Goal: Information Seeking & Learning: Learn about a topic

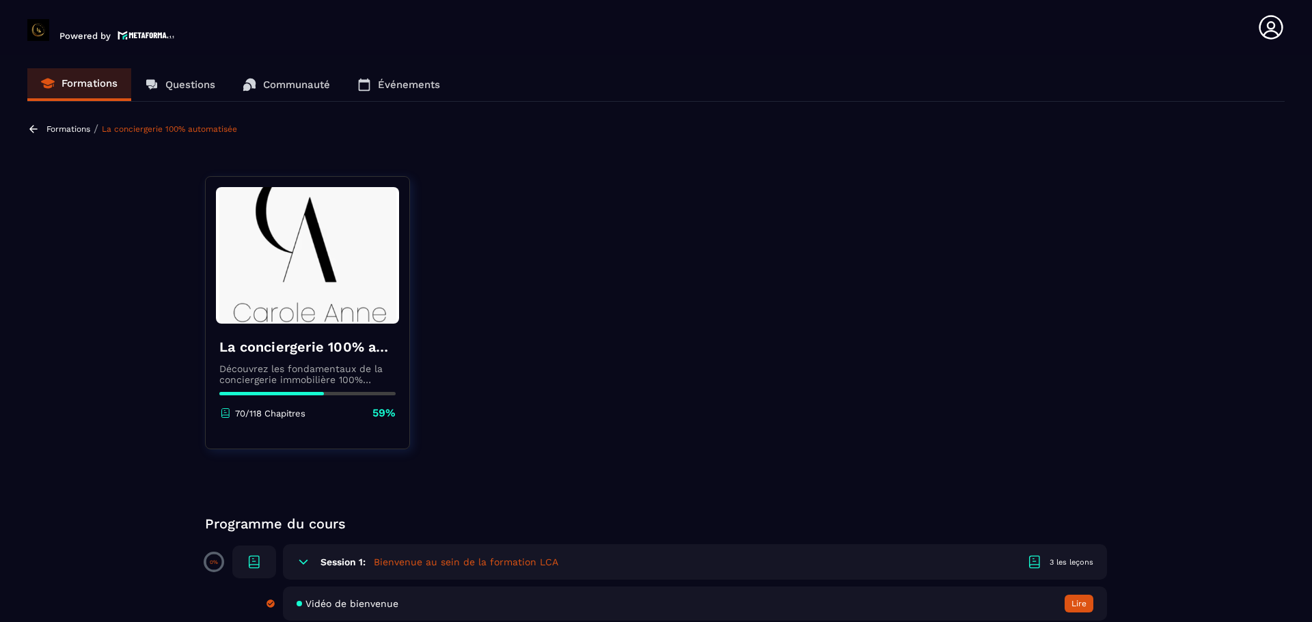
click at [290, 385] on div "La conciergerie 100% automatisée Découvrez les fondamentaux de la conciergerie …" at bounding box center [308, 379] width 204 height 111
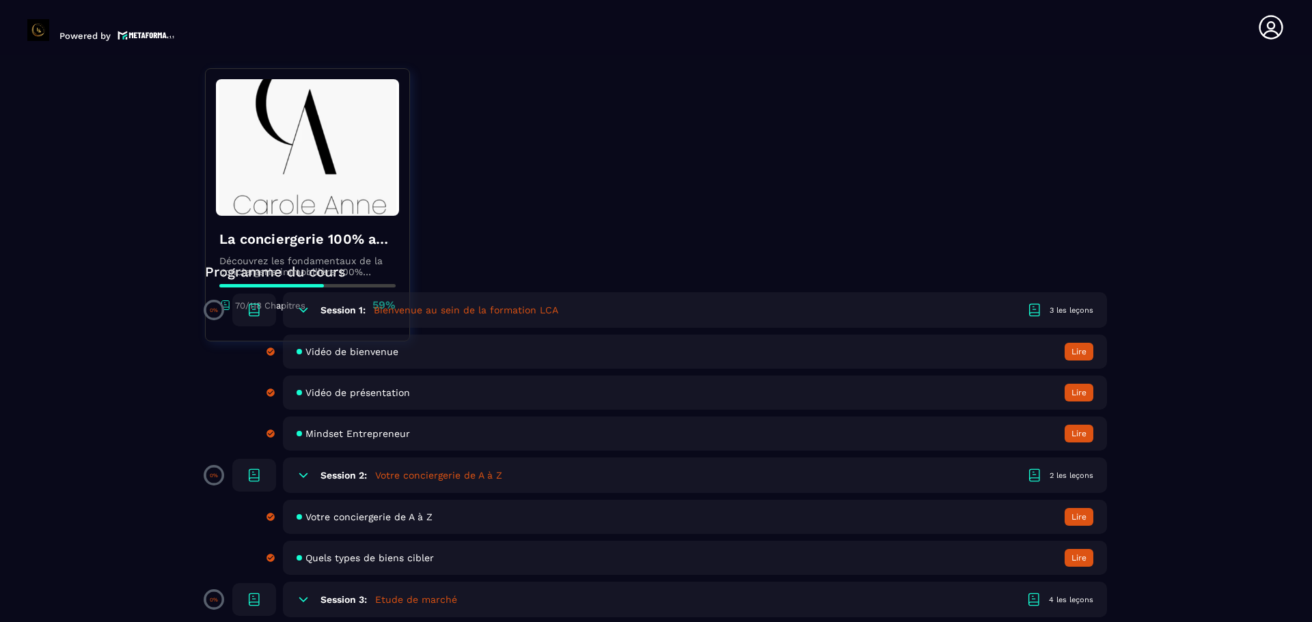
scroll to position [273, 0]
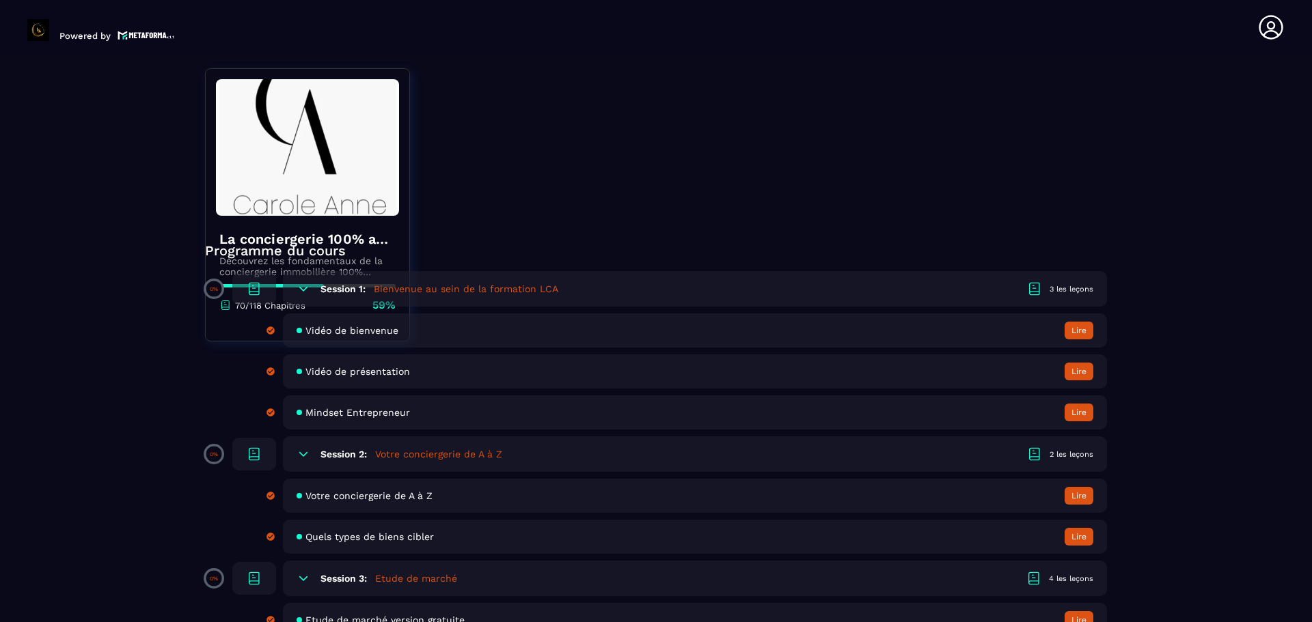
click at [299, 182] on img at bounding box center [307, 147] width 183 height 137
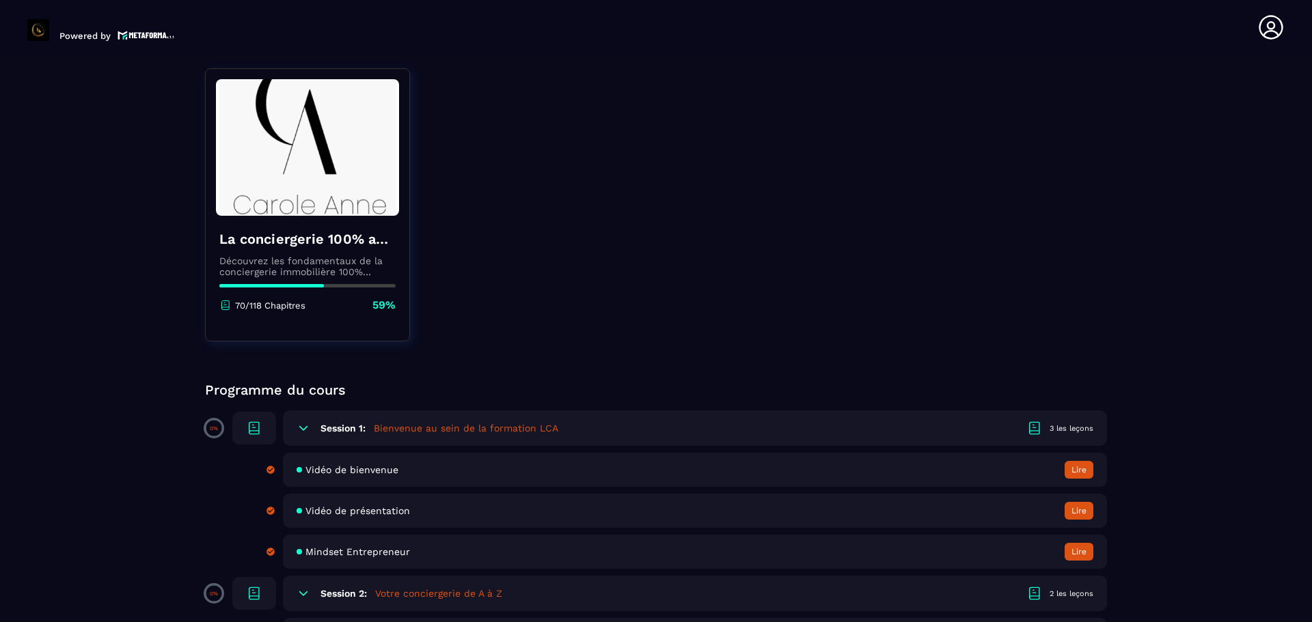
scroll to position [0, 0]
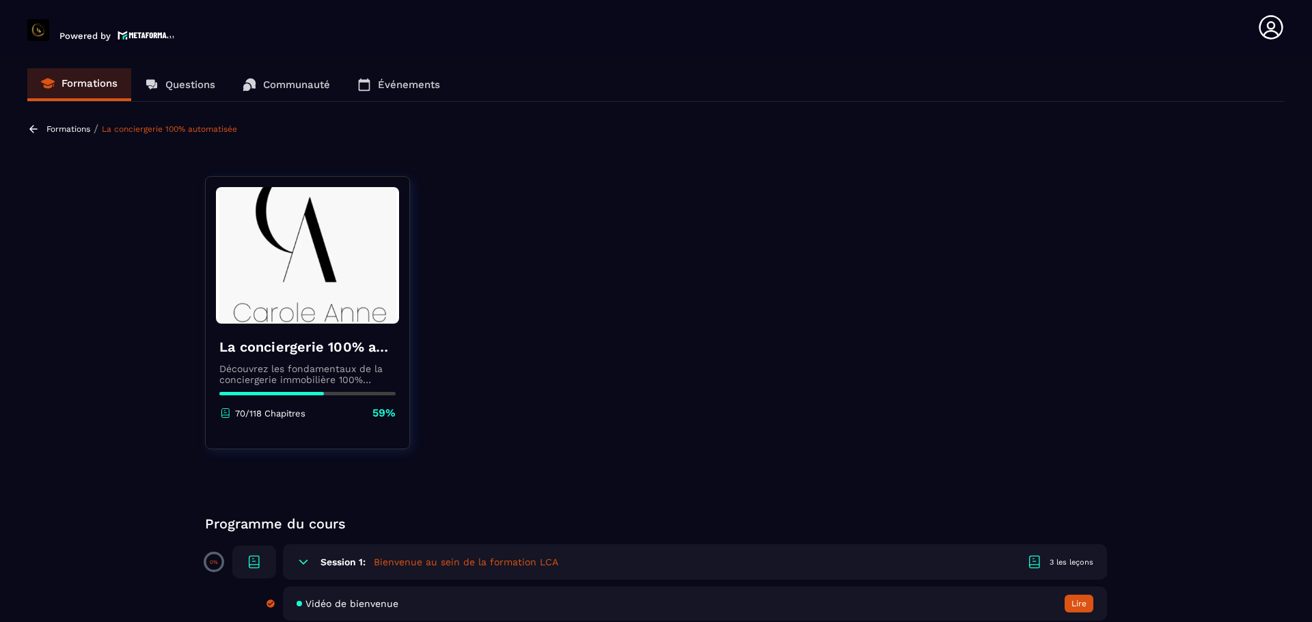
click at [389, 419] on p "59%" at bounding box center [383, 413] width 23 height 15
click at [279, 418] on p "70/118 Chapitres" at bounding box center [270, 414] width 70 height 10
click at [225, 413] on icon at bounding box center [225, 413] width 8 height 8
click at [239, 397] on div "La conciergerie 100% automatisée Découvrez les fondamentaux de la conciergerie …" at bounding box center [308, 379] width 204 height 111
click at [275, 279] on img at bounding box center [307, 255] width 183 height 137
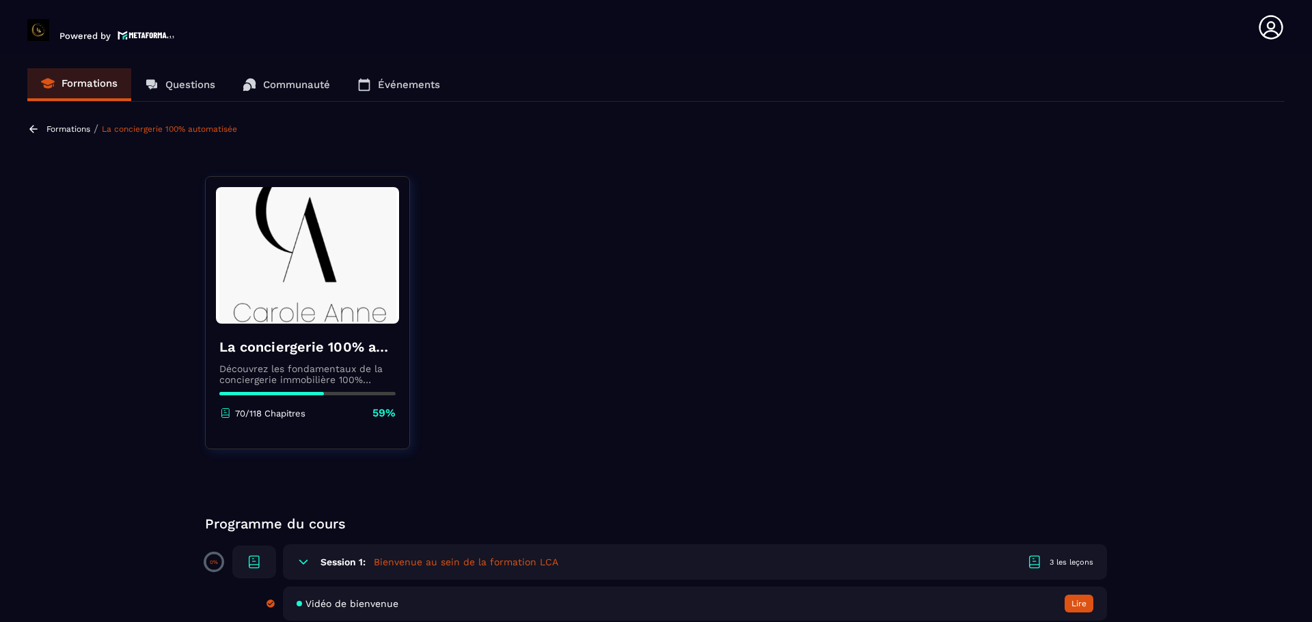
drag, startPoint x: 264, startPoint y: 348, endPoint x: 272, endPoint y: 362, distance: 16.2
click at [265, 348] on h4 "La conciergerie 100% automatisée" at bounding box center [307, 347] width 176 height 19
click at [307, 380] on p "Découvrez les fondamentaux de la conciergerie immobilière 100% automatisée. Cet…" at bounding box center [307, 374] width 176 height 22
click at [309, 272] on img at bounding box center [307, 255] width 183 height 137
click at [313, 218] on img at bounding box center [307, 255] width 183 height 137
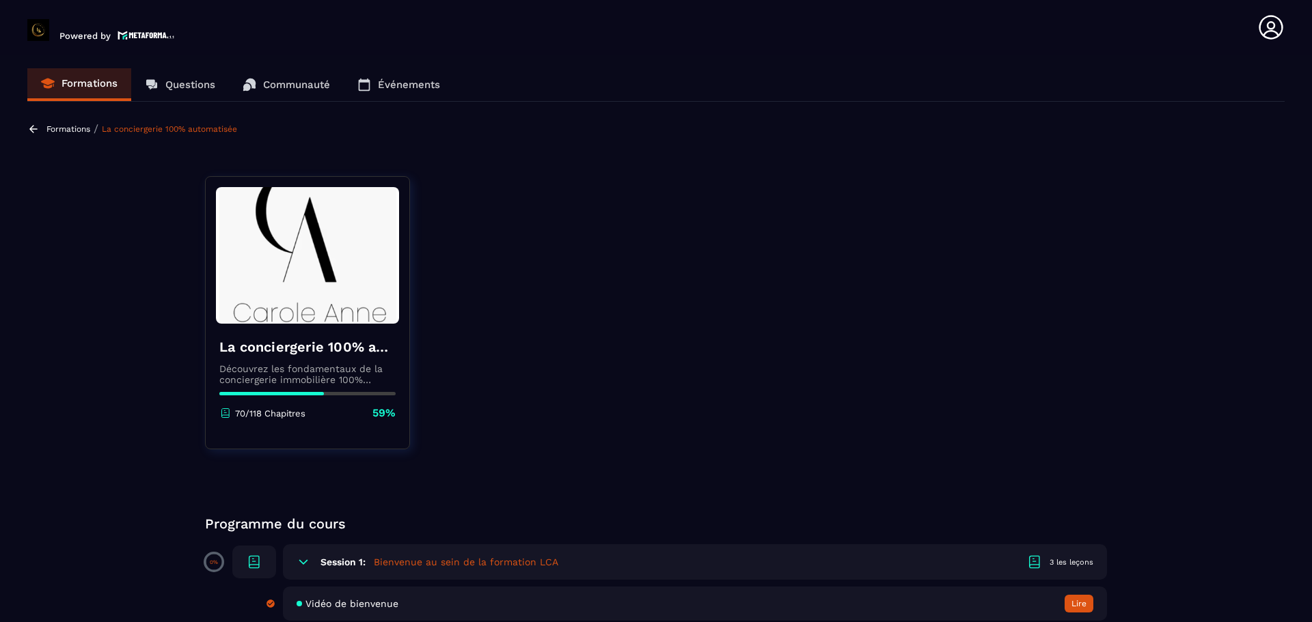
click at [270, 189] on img at bounding box center [307, 255] width 183 height 137
click at [206, 83] on p "Questions" at bounding box center [190, 85] width 50 height 12
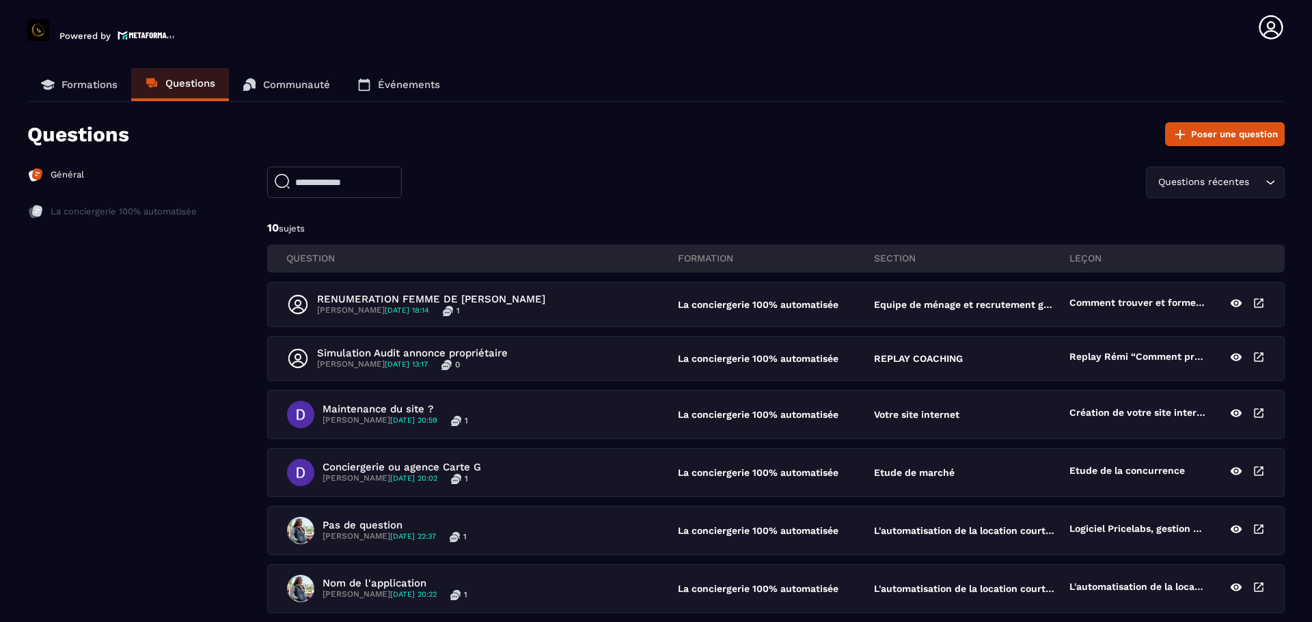
click at [302, 83] on p "Communauté" at bounding box center [296, 85] width 67 height 12
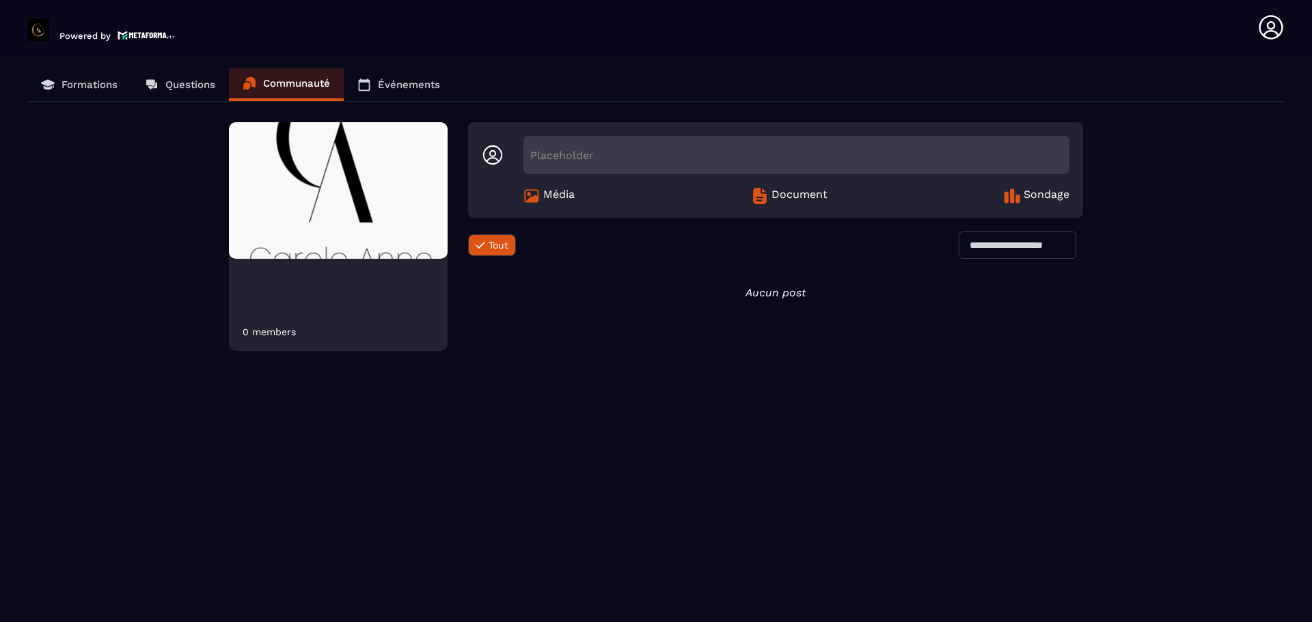
click at [399, 85] on p "Événements" at bounding box center [409, 85] width 62 height 12
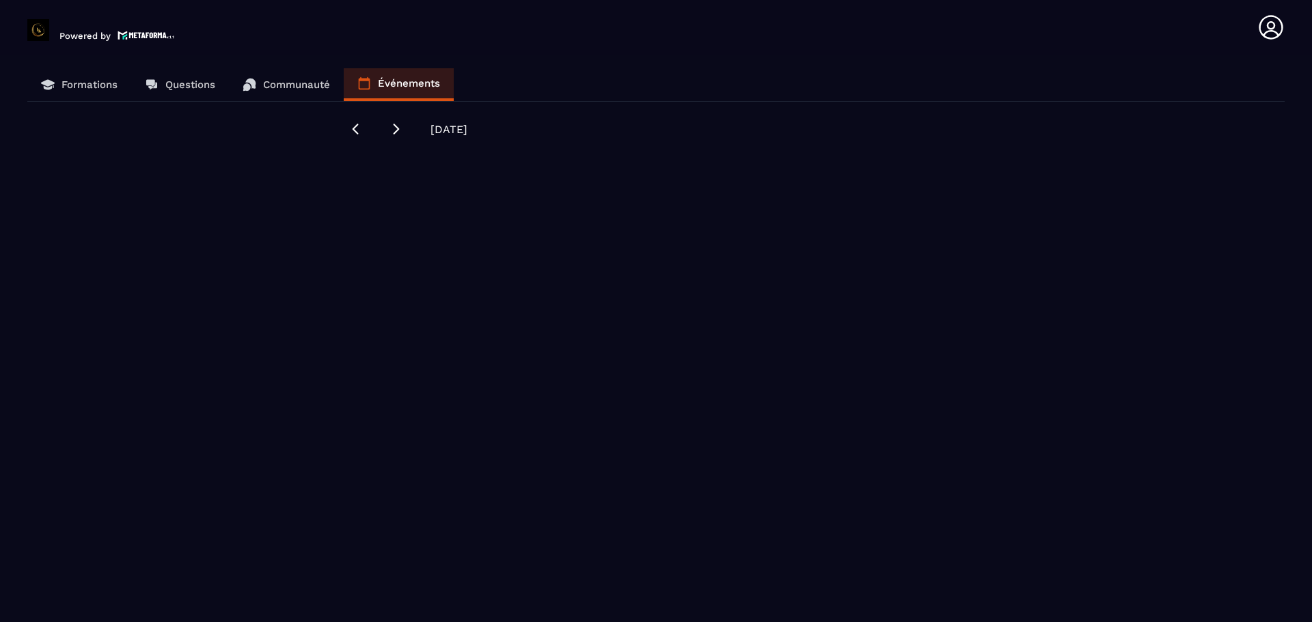
click at [104, 85] on p "Formations" at bounding box center [89, 85] width 56 height 12
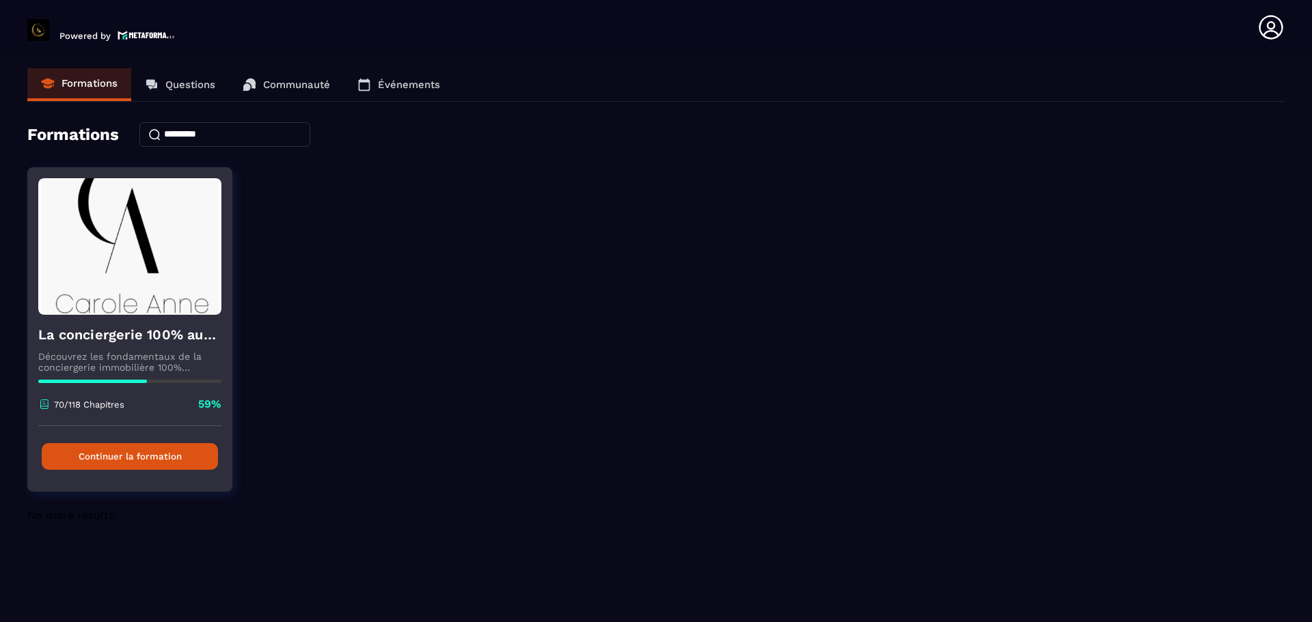
click at [115, 458] on button "Continuer la formation" at bounding box center [130, 456] width 176 height 27
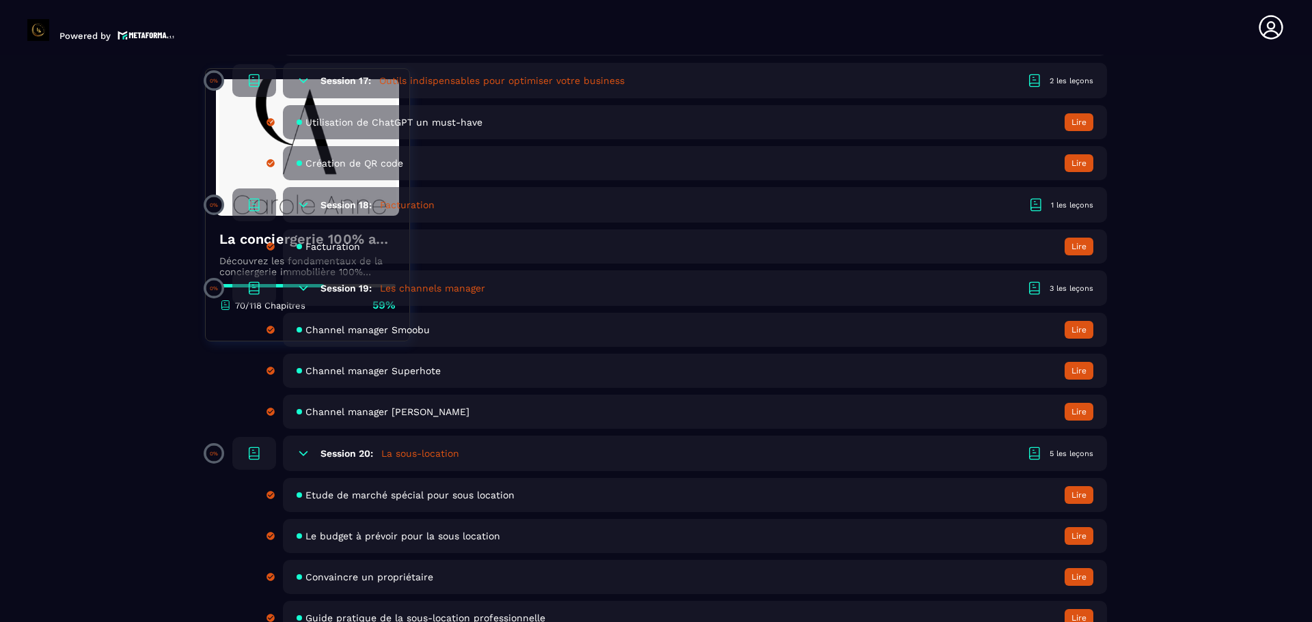
scroll to position [3348, 0]
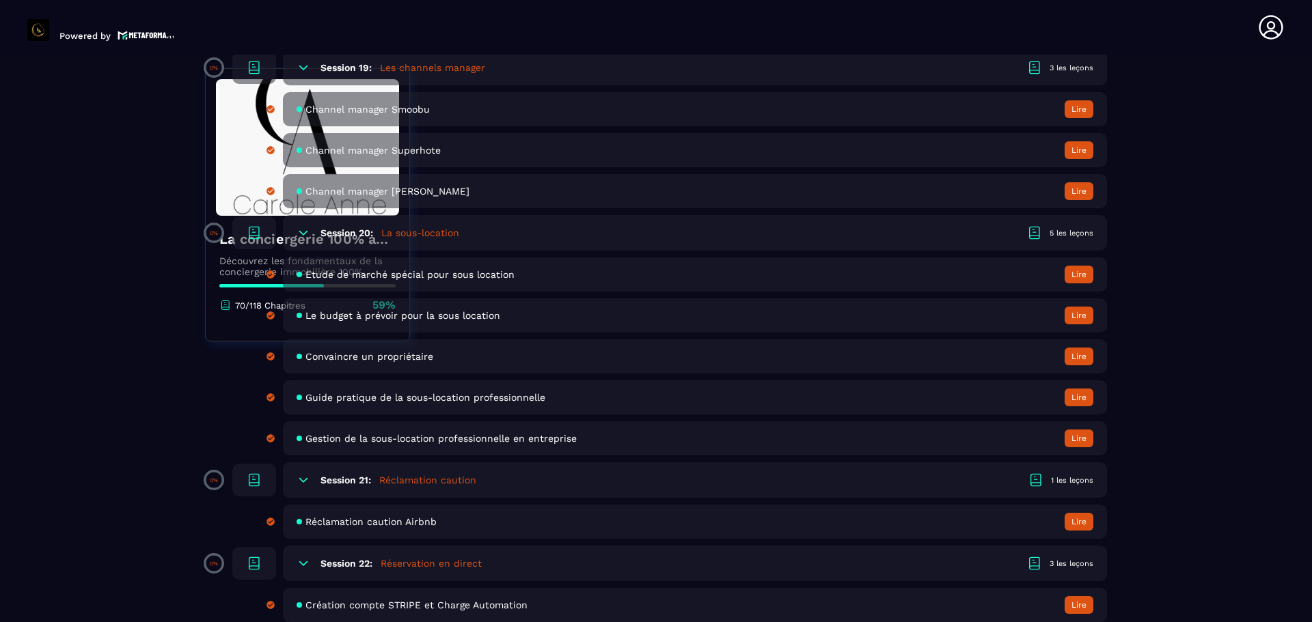
click at [294, 476] on div "Session 21: Réclamation caution 1 les leçons" at bounding box center [695, 481] width 824 height 36
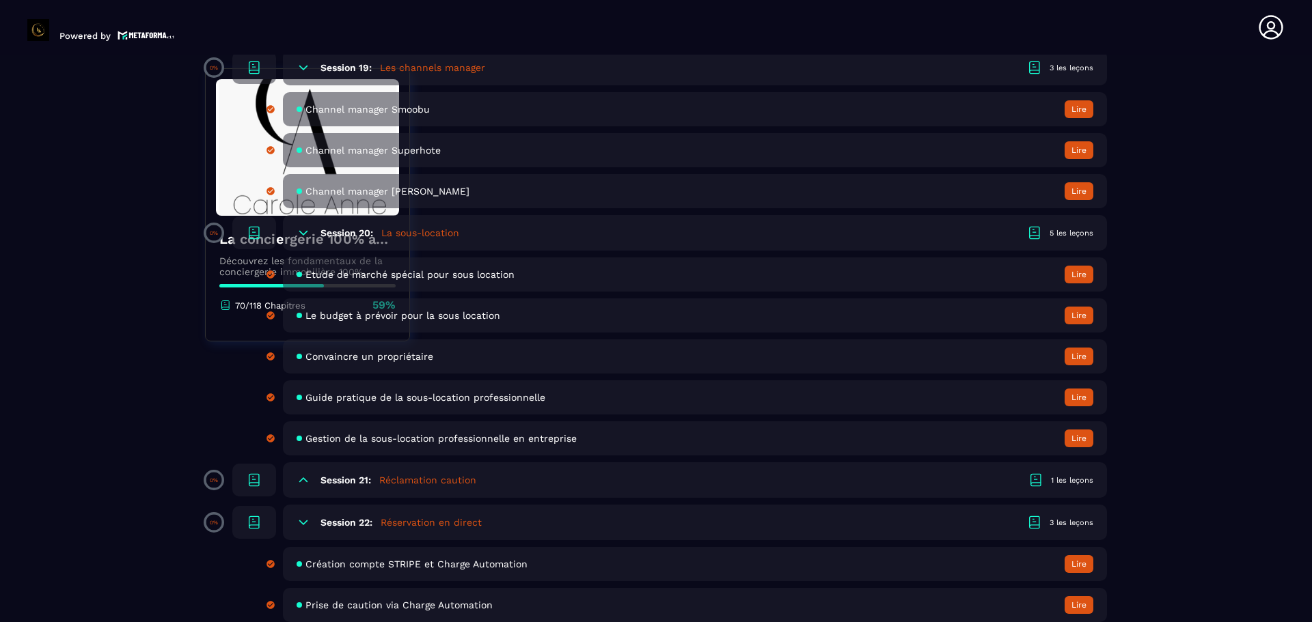
click at [296, 474] on div "Session 21: Réclamation caution 1 les leçons" at bounding box center [695, 481] width 824 height 36
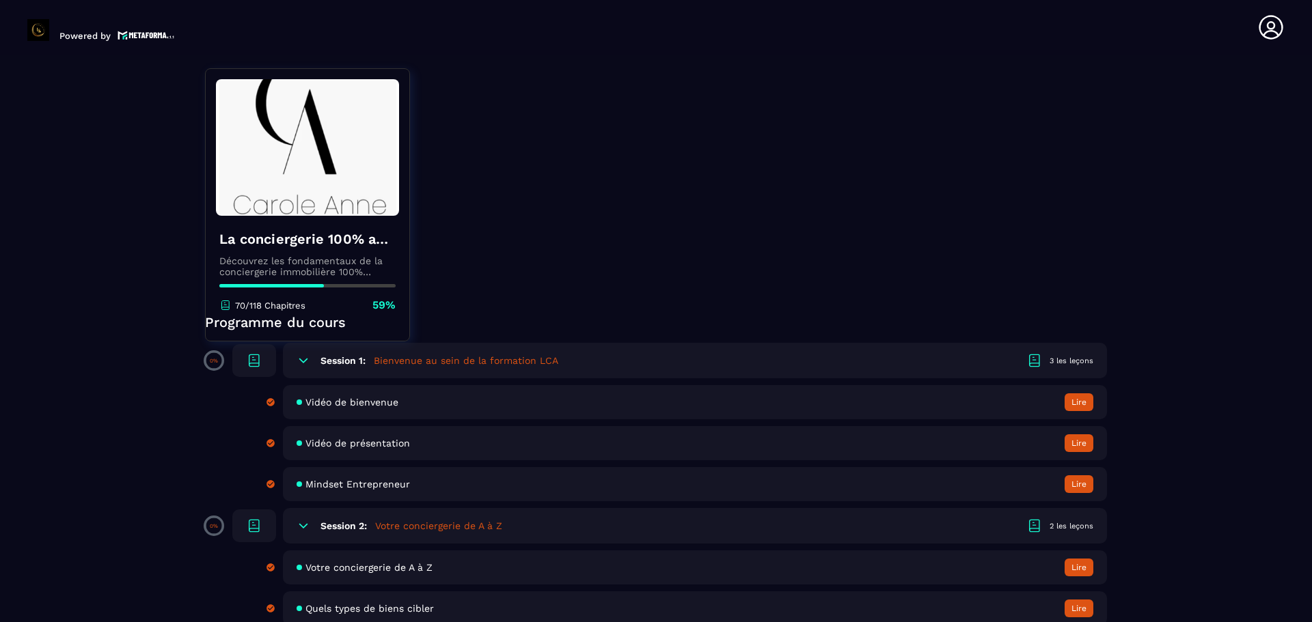
scroll to position [205, 0]
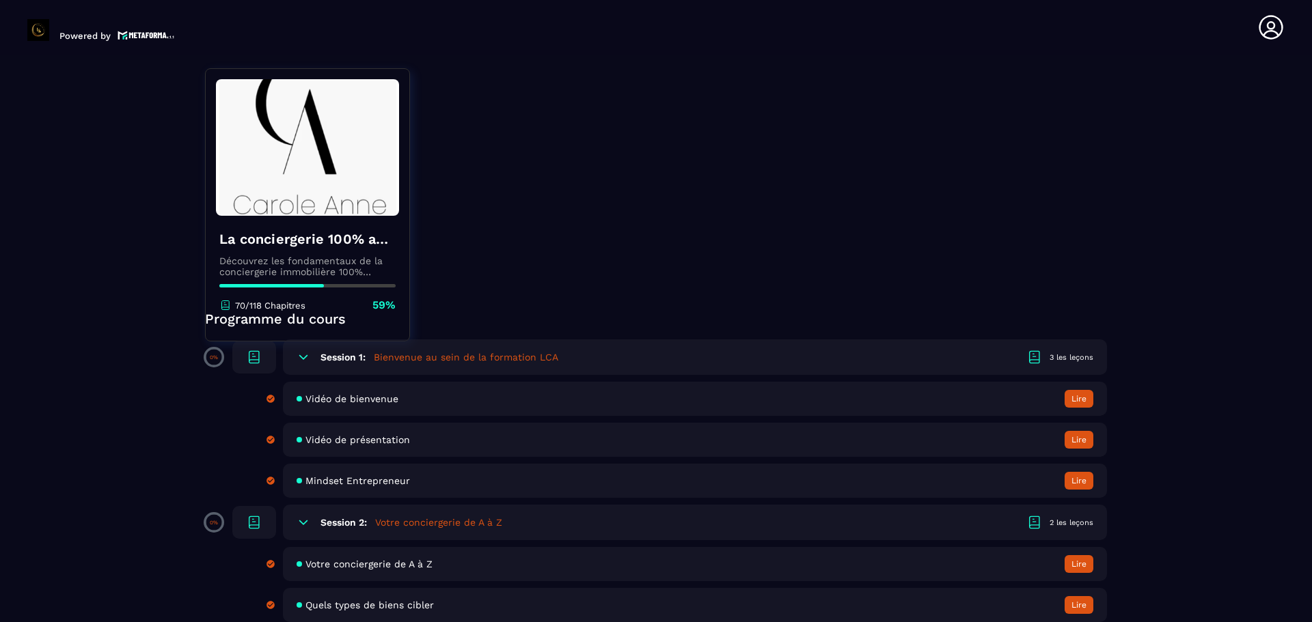
click at [299, 357] on icon at bounding box center [304, 357] width 14 height 14
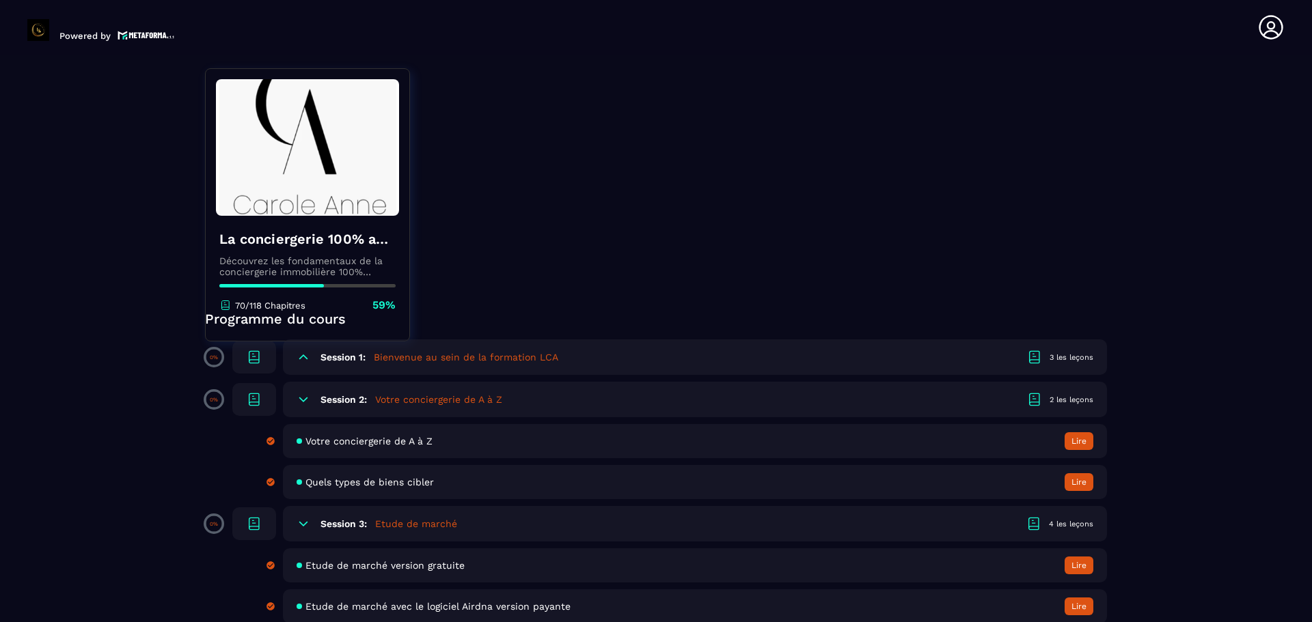
click at [309, 368] on div "Session 1: Bienvenue au sein de la formation LCA 3 les leçons" at bounding box center [695, 358] width 824 height 36
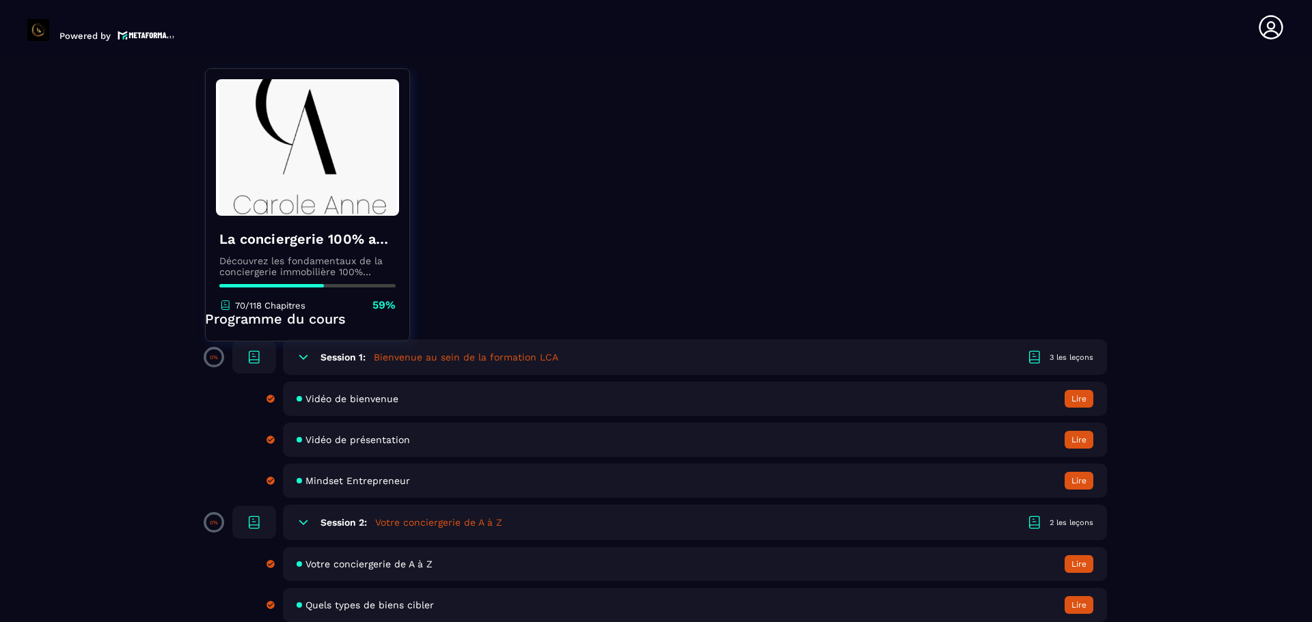
click at [336, 396] on span "Vidéo de bienvenue" at bounding box center [351, 399] width 93 height 11
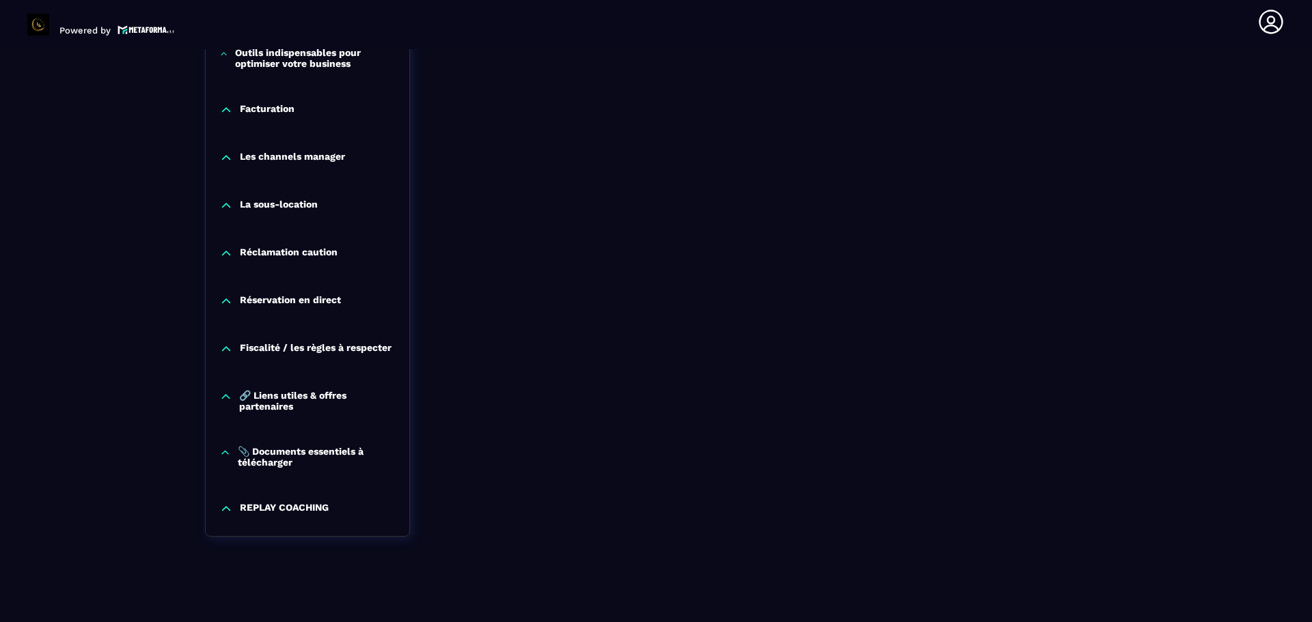
scroll to position [1316, 0]
click at [223, 296] on icon at bounding box center [226, 301] width 14 height 14
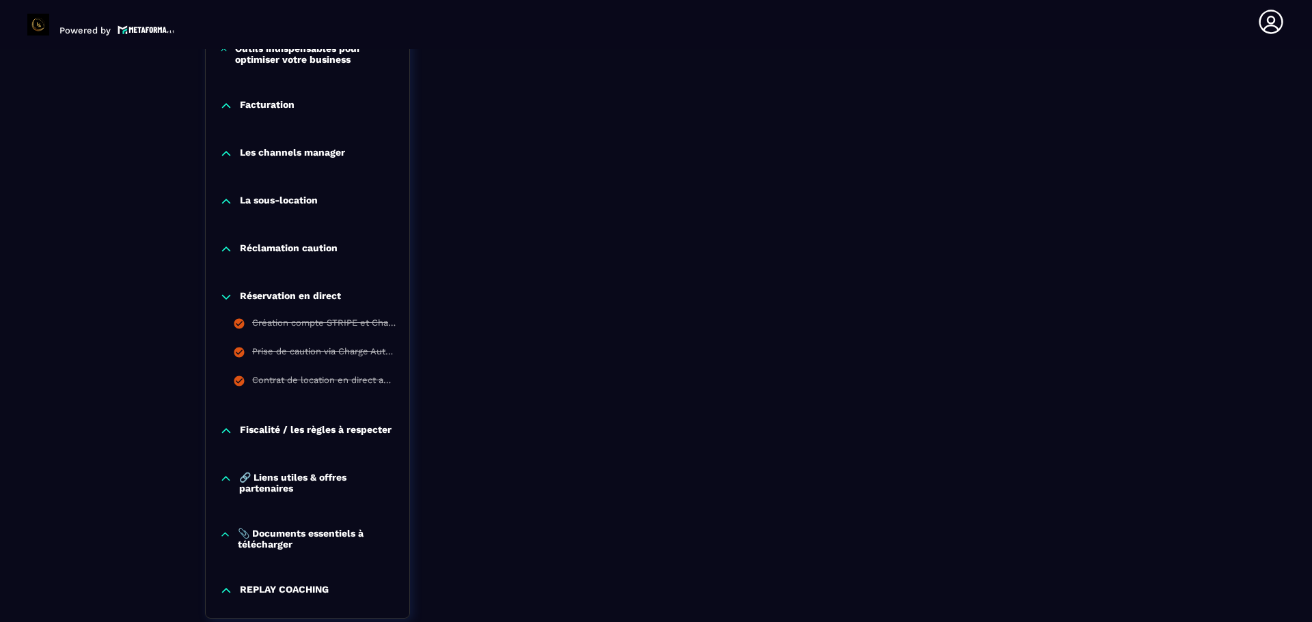
click at [230, 247] on icon at bounding box center [226, 250] width 14 height 14
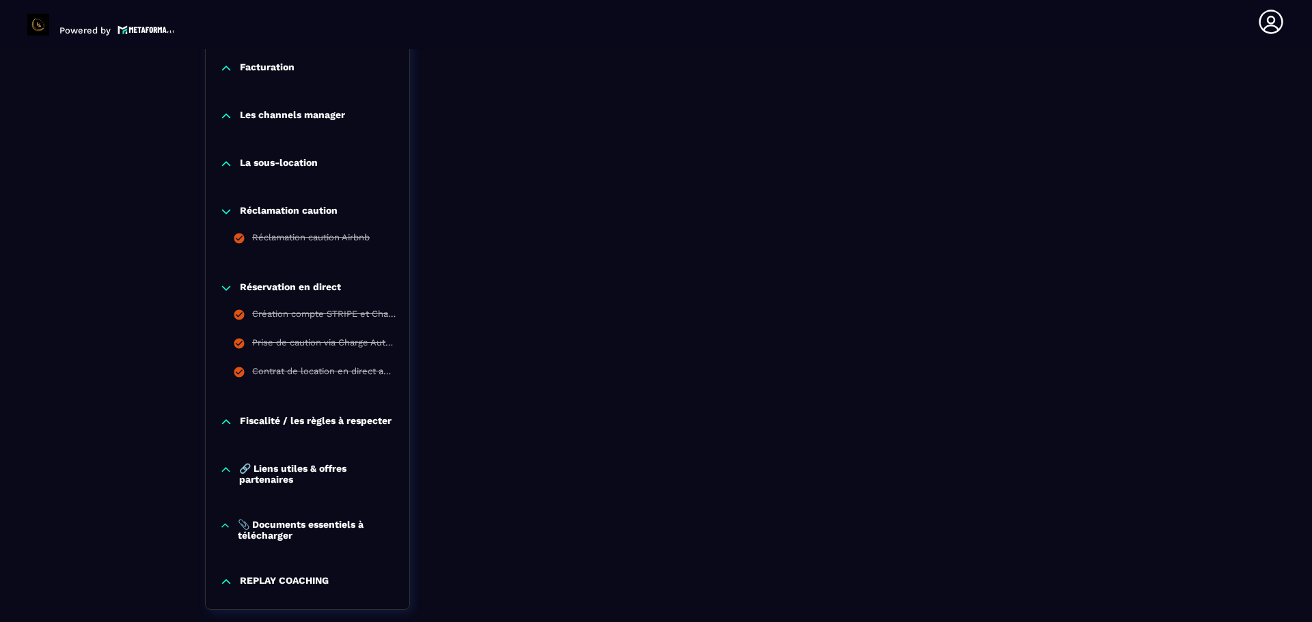
scroll to position [1294, 0]
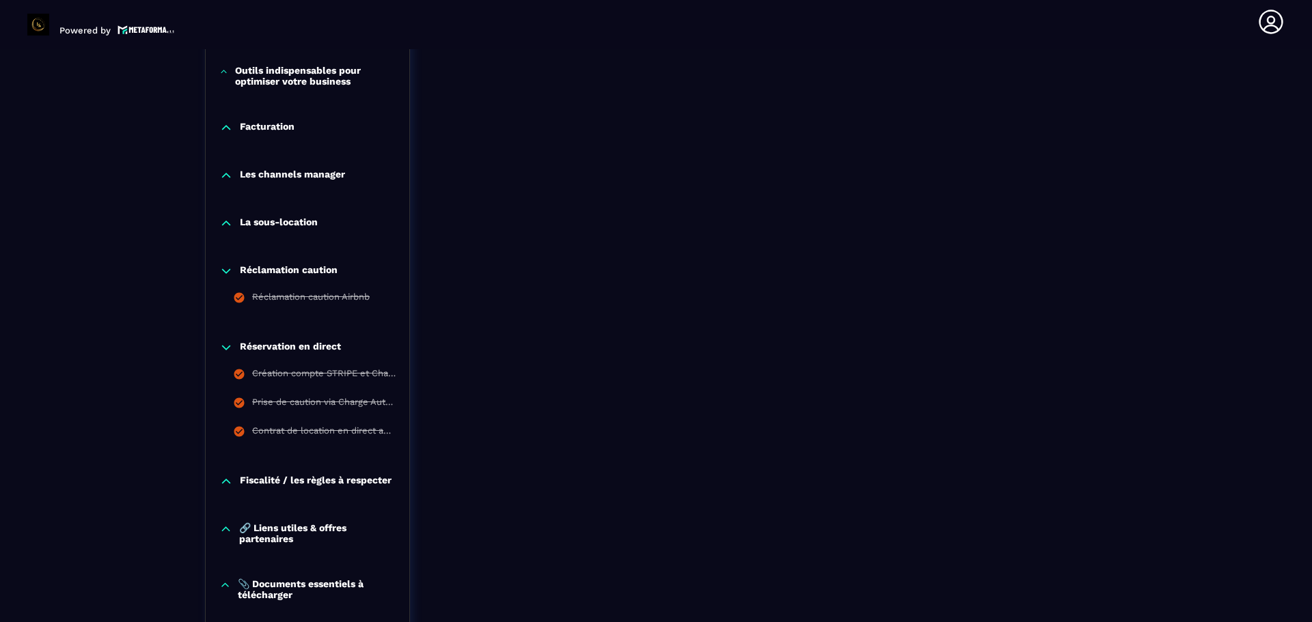
click at [223, 217] on icon at bounding box center [226, 224] width 14 height 14
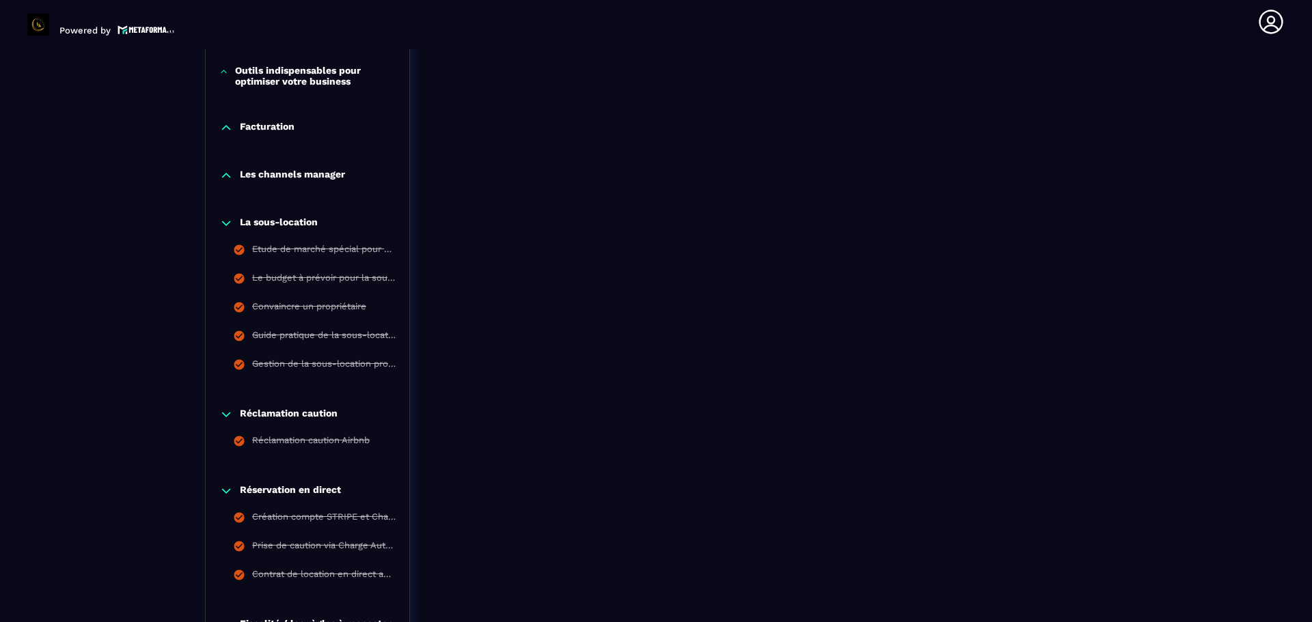
click at [223, 175] on icon at bounding box center [226, 176] width 14 height 14
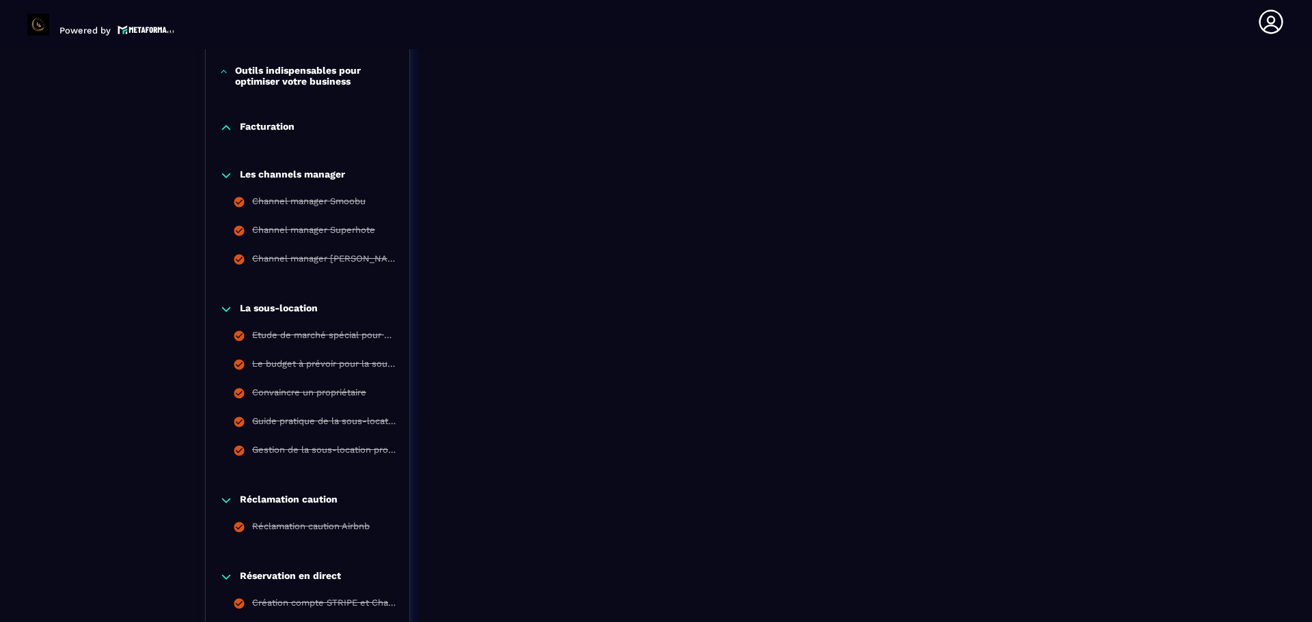
click at [223, 130] on icon at bounding box center [226, 128] width 8 height 4
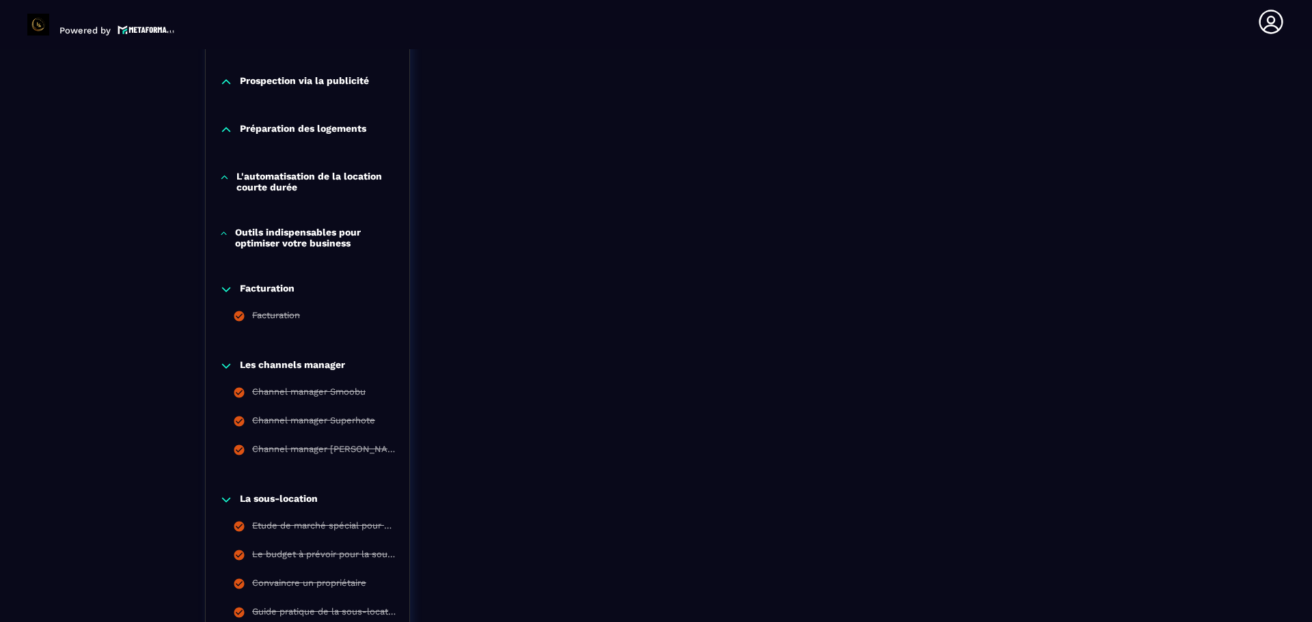
scroll to position [1089, 0]
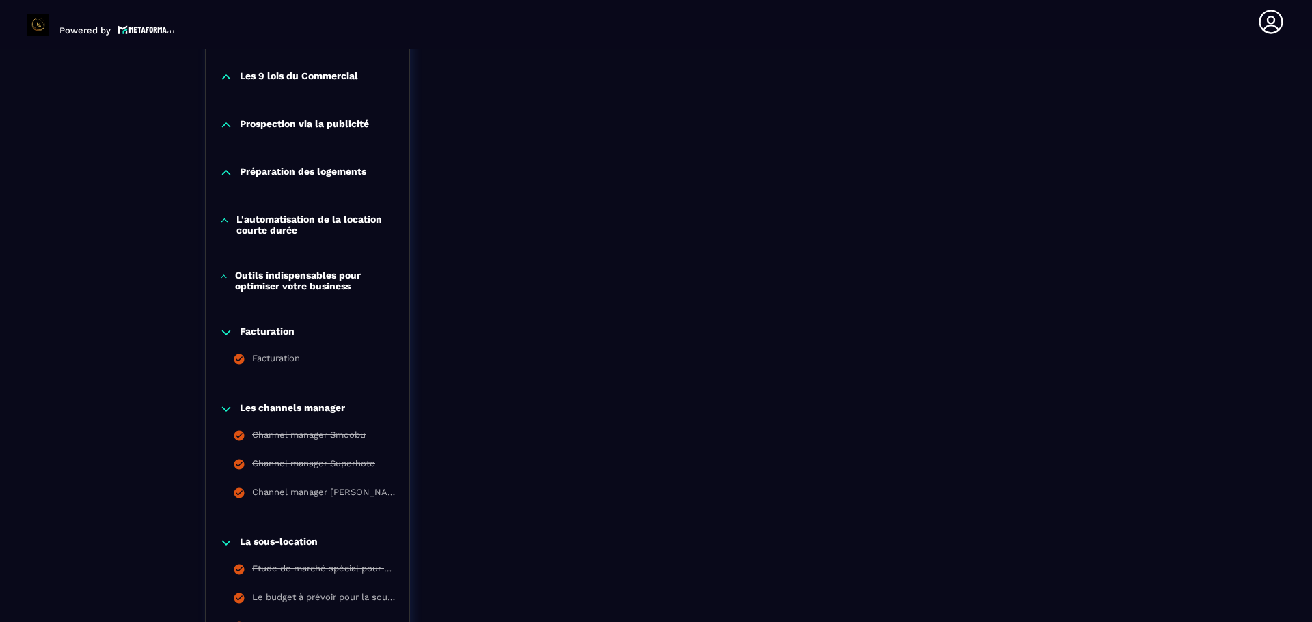
click at [228, 272] on icon at bounding box center [223, 277] width 9 height 14
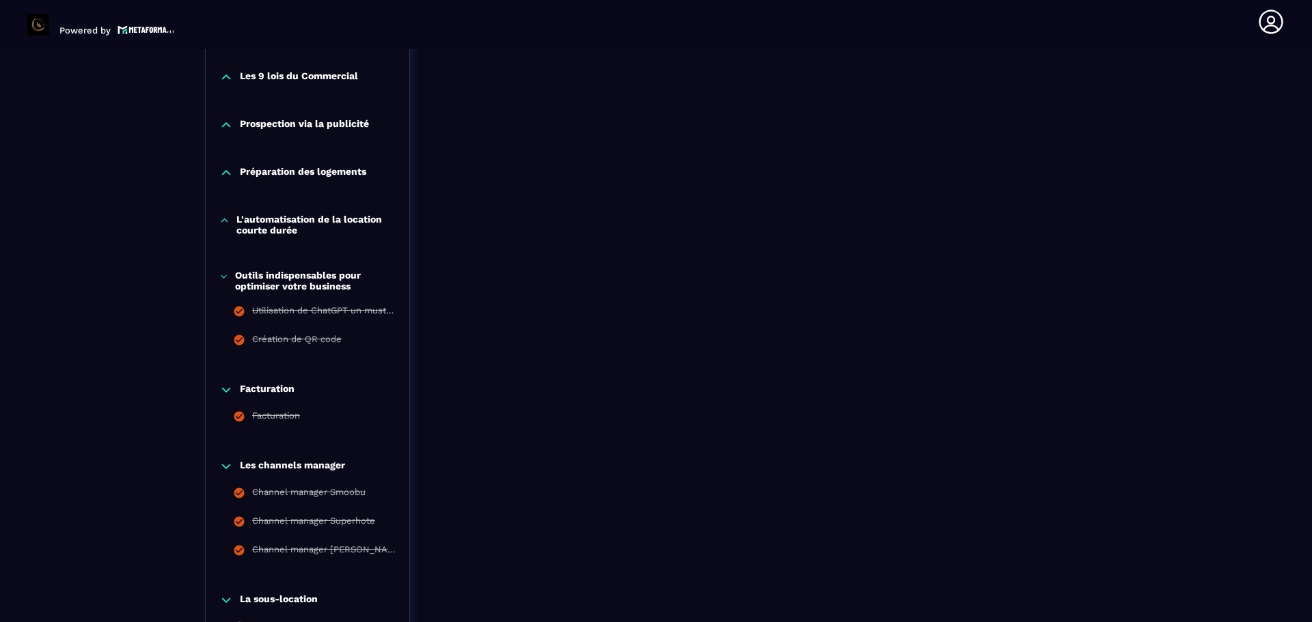
click at [223, 224] on icon at bounding box center [224, 221] width 10 height 14
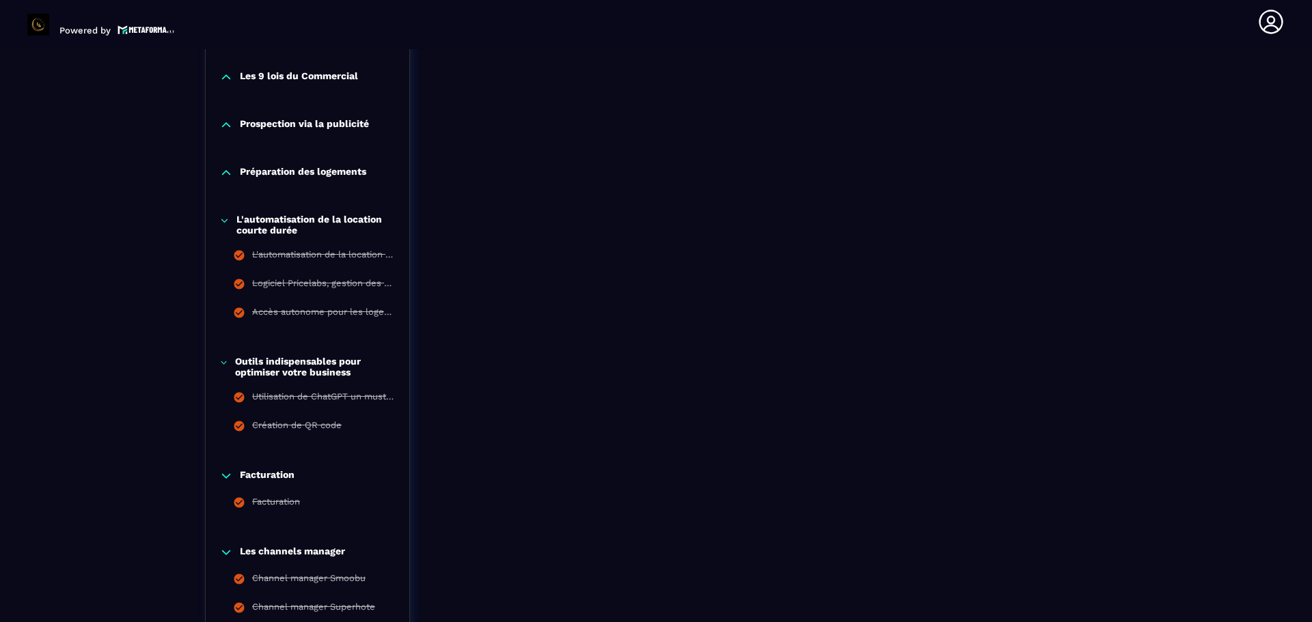
click at [224, 184] on div "Préparation des logements" at bounding box center [308, 176] width 204 height 48
click at [226, 171] on icon at bounding box center [226, 173] width 8 height 4
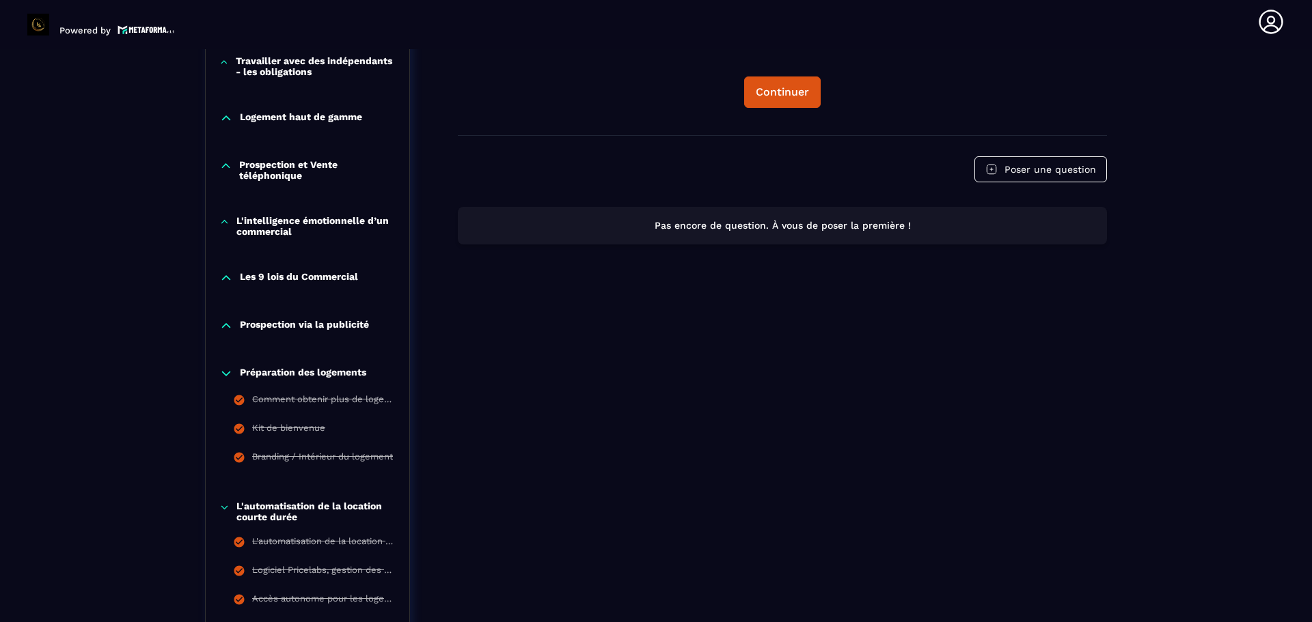
scroll to position [884, 0]
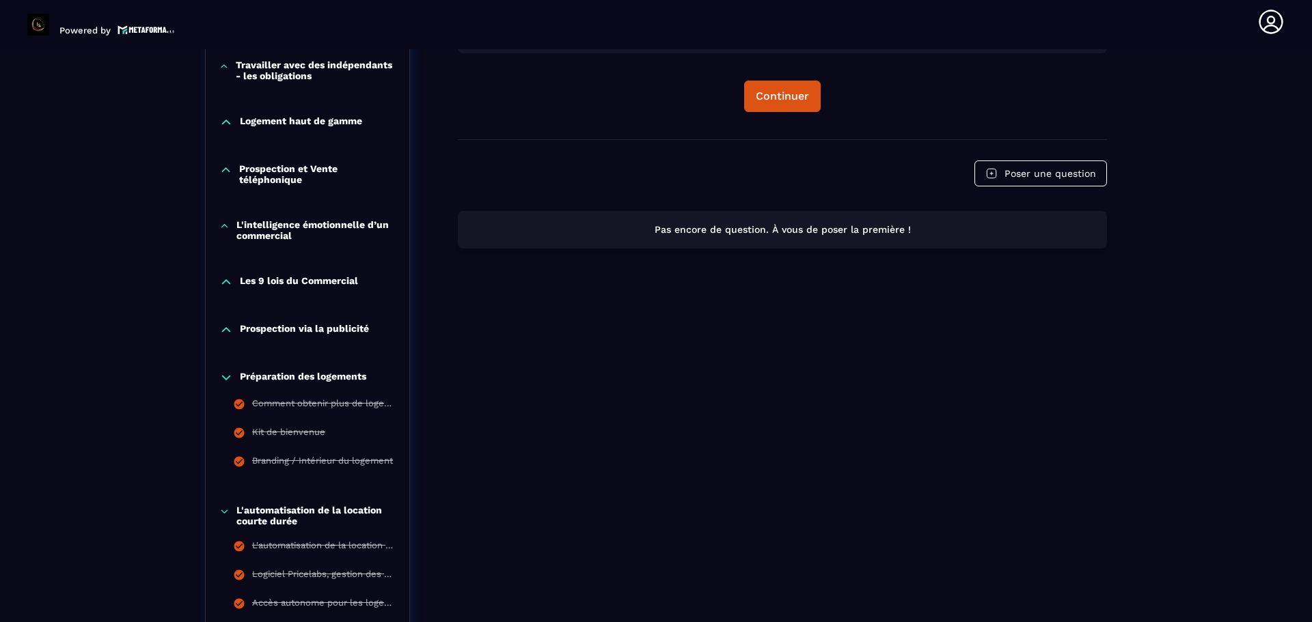
click at [226, 326] on icon at bounding box center [226, 330] width 14 height 14
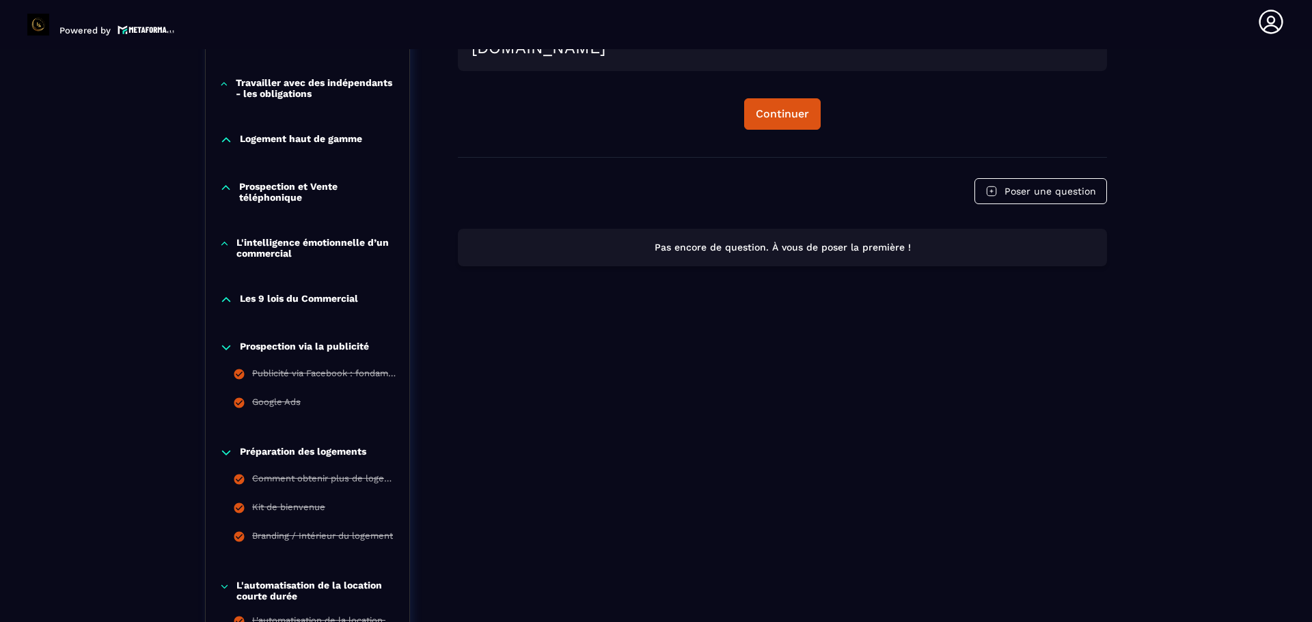
scroll to position [816, 0]
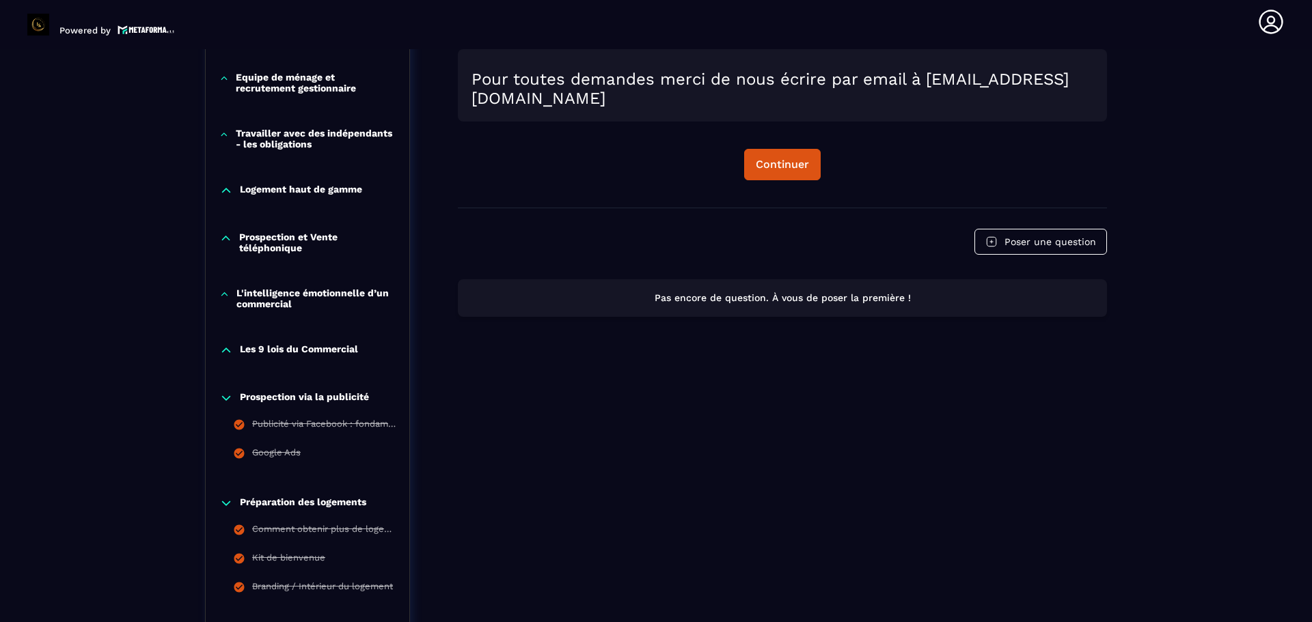
click at [223, 353] on icon at bounding box center [226, 351] width 14 height 14
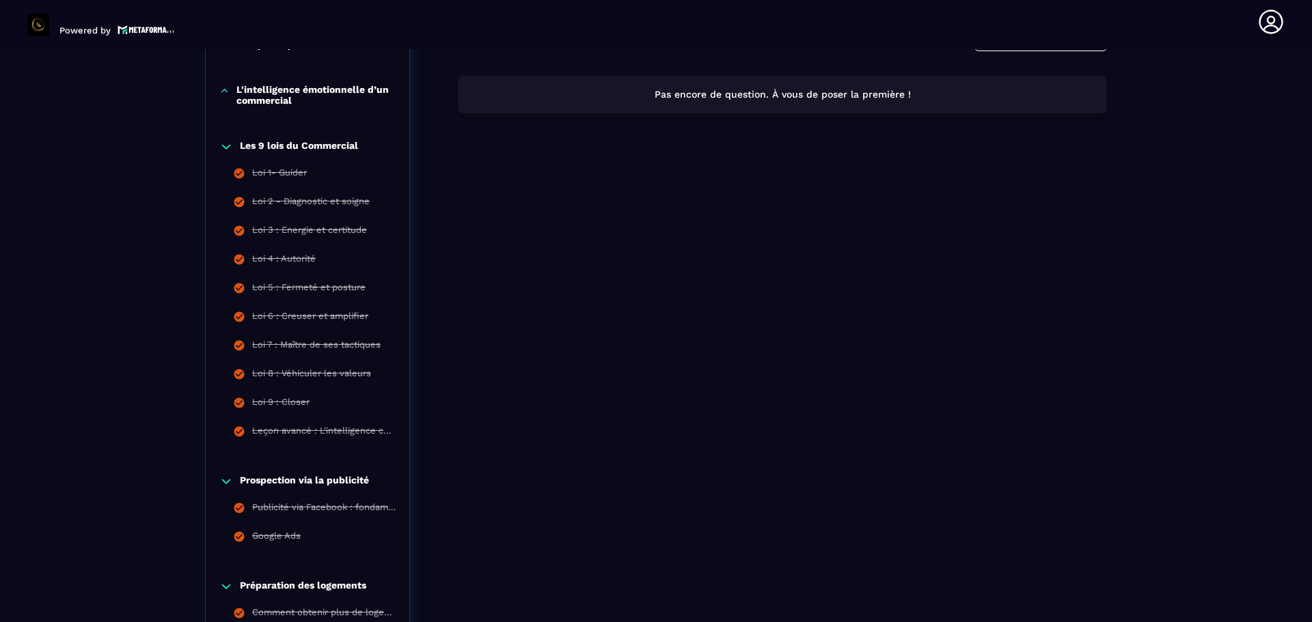
scroll to position [679, 0]
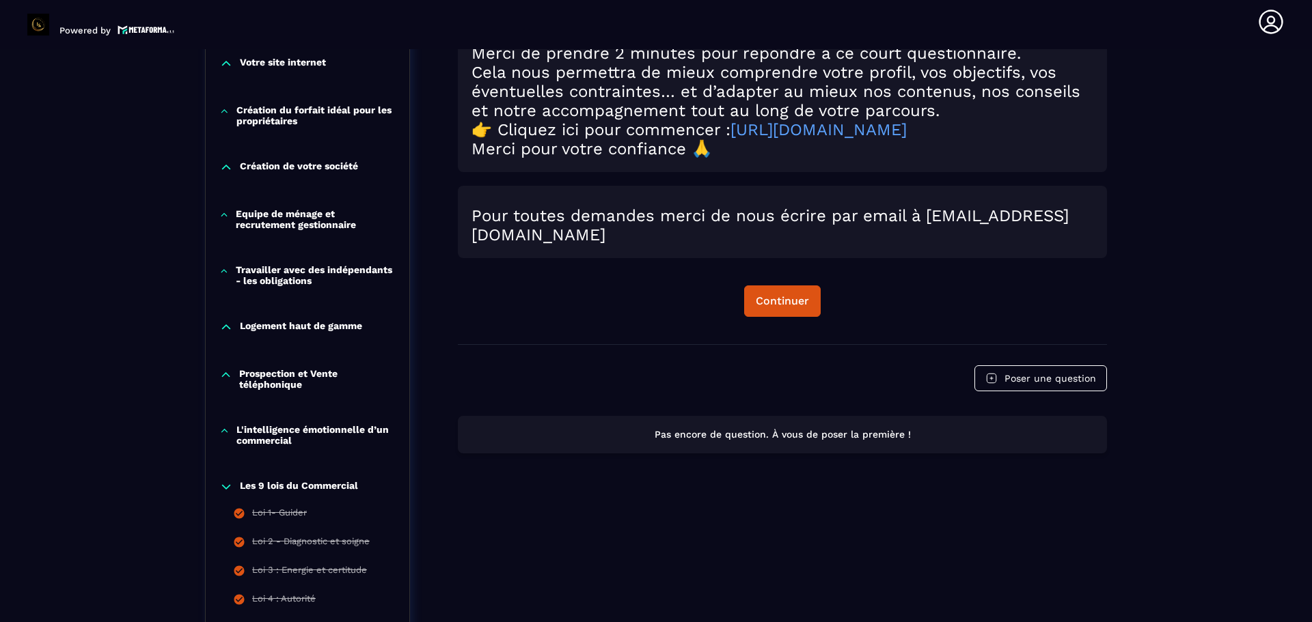
click at [223, 428] on icon at bounding box center [224, 431] width 10 height 14
click at [228, 375] on icon at bounding box center [226, 375] width 8 height 4
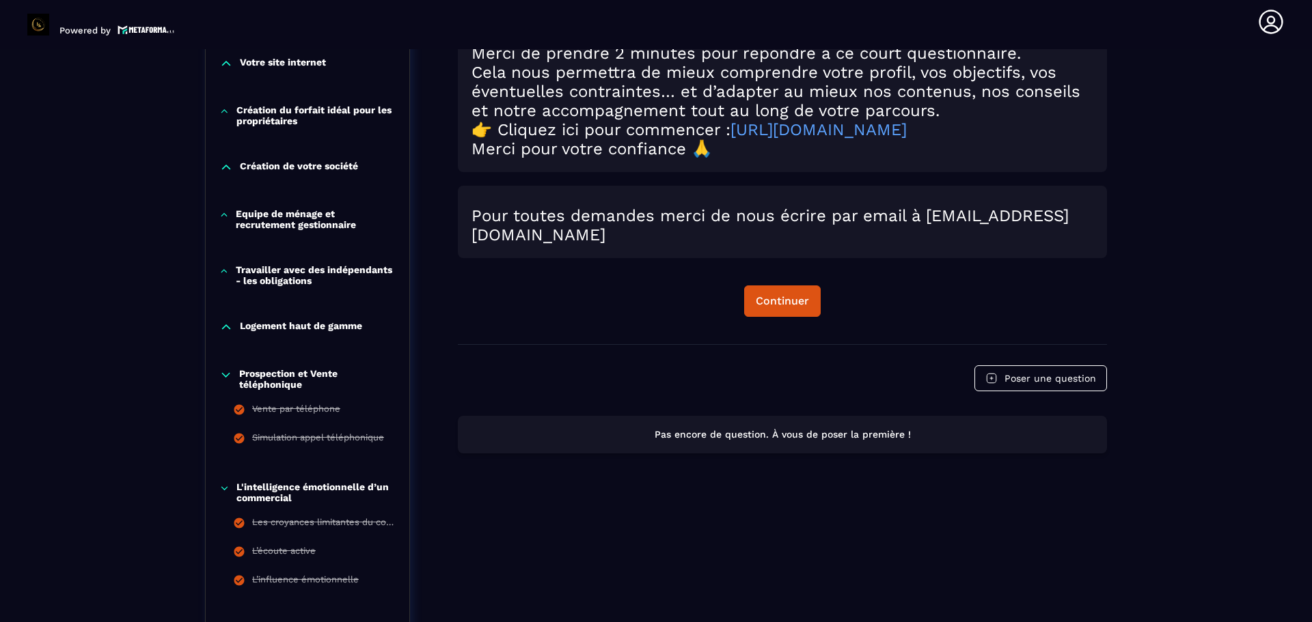
click at [229, 331] on icon at bounding box center [226, 327] width 14 height 14
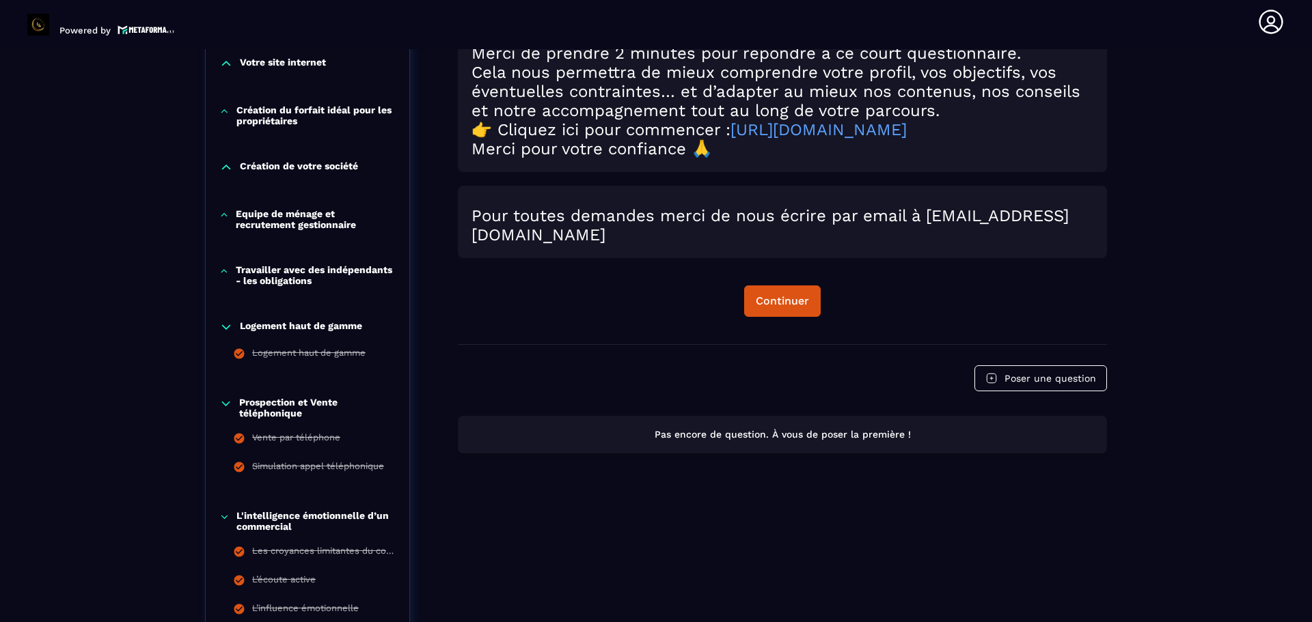
click at [223, 273] on icon at bounding box center [224, 271] width 10 height 14
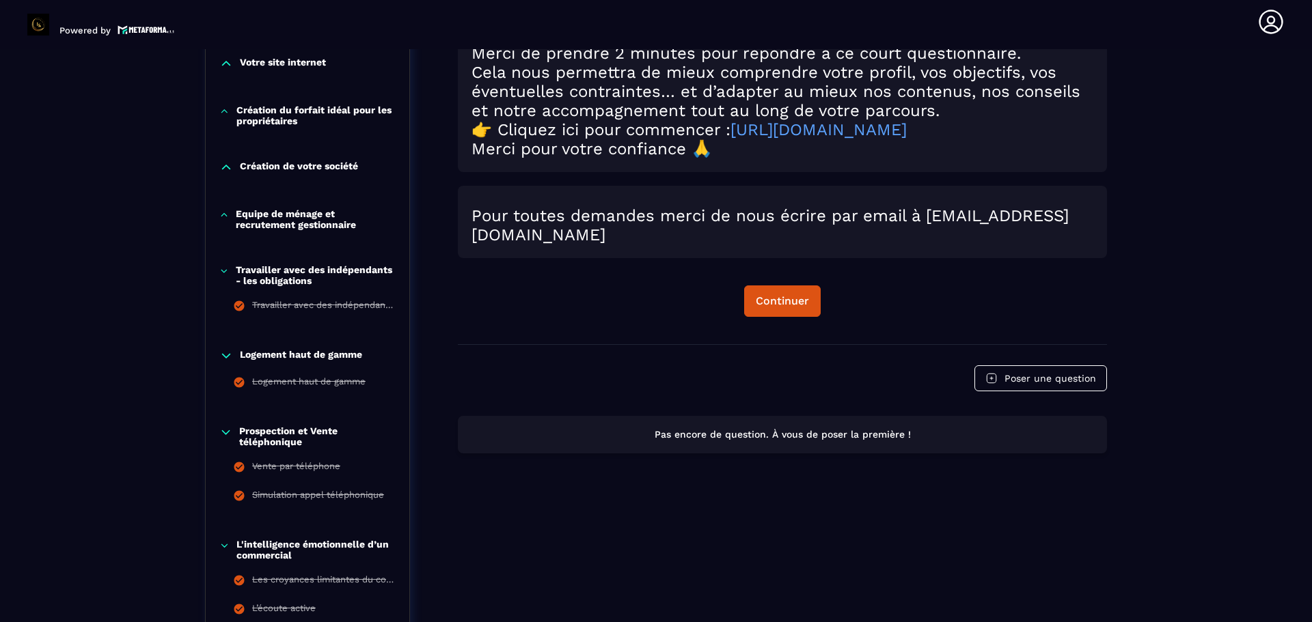
drag, startPoint x: 222, startPoint y: 216, endPoint x: 225, endPoint y: 187, distance: 28.8
click at [222, 215] on icon at bounding box center [224, 215] width 10 height 14
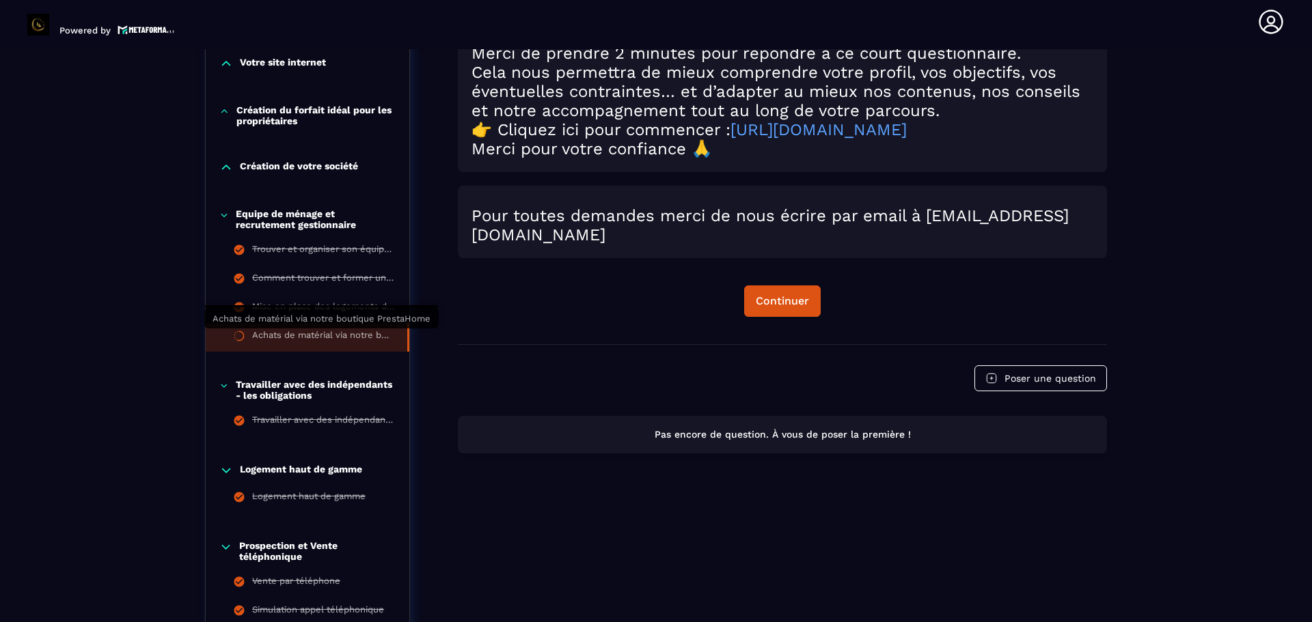
click at [269, 338] on div "Achats de matérial via notre boutique PrestaHome" at bounding box center [322, 337] width 141 height 15
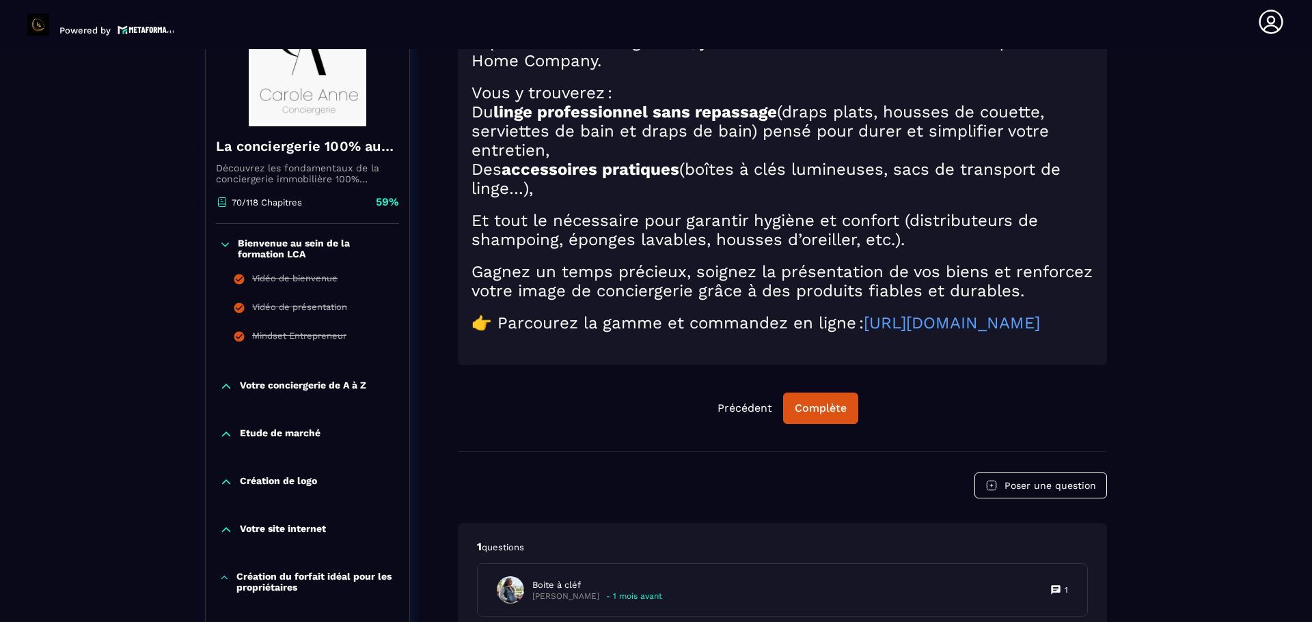
scroll to position [142, 0]
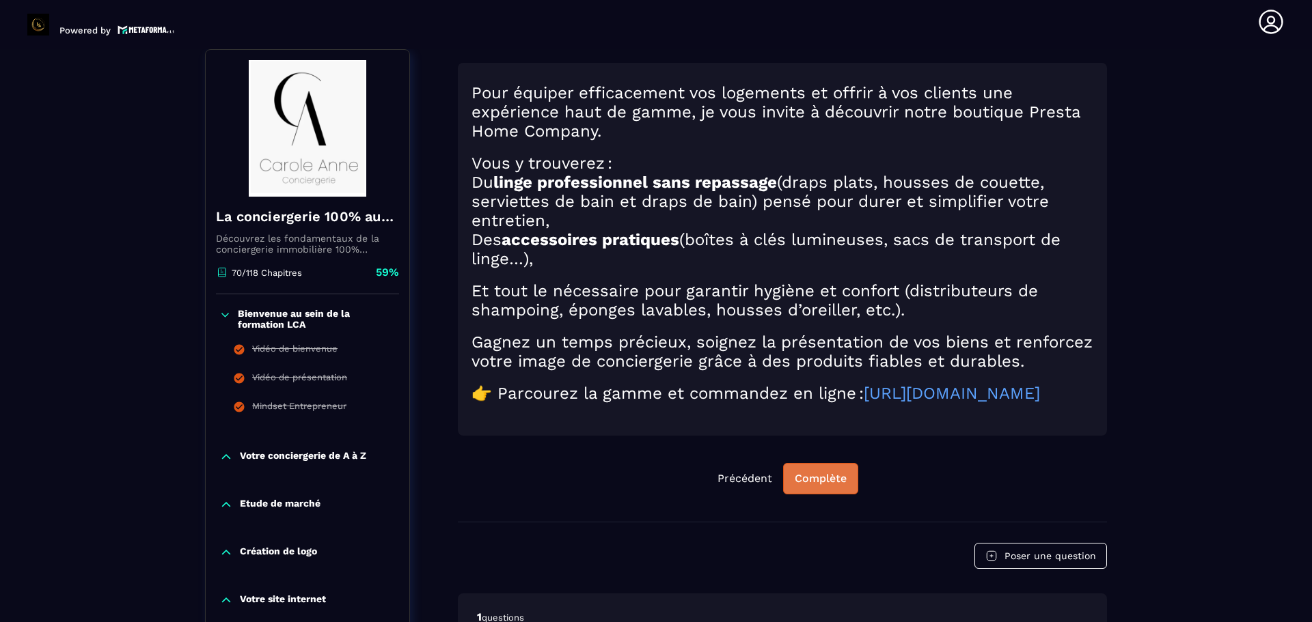
click at [852, 495] on button "Complète" at bounding box center [820, 478] width 75 height 31
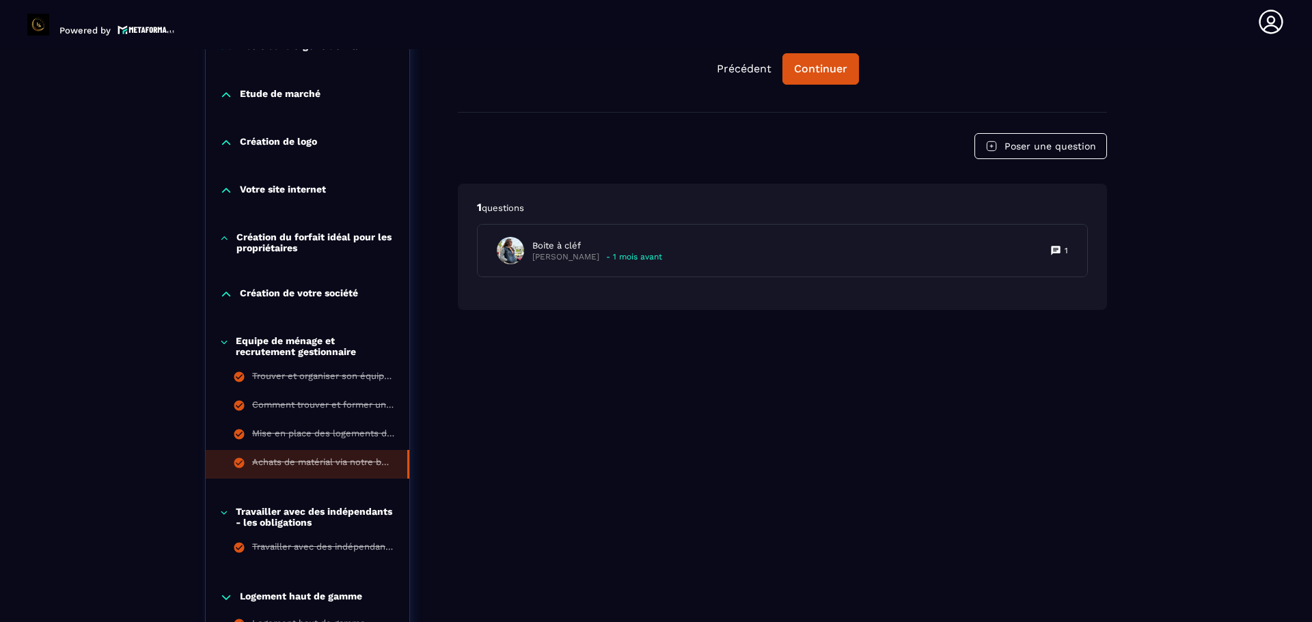
scroll to position [484, 0]
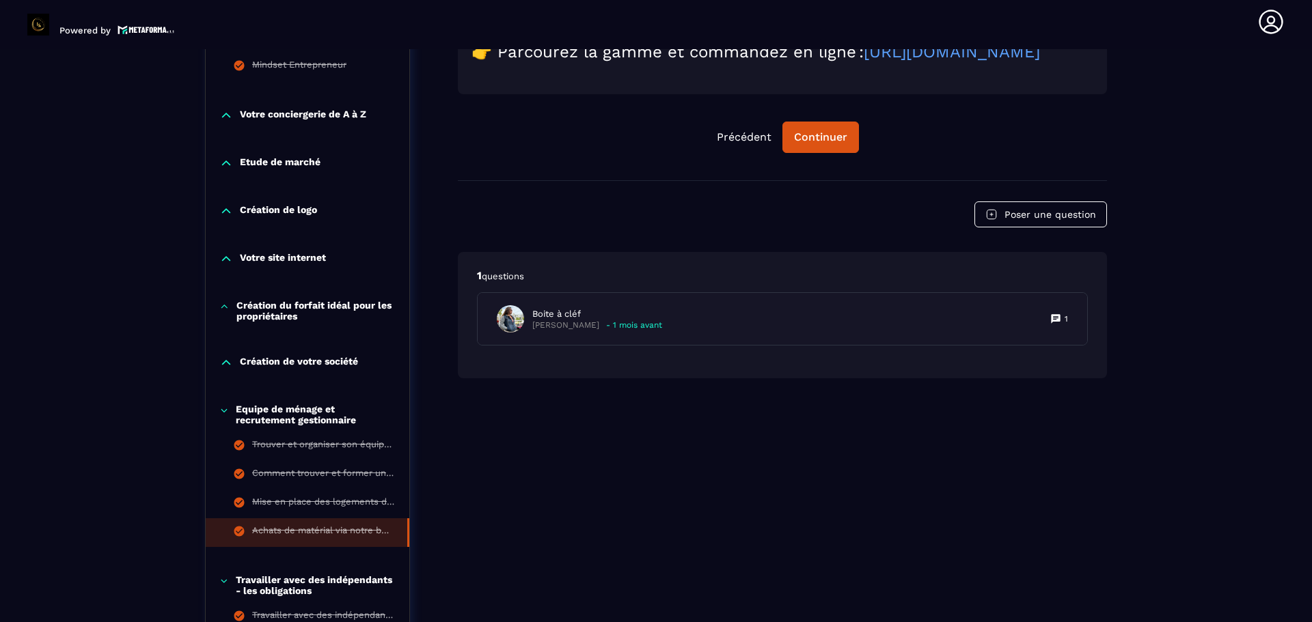
click at [305, 362] on p "Création de votre société" at bounding box center [299, 363] width 118 height 14
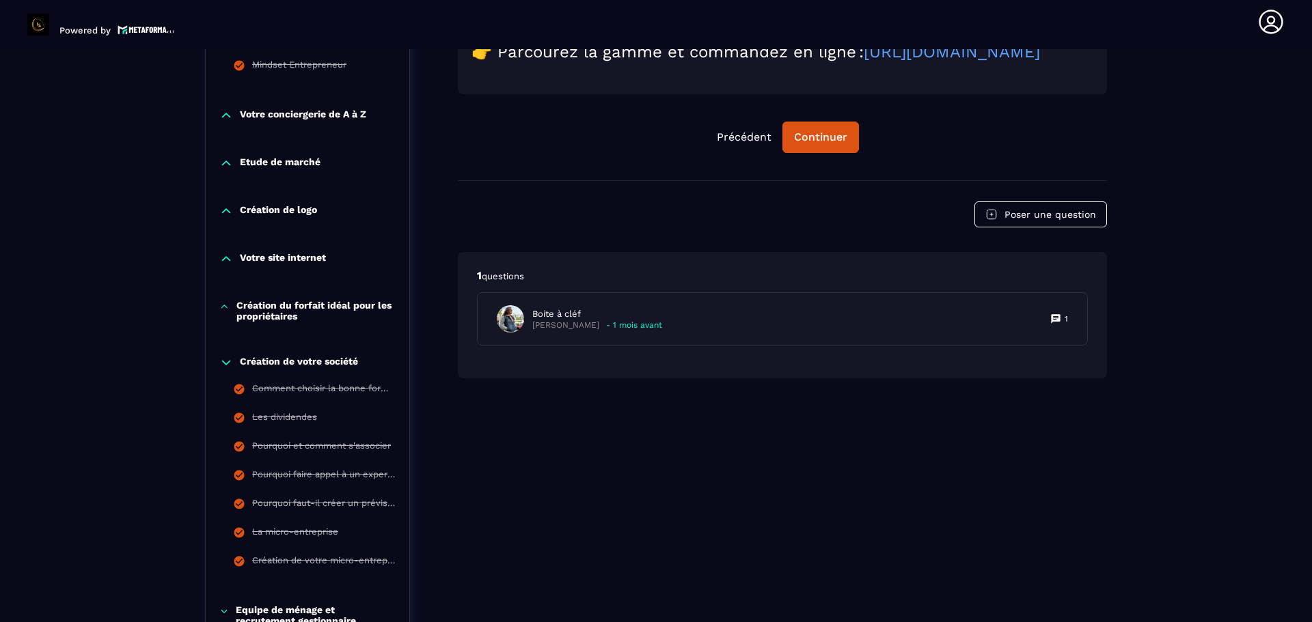
click at [303, 304] on p "Création du forfait idéal pour les propriétaires" at bounding box center [315, 311] width 159 height 22
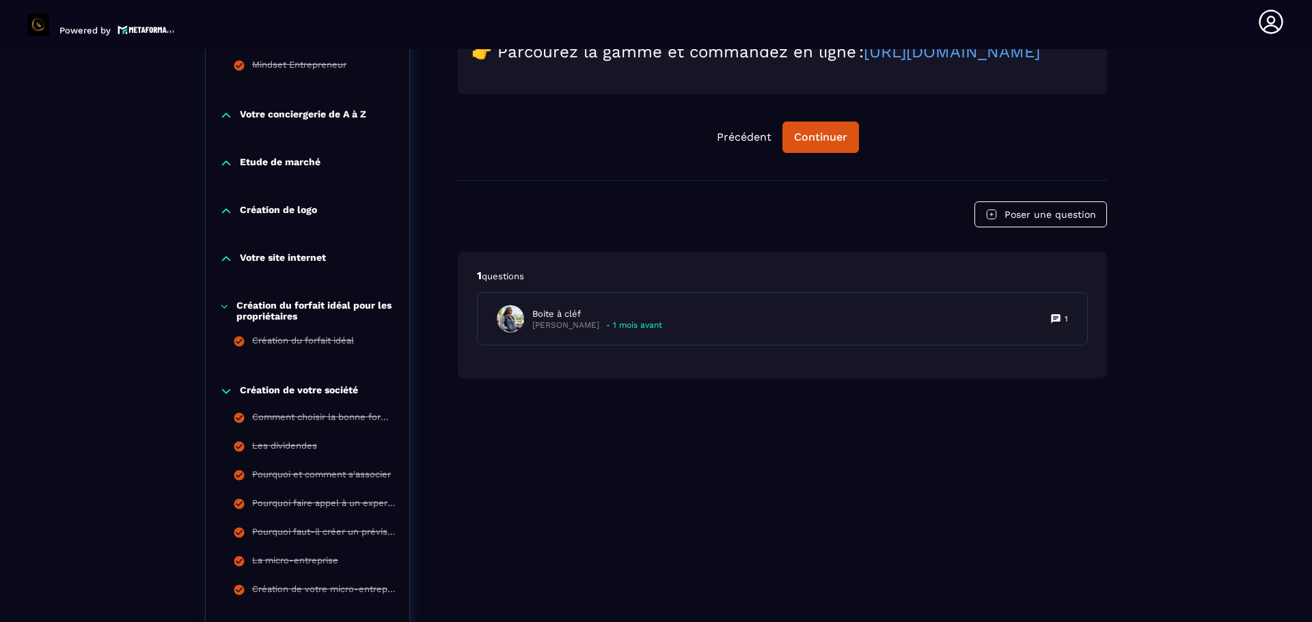
click at [278, 260] on p "Votre site internet" at bounding box center [283, 259] width 86 height 14
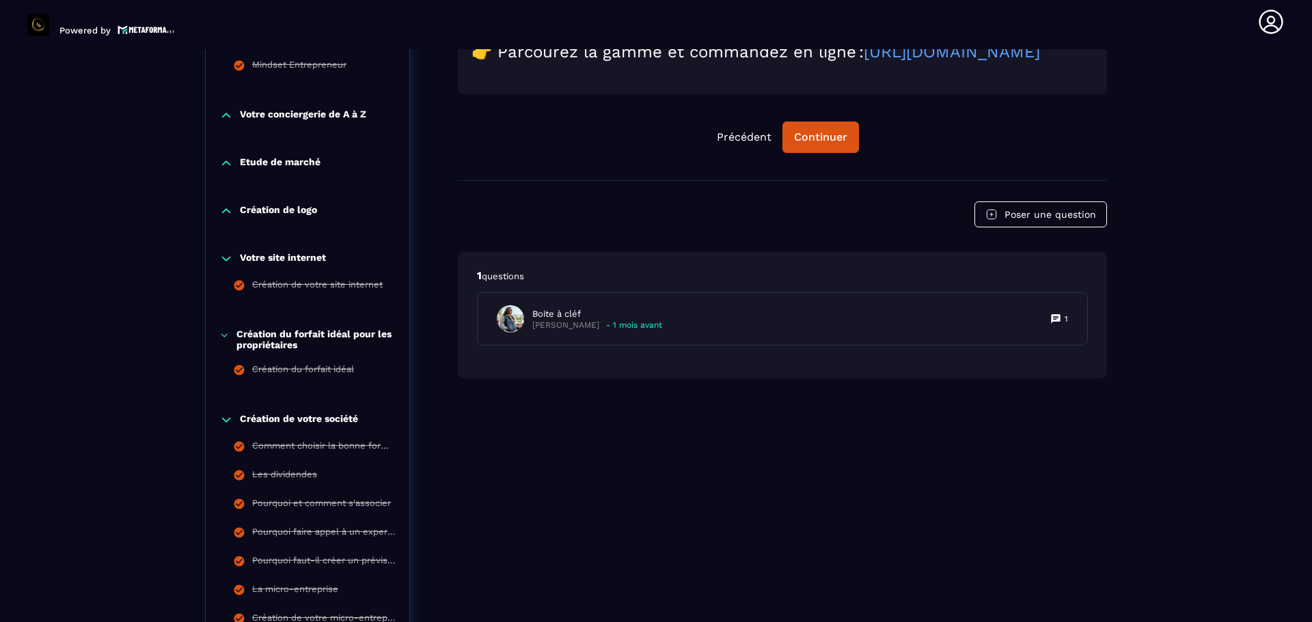
click at [278, 214] on p "Création de logo" at bounding box center [278, 211] width 77 height 14
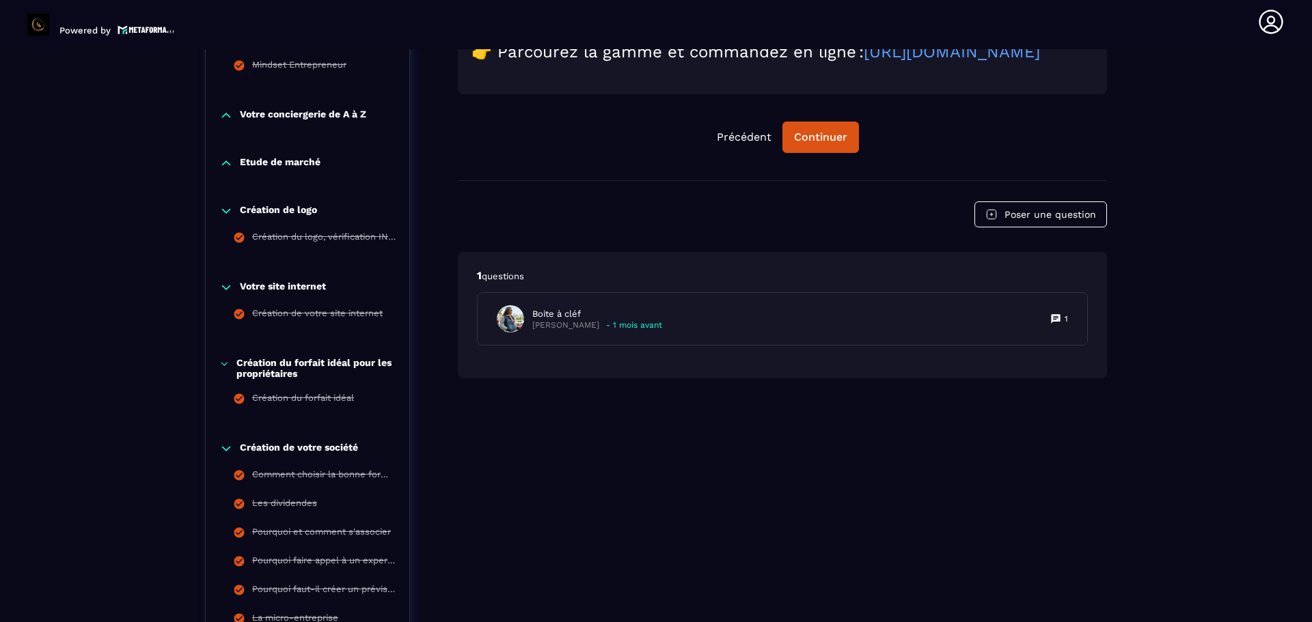
click at [281, 165] on p "Etude de marché" at bounding box center [280, 163] width 81 height 14
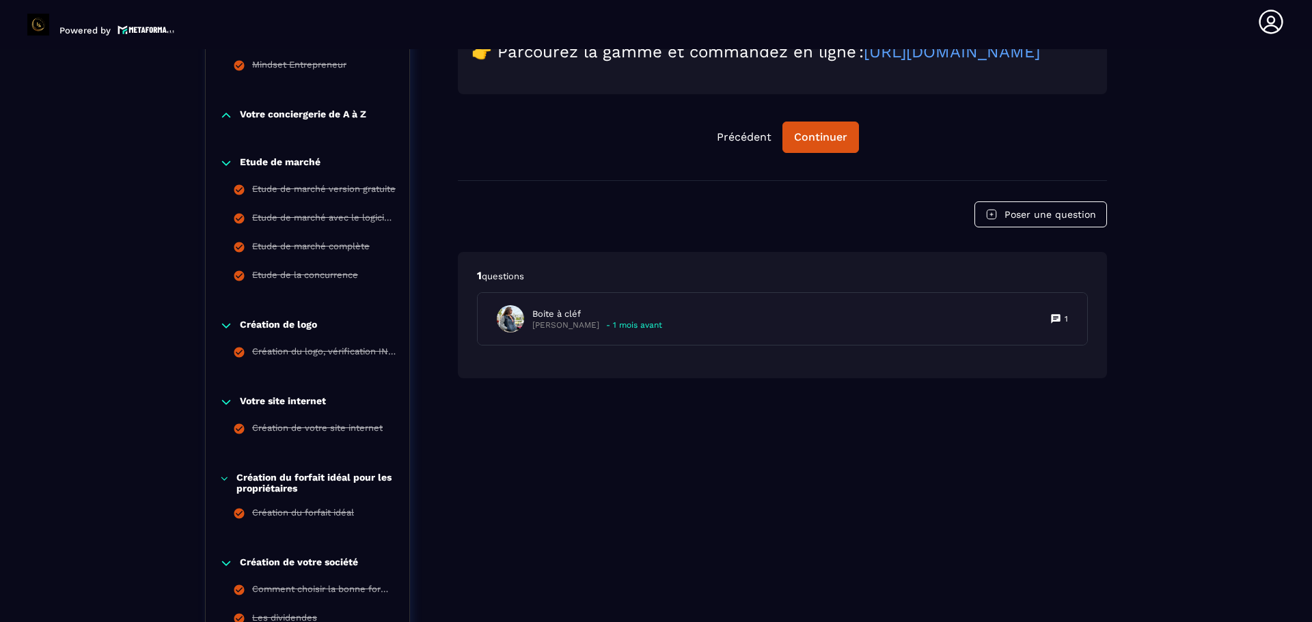
click at [288, 115] on p "Votre conciergerie de A à Z" at bounding box center [303, 116] width 126 height 14
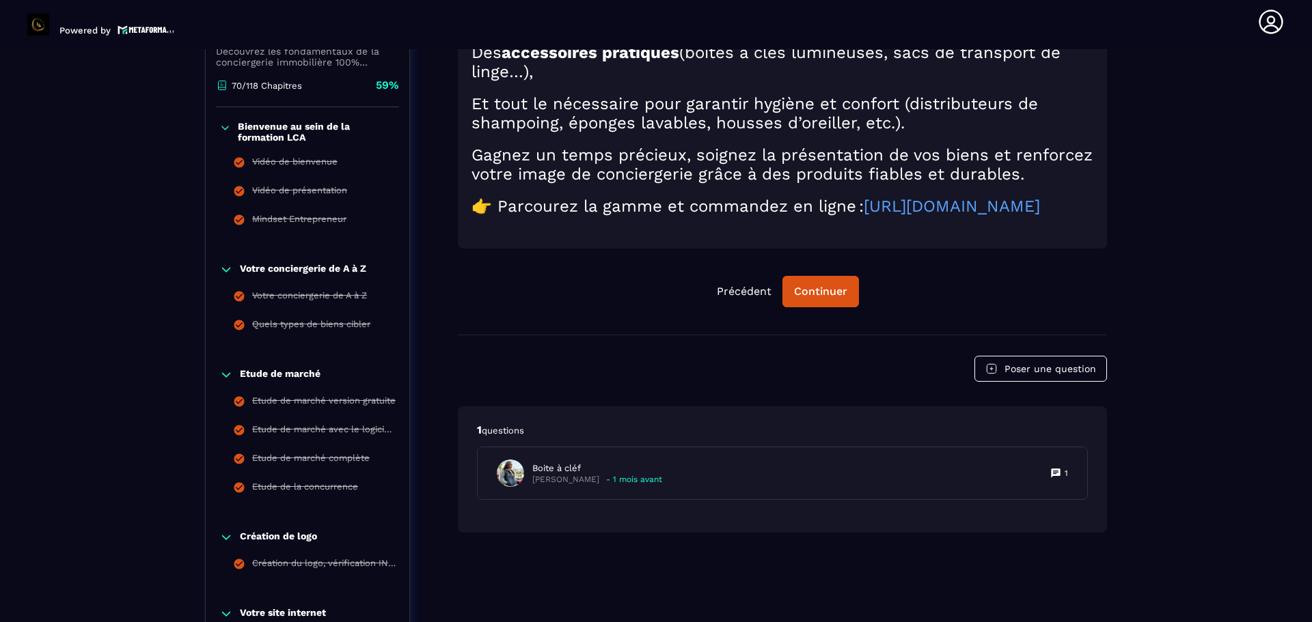
scroll to position [279, 0]
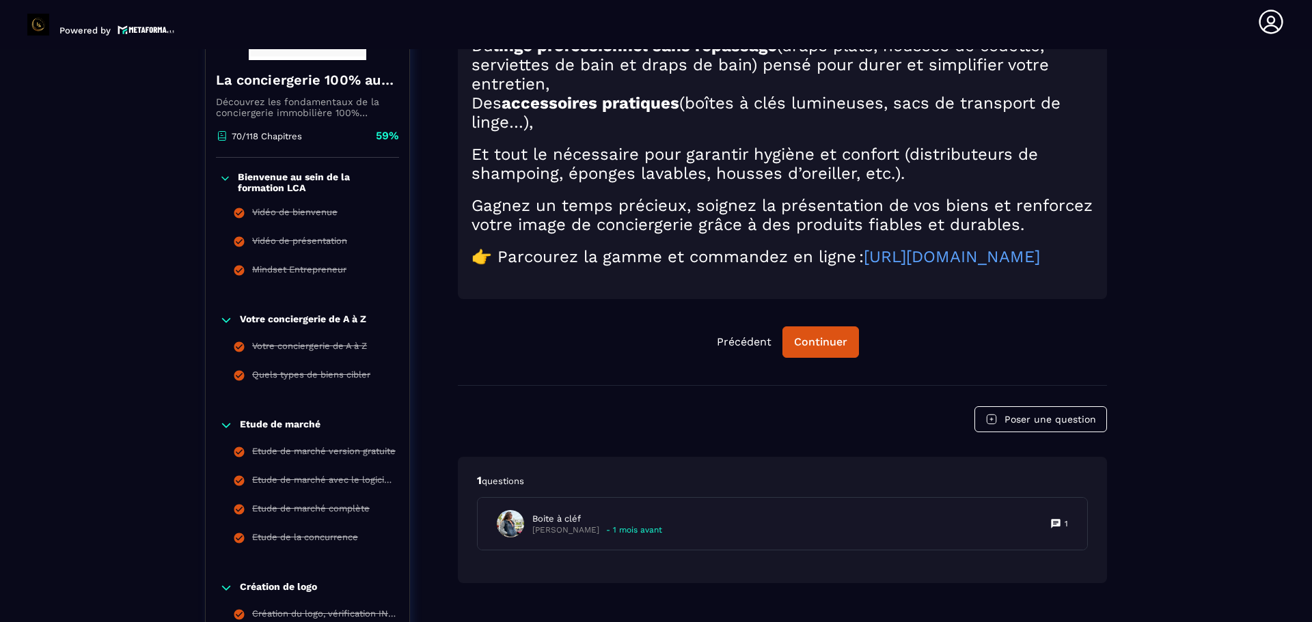
click at [294, 180] on p "Bienvenue au sein de la formation LCA" at bounding box center [317, 182] width 158 height 22
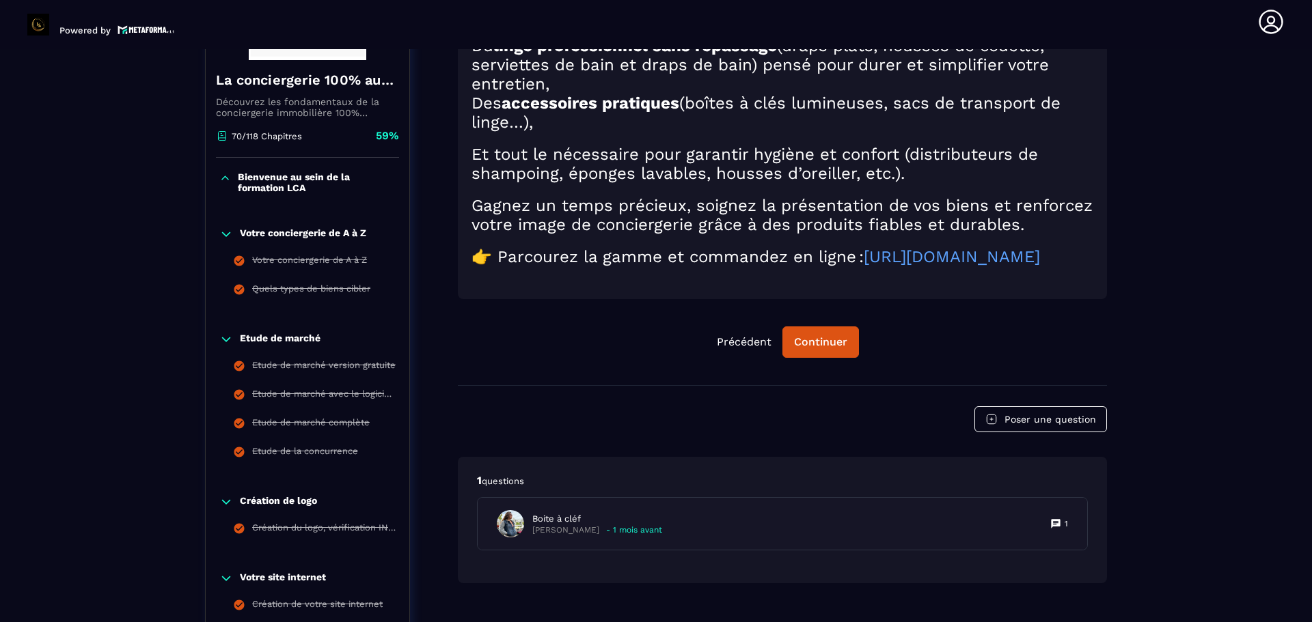
click at [286, 231] on p "Votre conciergerie de A à Z" at bounding box center [303, 235] width 126 height 14
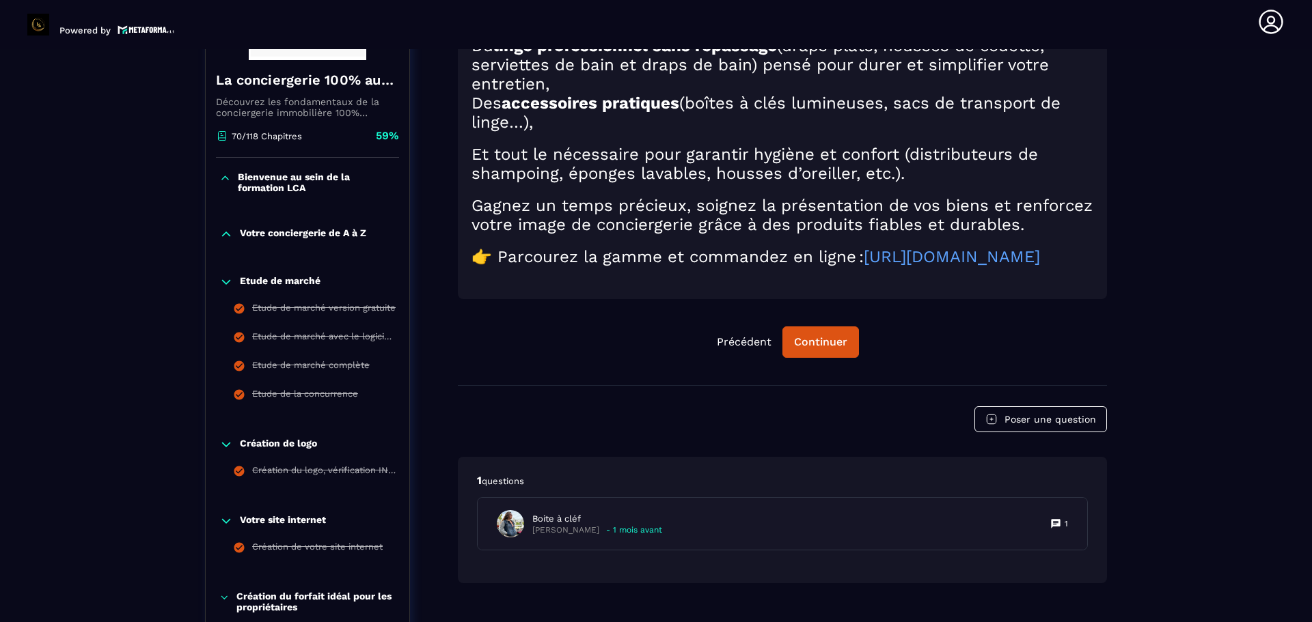
click at [278, 279] on p "Etude de marché" at bounding box center [280, 282] width 81 height 14
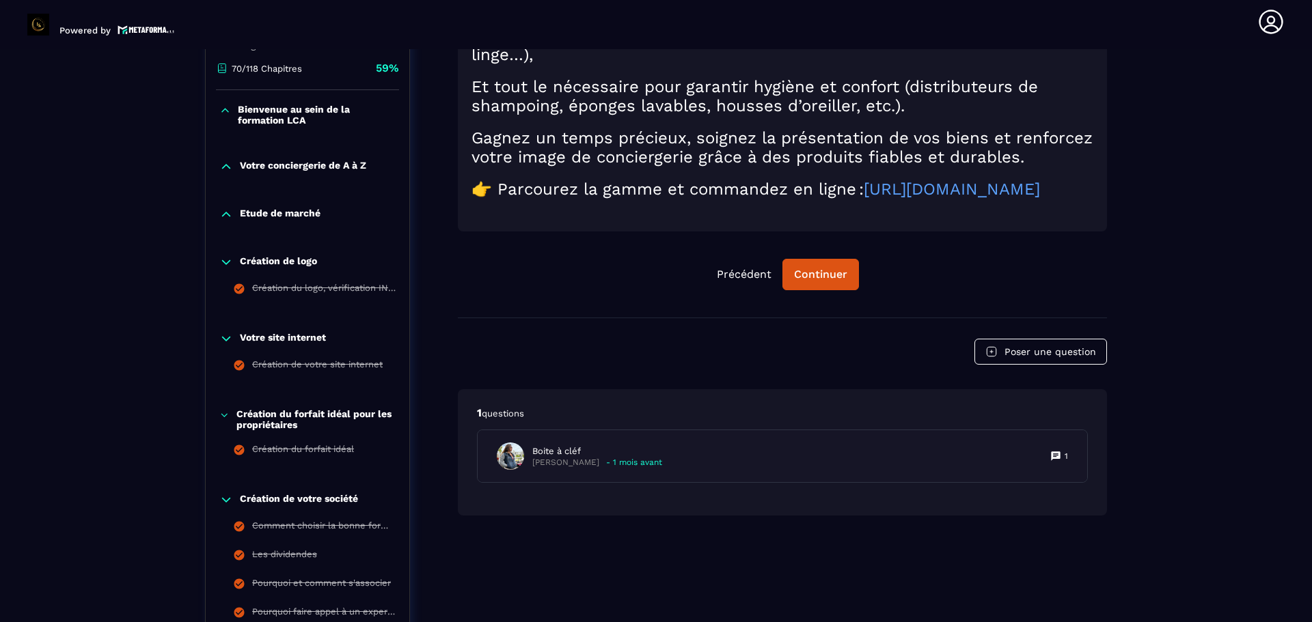
scroll to position [347, 0]
click at [279, 260] on p "Création de logo" at bounding box center [278, 262] width 77 height 14
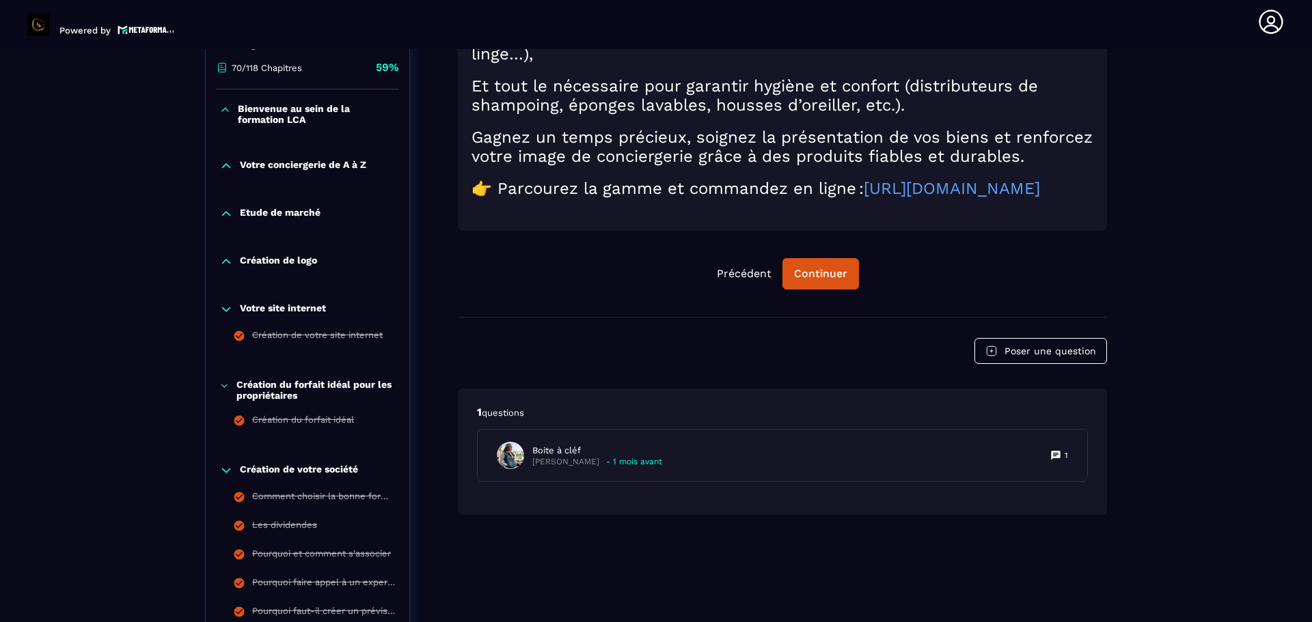
click at [278, 310] on p "Votre site internet" at bounding box center [283, 310] width 86 height 14
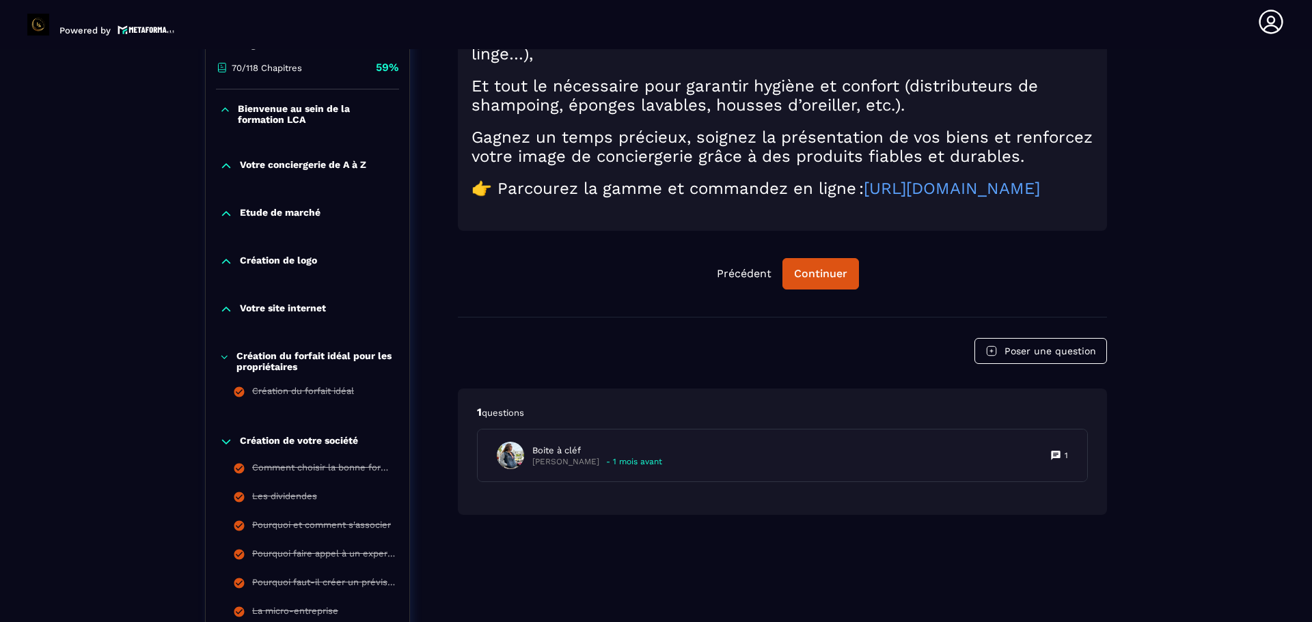
click at [278, 361] on p "Création du forfait idéal pour les propriétaires" at bounding box center [315, 361] width 159 height 22
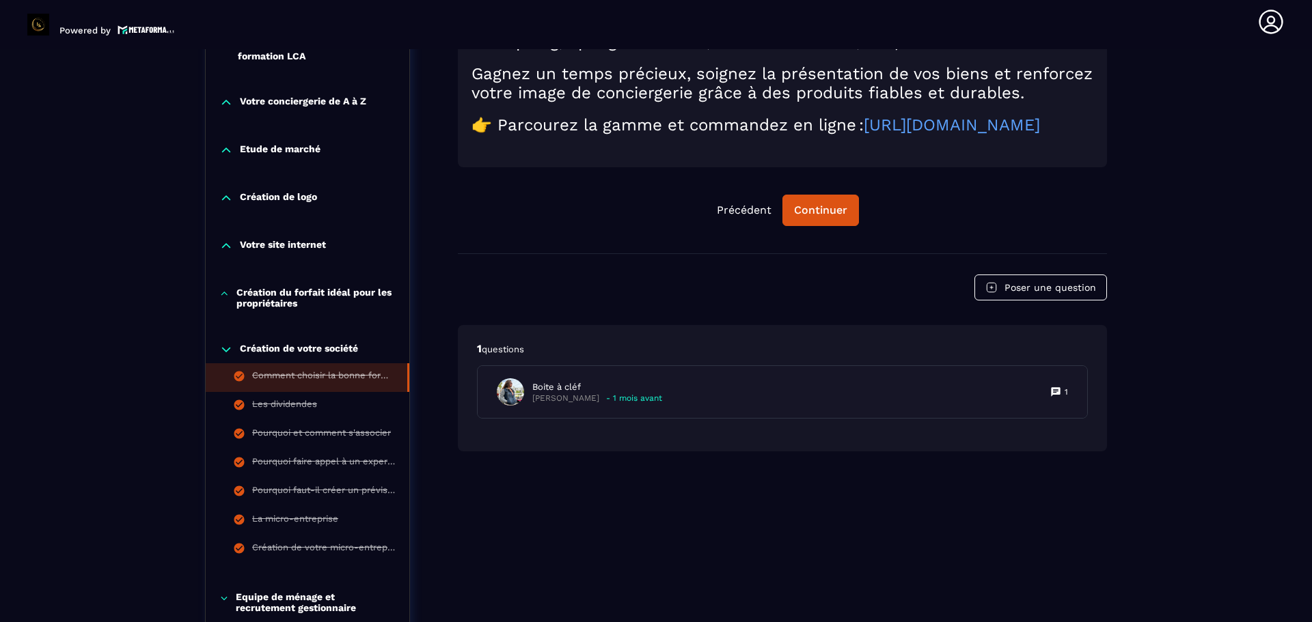
scroll to position [484, 0]
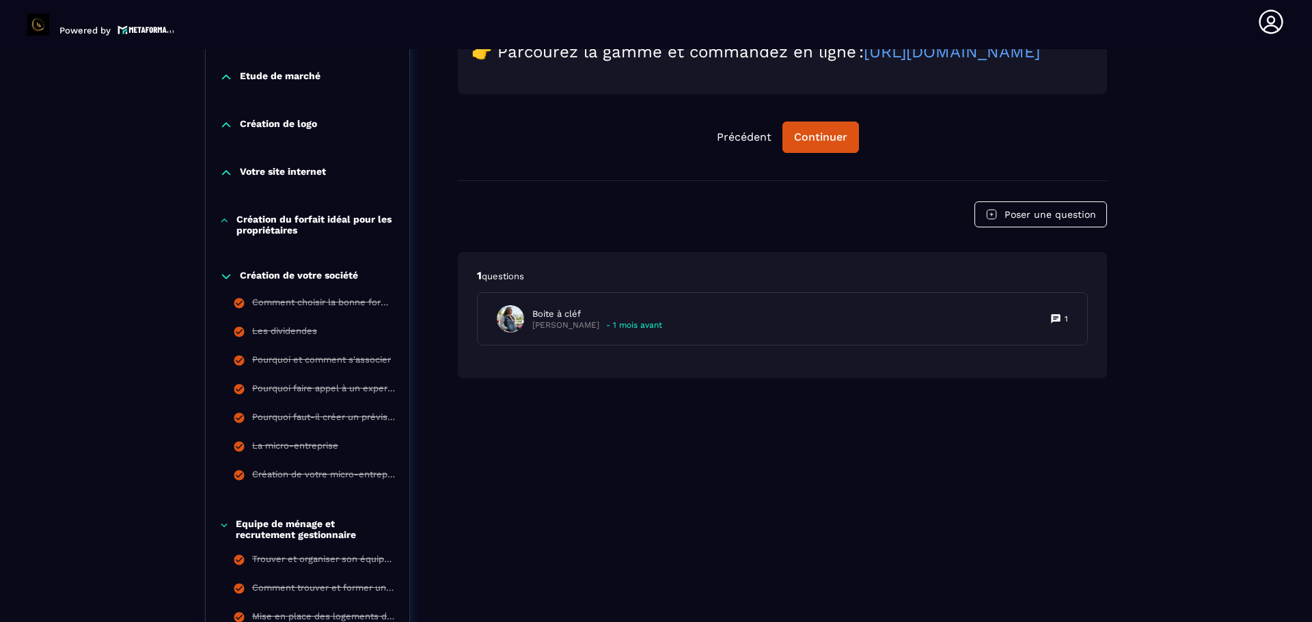
click at [271, 273] on p "Création de votre société" at bounding box center [299, 277] width 118 height 14
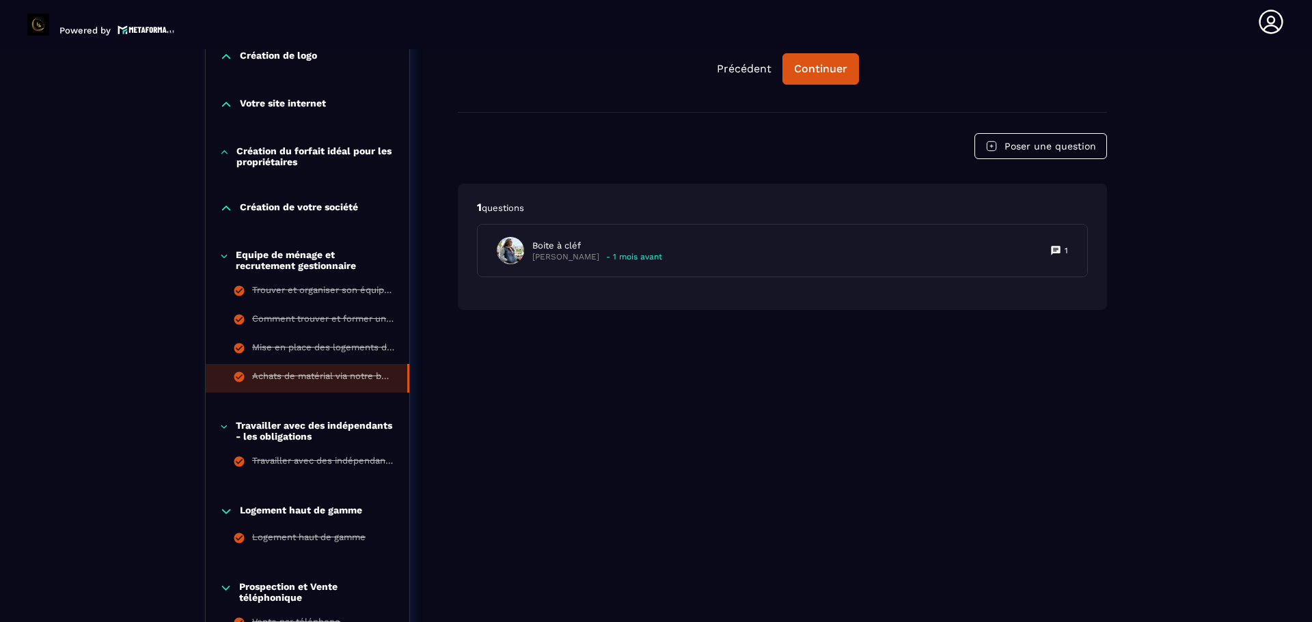
click at [265, 260] on p "Equipe de ménage et recrutement gestionnaire" at bounding box center [316, 260] width 160 height 22
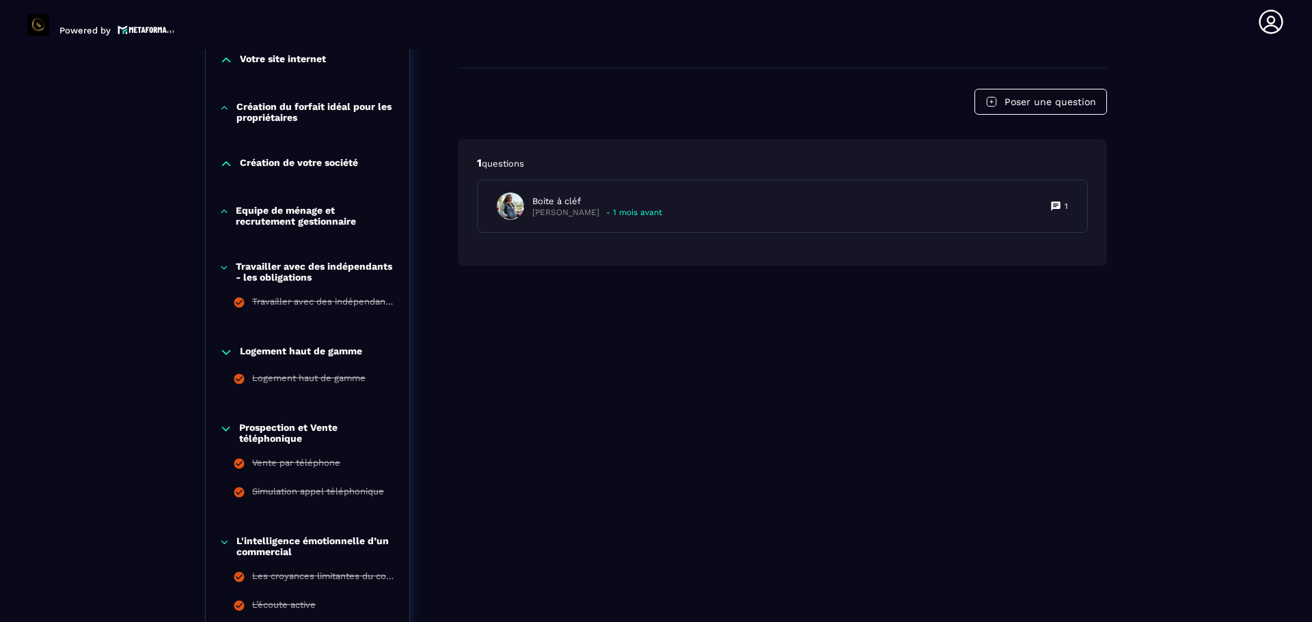
scroll to position [620, 0]
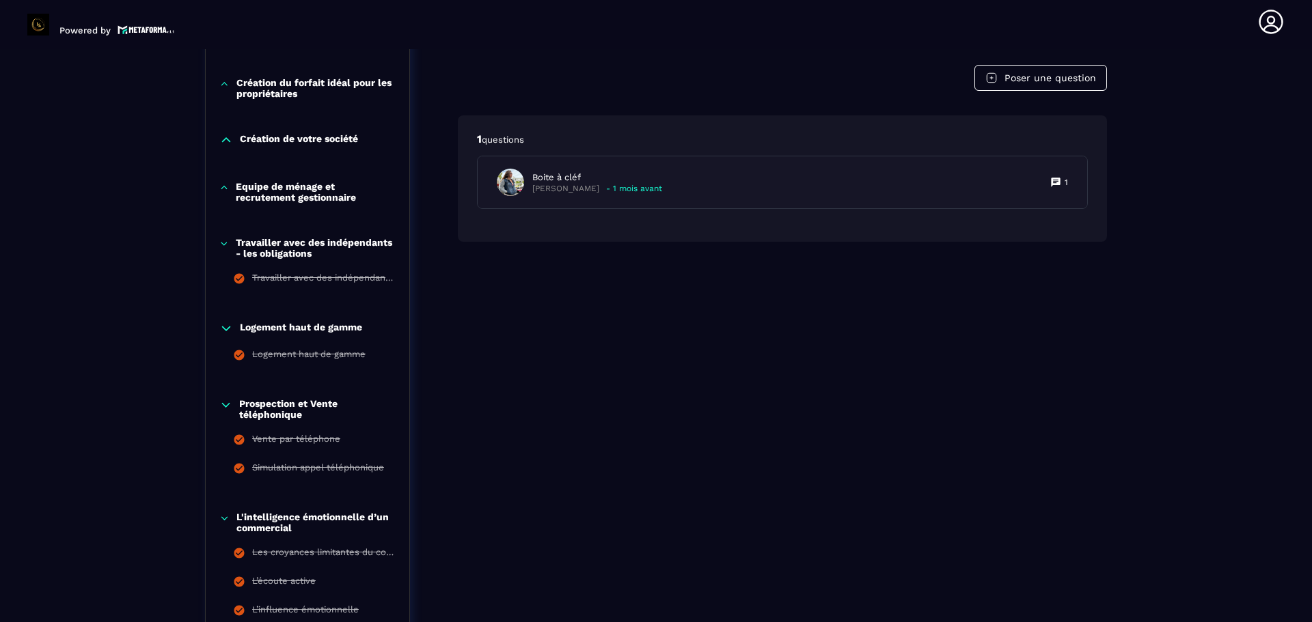
click at [264, 255] on p "Travailler avec des indépendants - les obligations" at bounding box center [316, 248] width 160 height 22
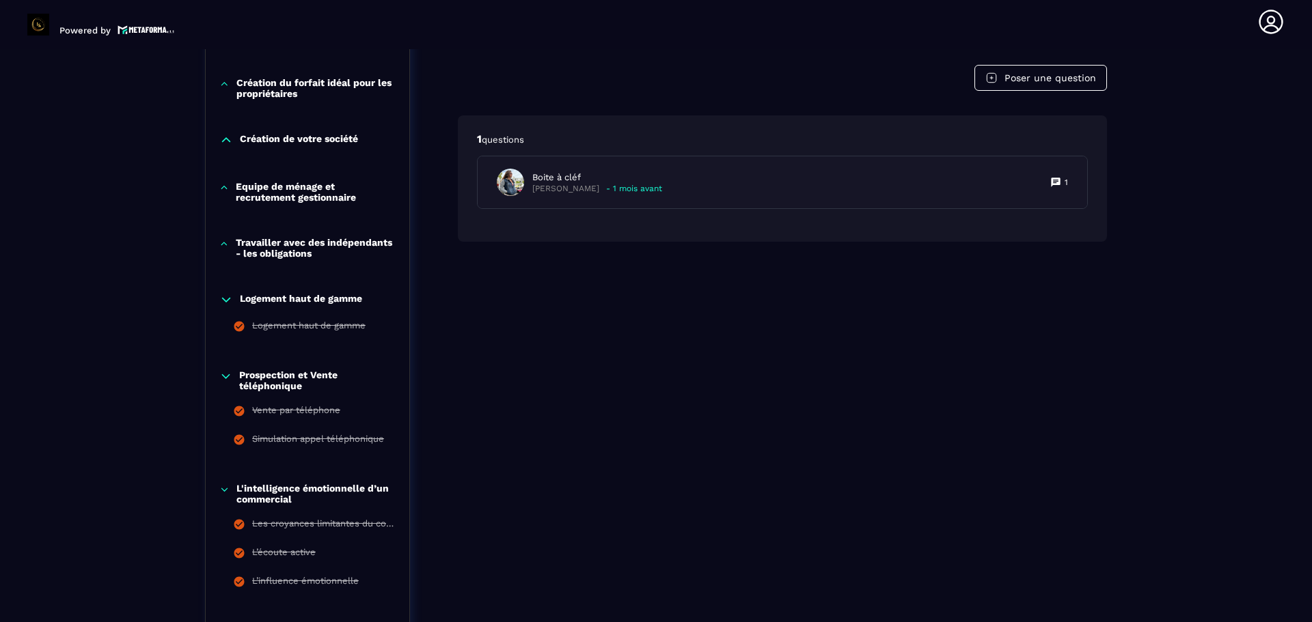
click at [263, 301] on p "Logement haut de gamme" at bounding box center [301, 300] width 122 height 14
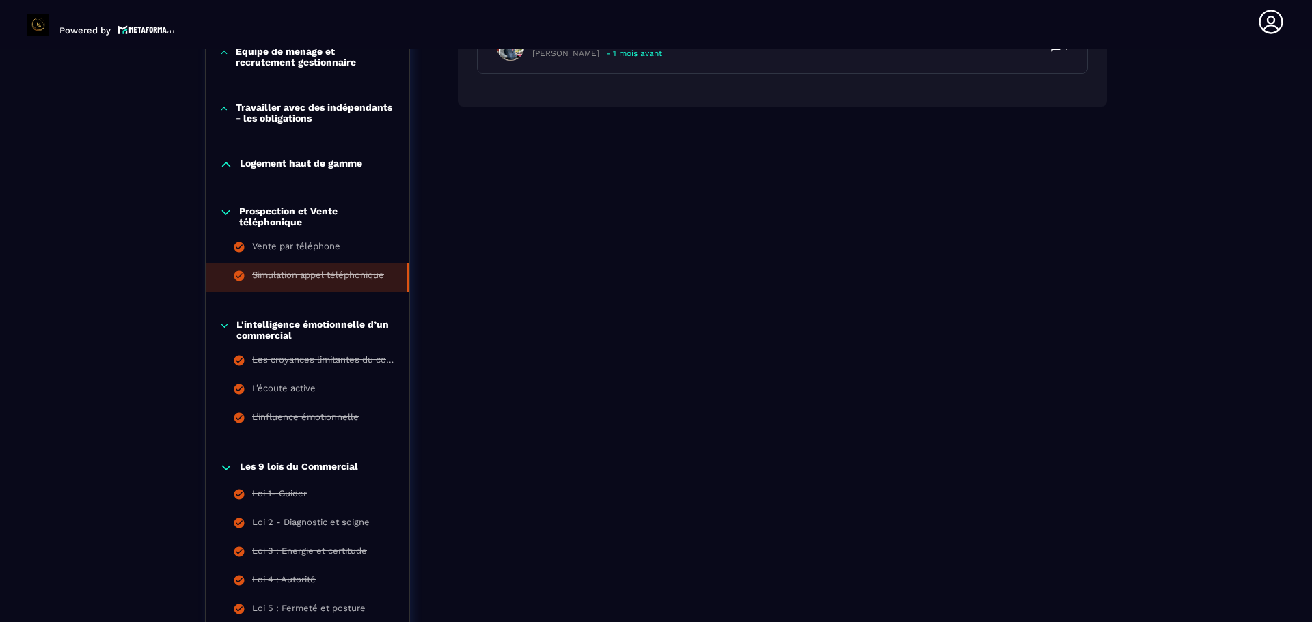
scroll to position [757, 0]
click at [253, 217] on p "Prospection et Vente téléphonique" at bounding box center [317, 215] width 156 height 22
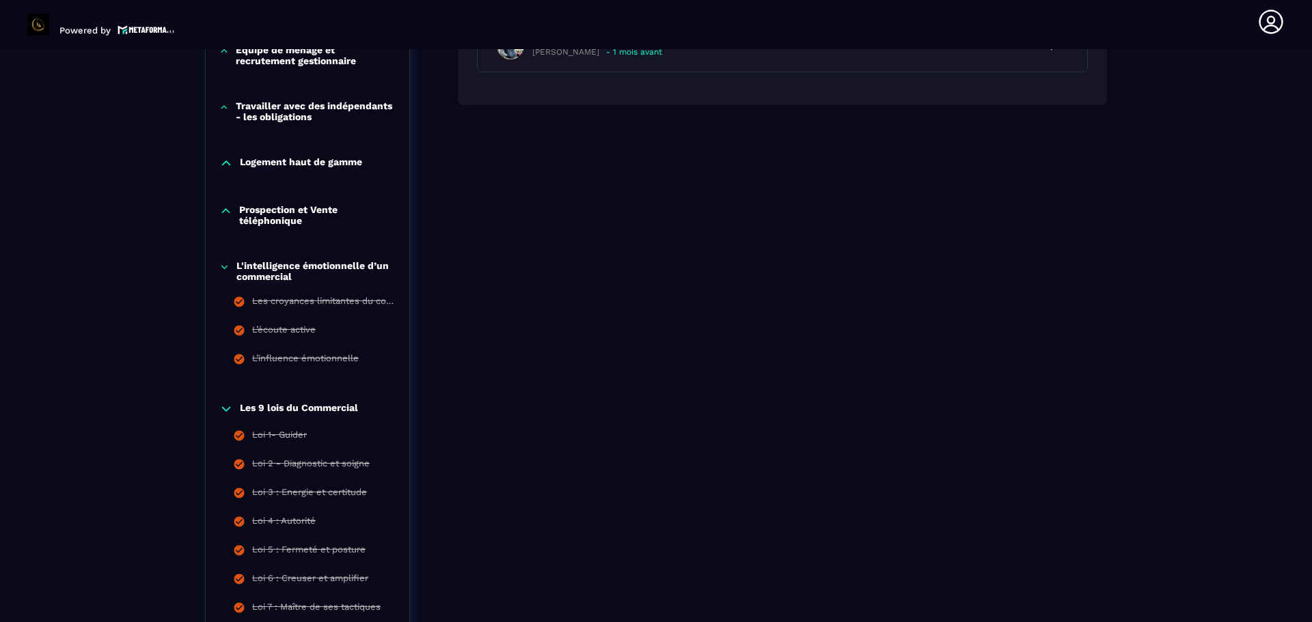
click at [258, 270] on p "L'intelligence émotionnelle d’un commercial" at bounding box center [315, 271] width 159 height 22
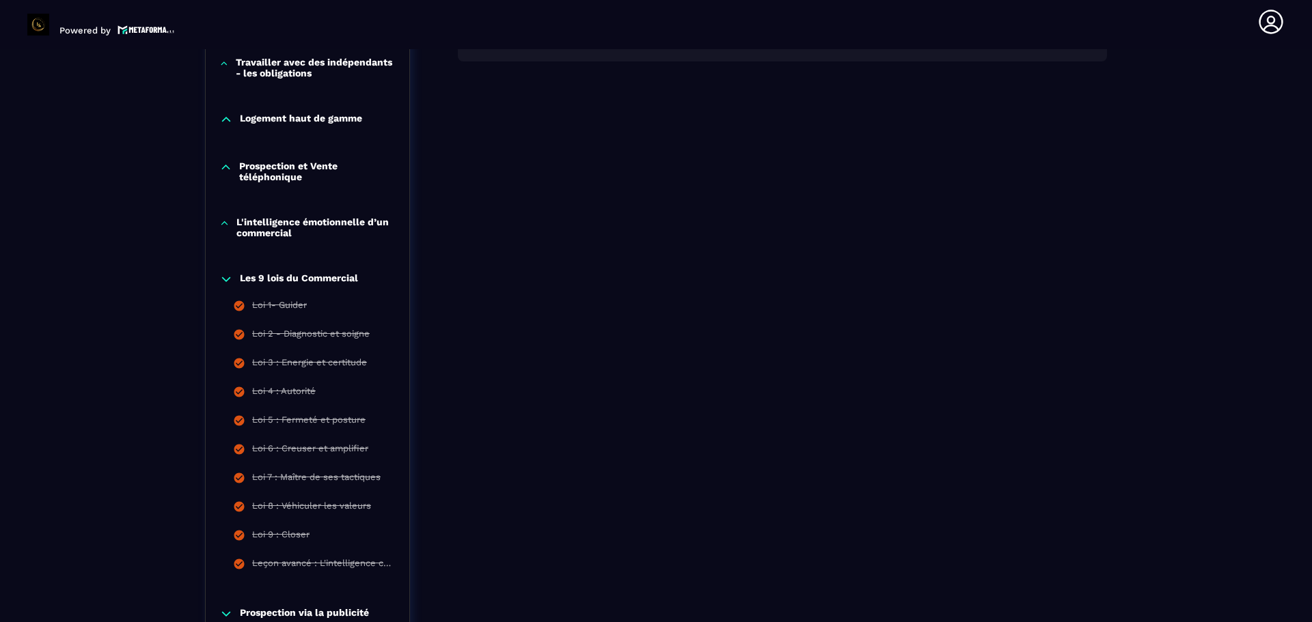
scroll to position [825, 0]
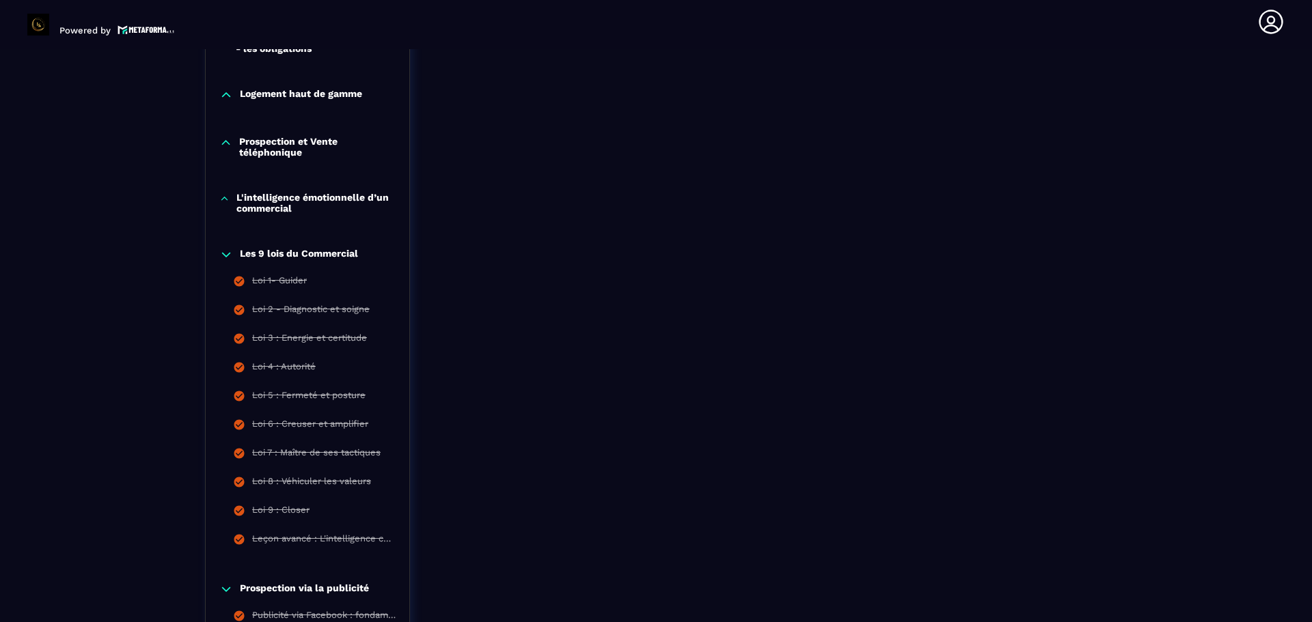
click at [258, 251] on p "Les 9 lois du Commercial" at bounding box center [299, 255] width 118 height 14
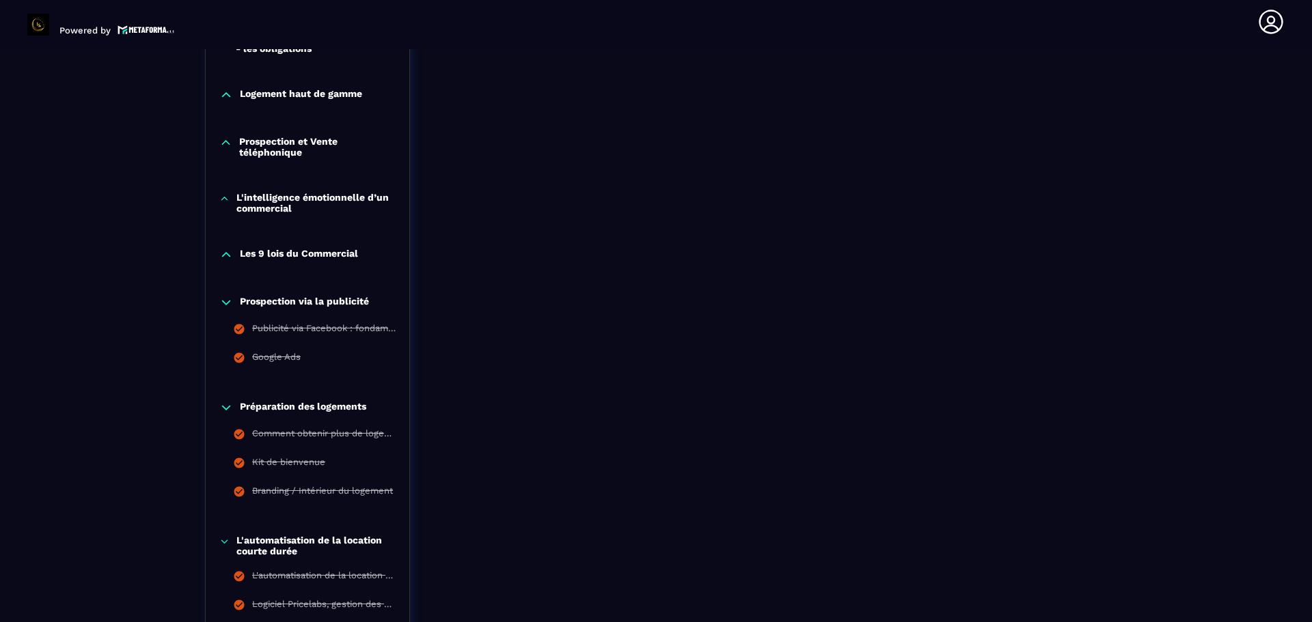
click at [268, 301] on p "Prospection via la publicité" at bounding box center [304, 303] width 129 height 14
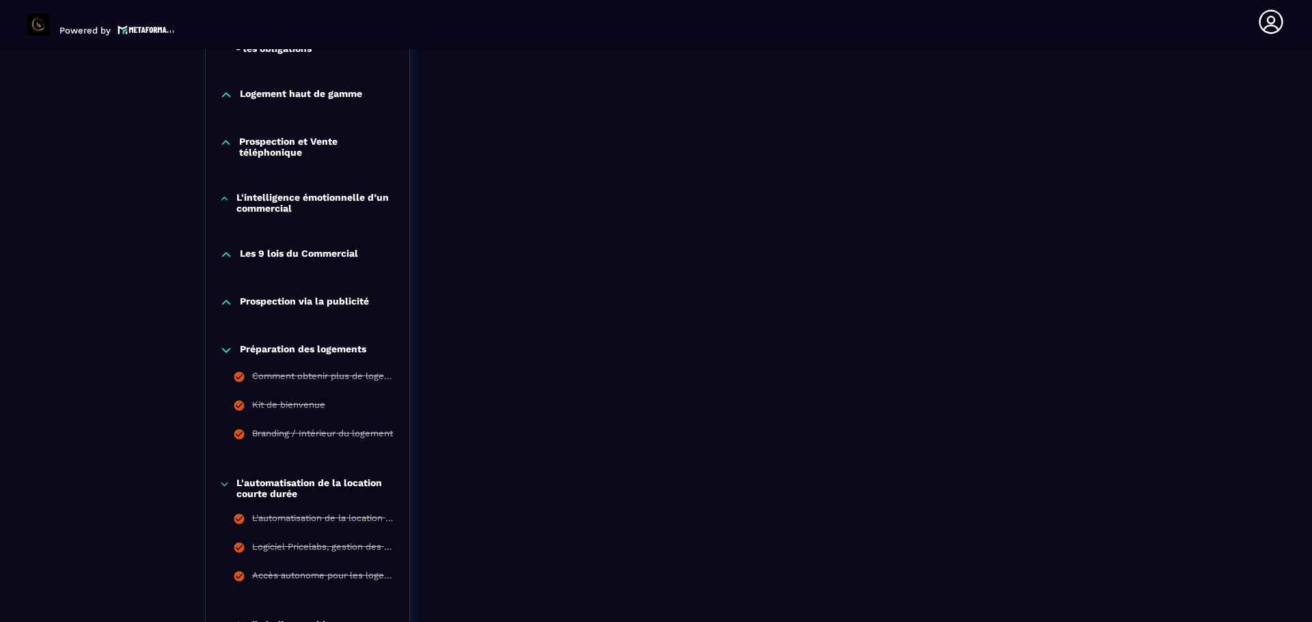
click at [269, 347] on p "Préparation des logements" at bounding box center [303, 351] width 126 height 14
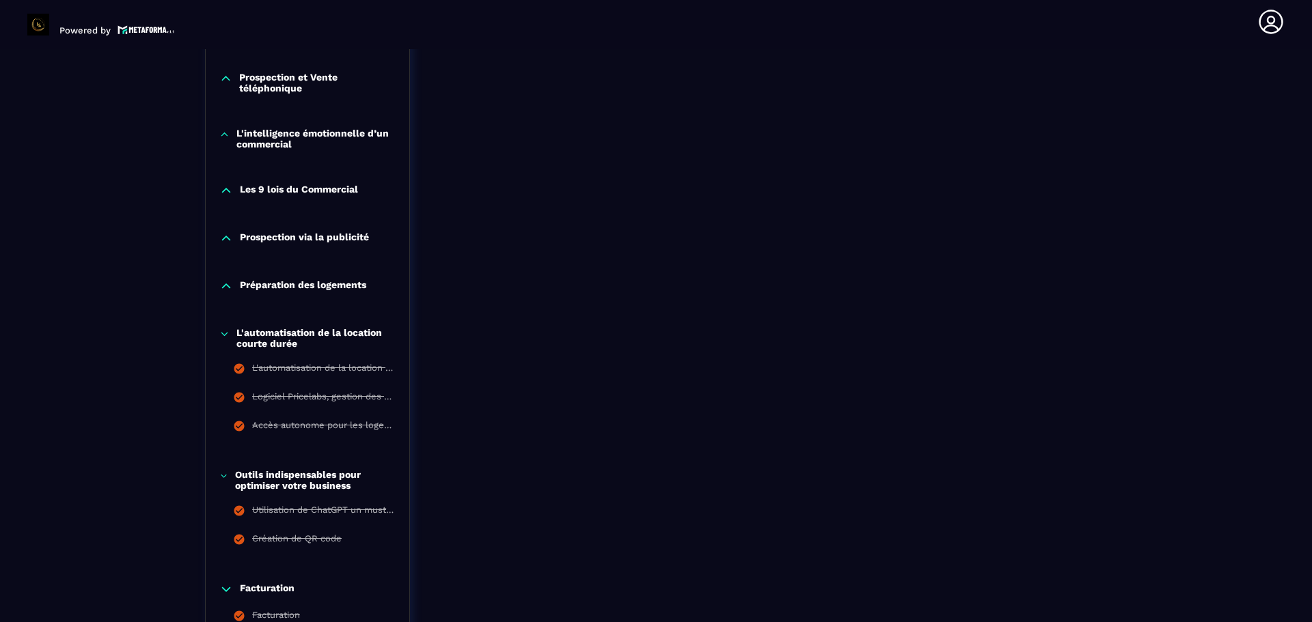
scroll to position [1030, 0]
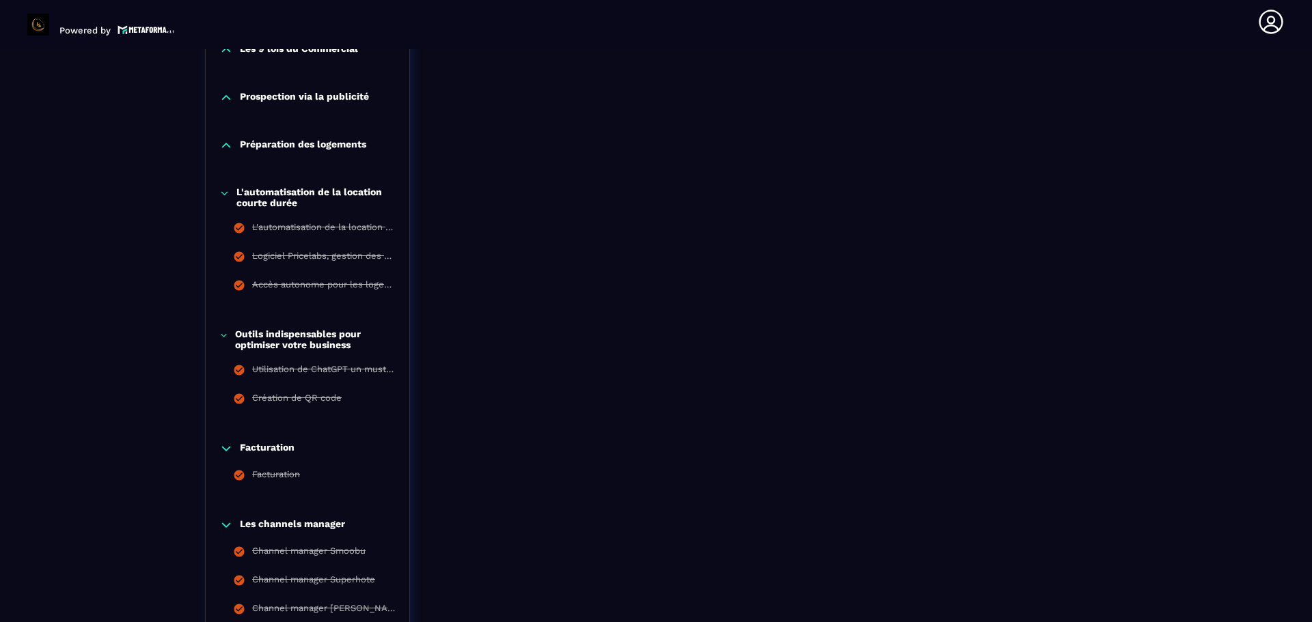
click at [256, 196] on p "L'automatisation de la location courte durée" at bounding box center [315, 198] width 159 height 22
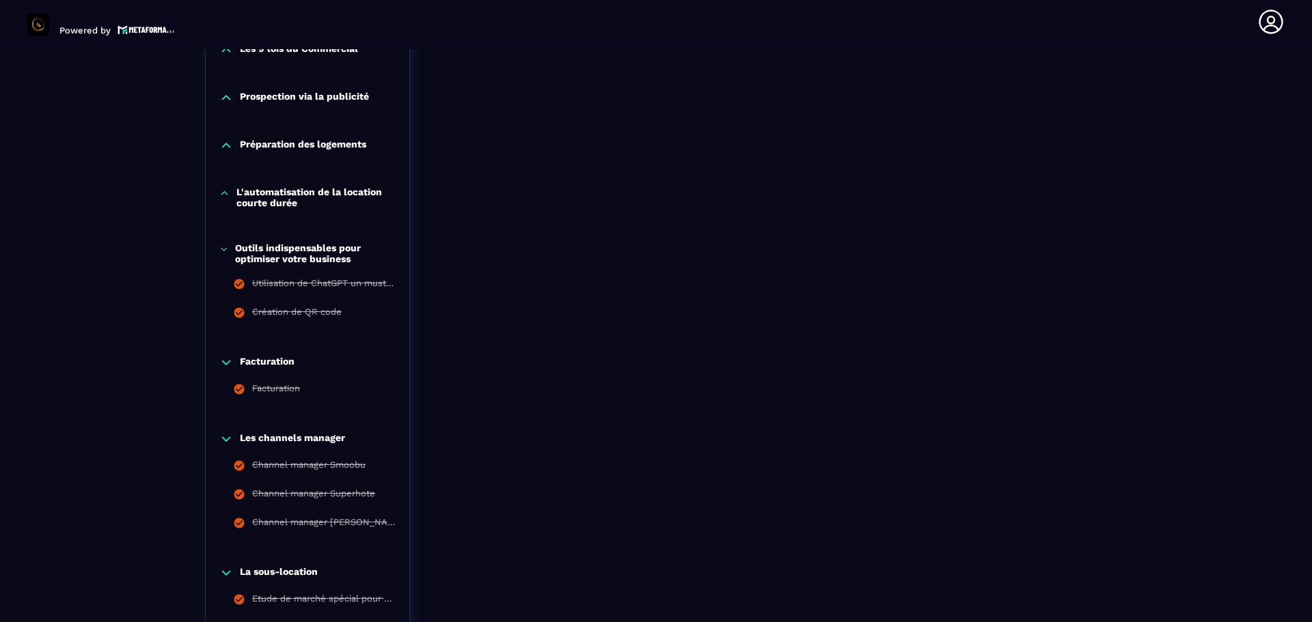
click at [258, 255] on p "Outils indispensables pour optimiser votre business" at bounding box center [315, 254] width 161 height 22
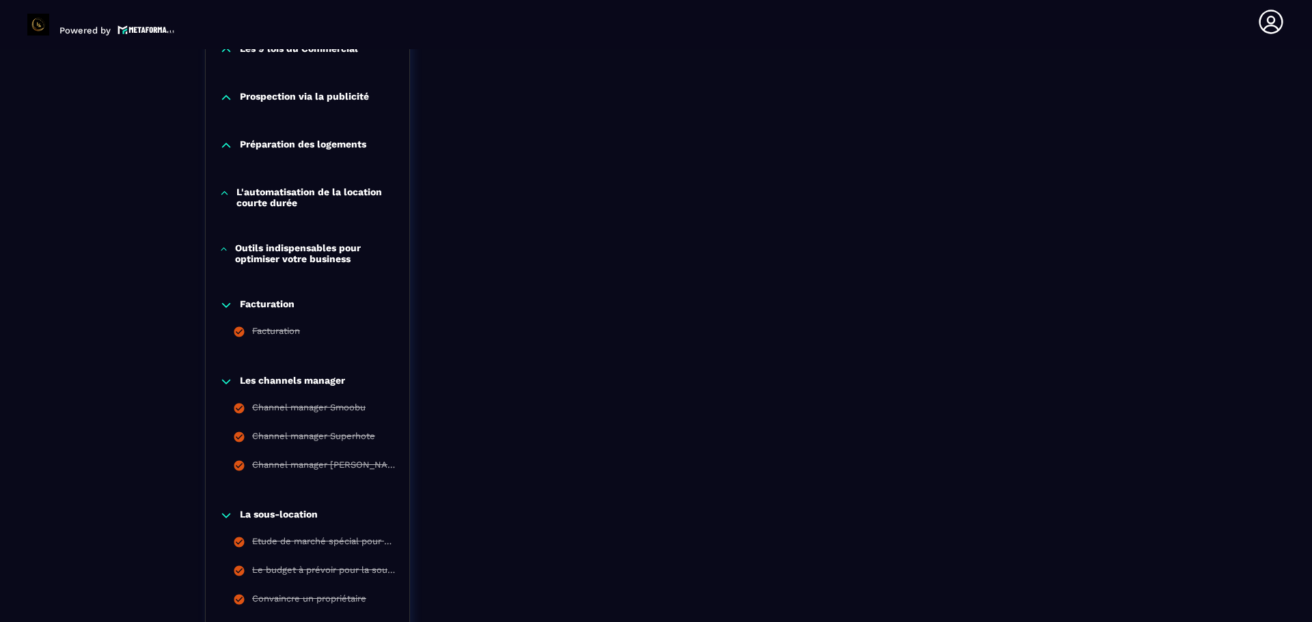
click at [250, 305] on p "Facturation" at bounding box center [267, 306] width 55 height 14
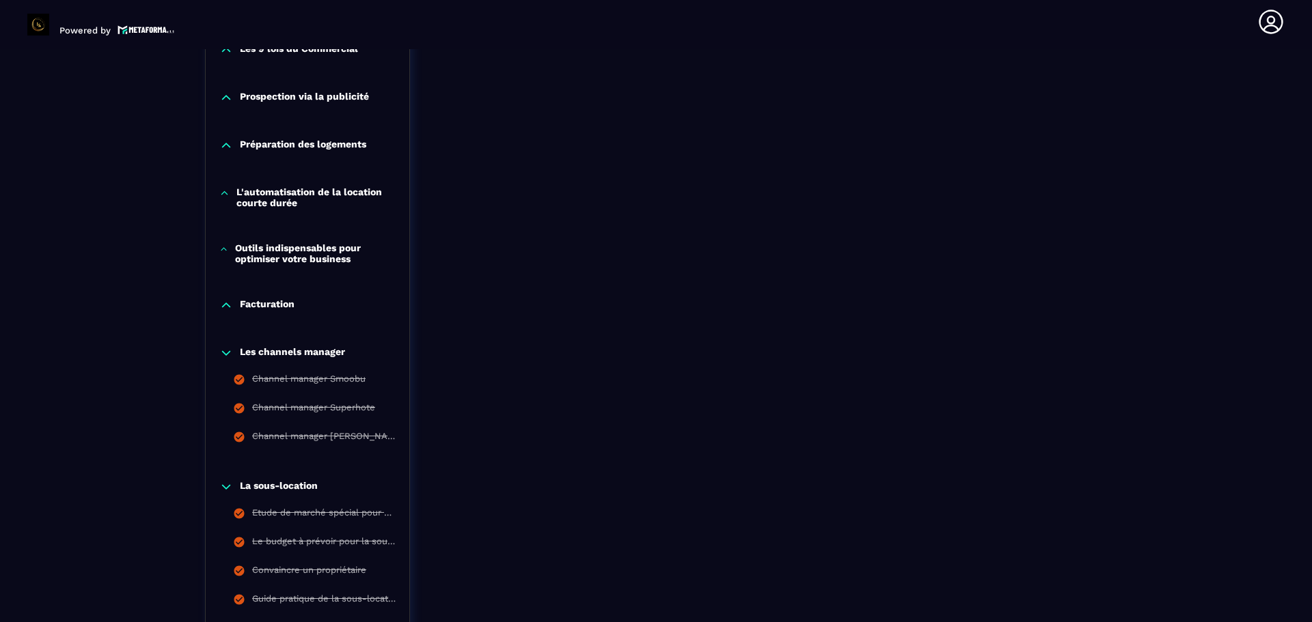
click at [257, 347] on p "Les channels manager" at bounding box center [292, 353] width 105 height 14
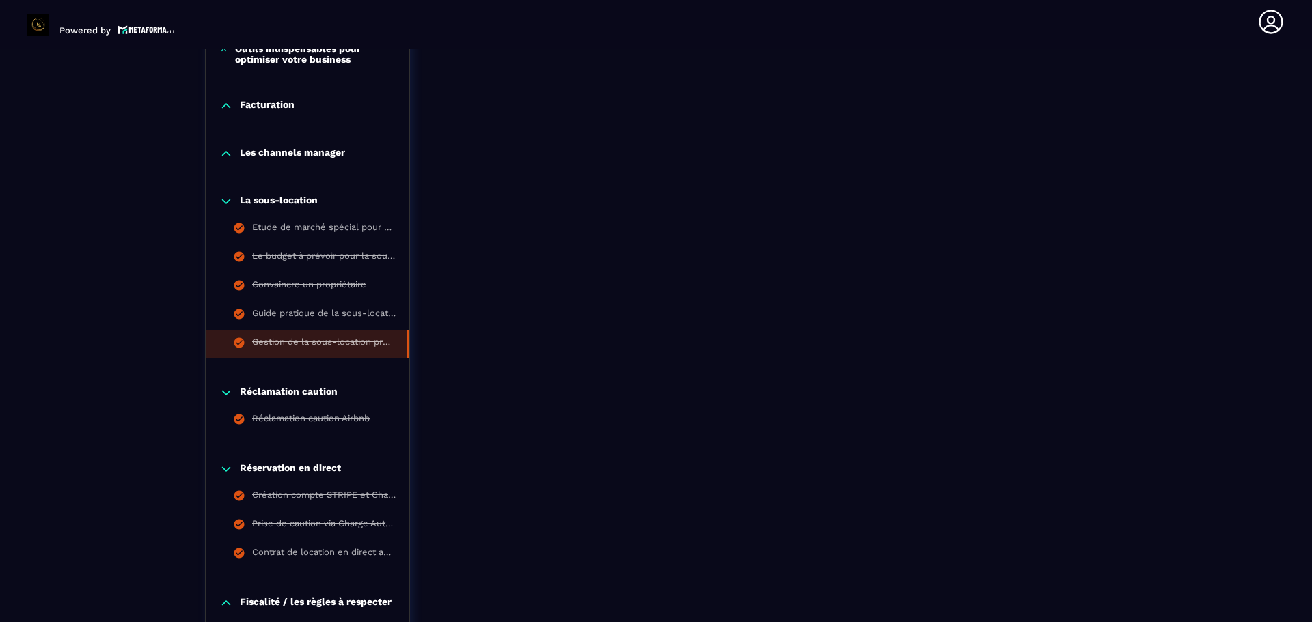
scroll to position [1235, 0]
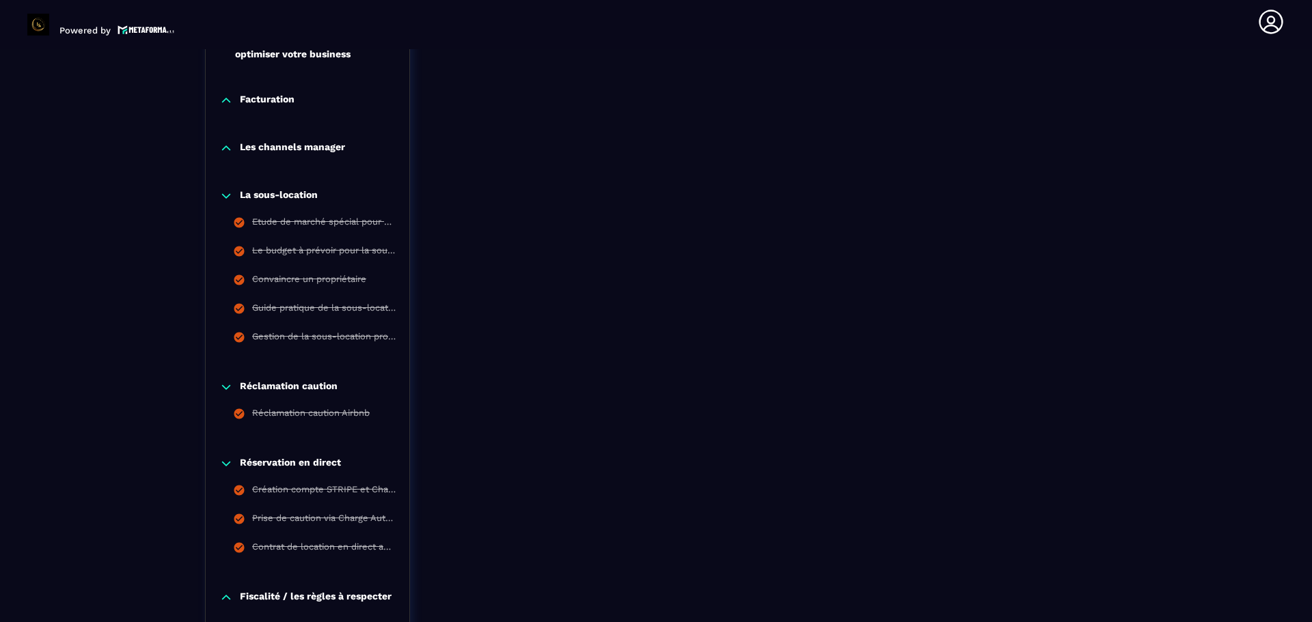
click at [265, 195] on p "La sous-location" at bounding box center [279, 196] width 78 height 14
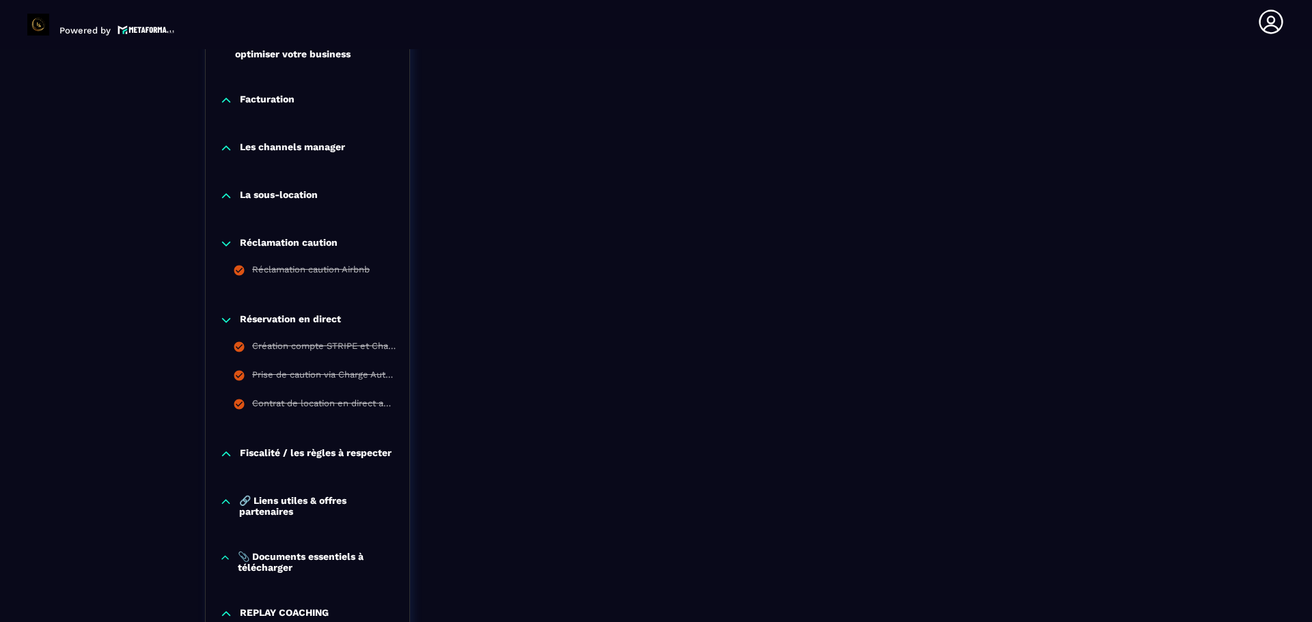
click at [269, 242] on p "Réclamation caution" at bounding box center [289, 244] width 98 height 14
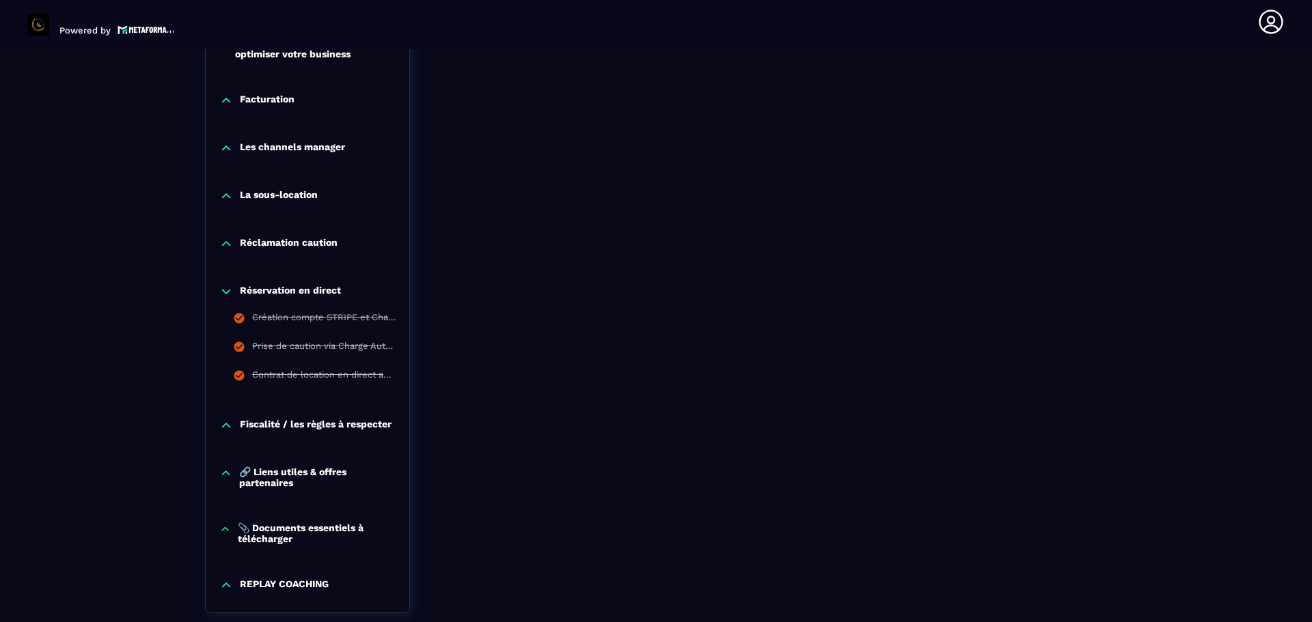
click at [267, 290] on p "Réservation en direct" at bounding box center [290, 292] width 101 height 14
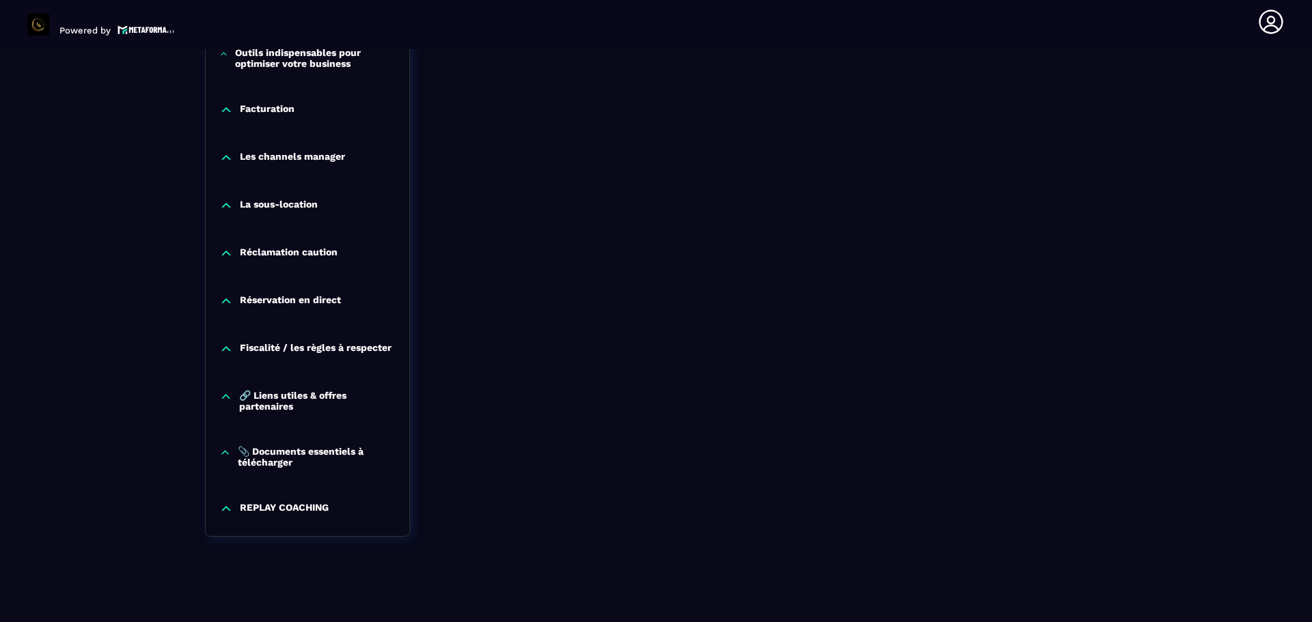
click at [272, 342] on p "Fiscalité / les règles à respecter" at bounding box center [316, 349] width 152 height 14
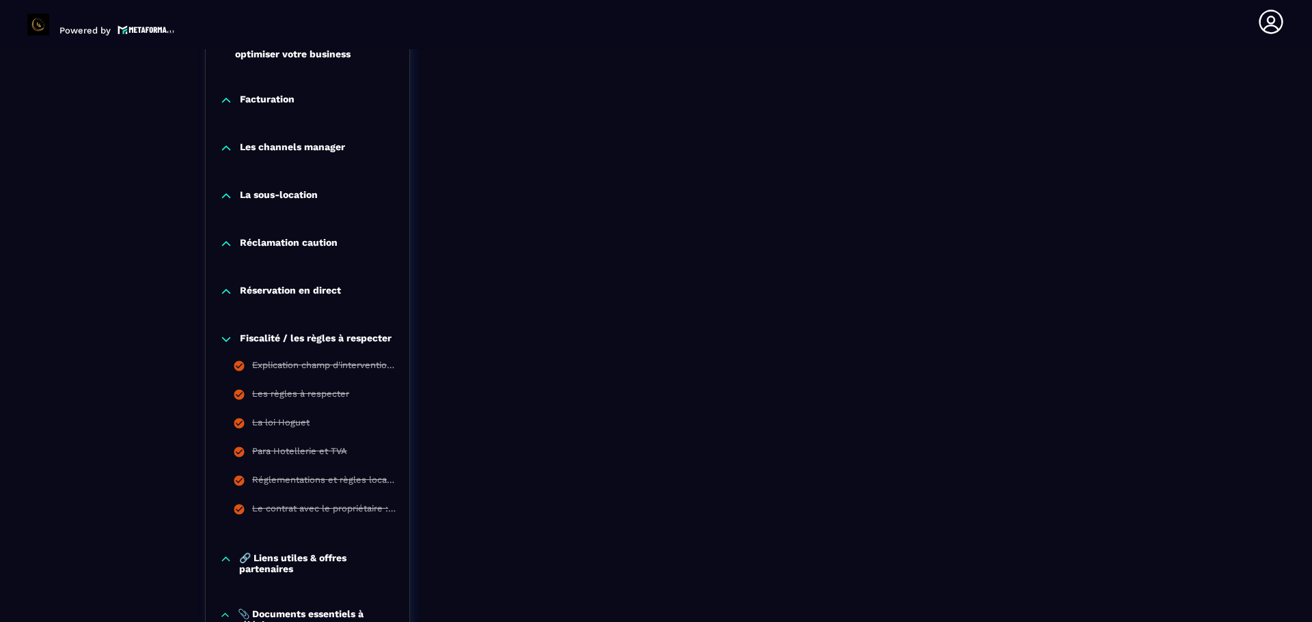
click at [272, 340] on p "Fiscalité / les règles à respecter" at bounding box center [316, 340] width 152 height 14
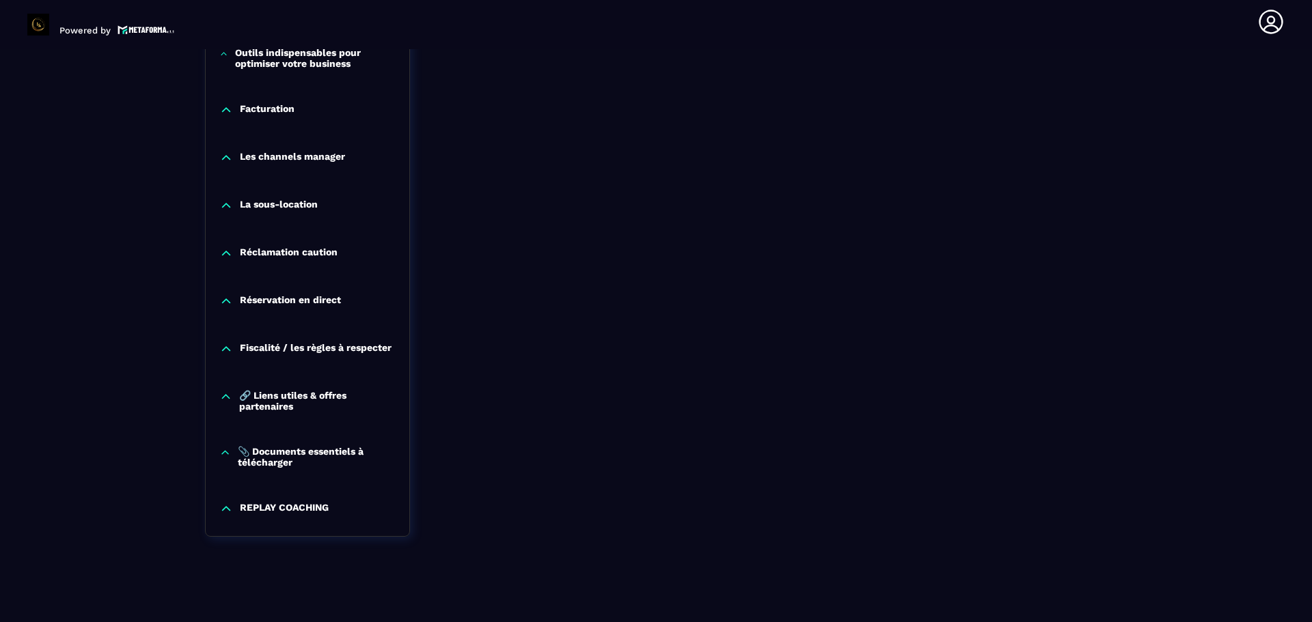
click at [269, 396] on p "🔗 Liens utiles & offres partenaires" at bounding box center [317, 401] width 156 height 22
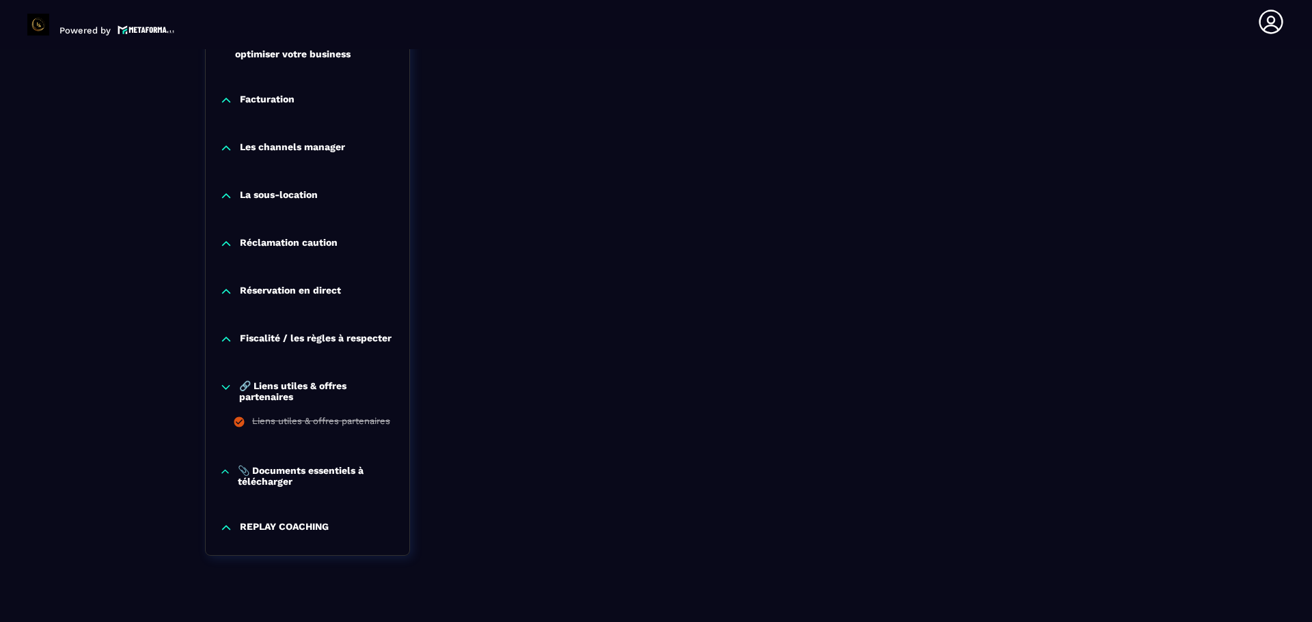
click at [276, 391] on p "🔗 Liens utiles & offres partenaires" at bounding box center [317, 392] width 156 height 22
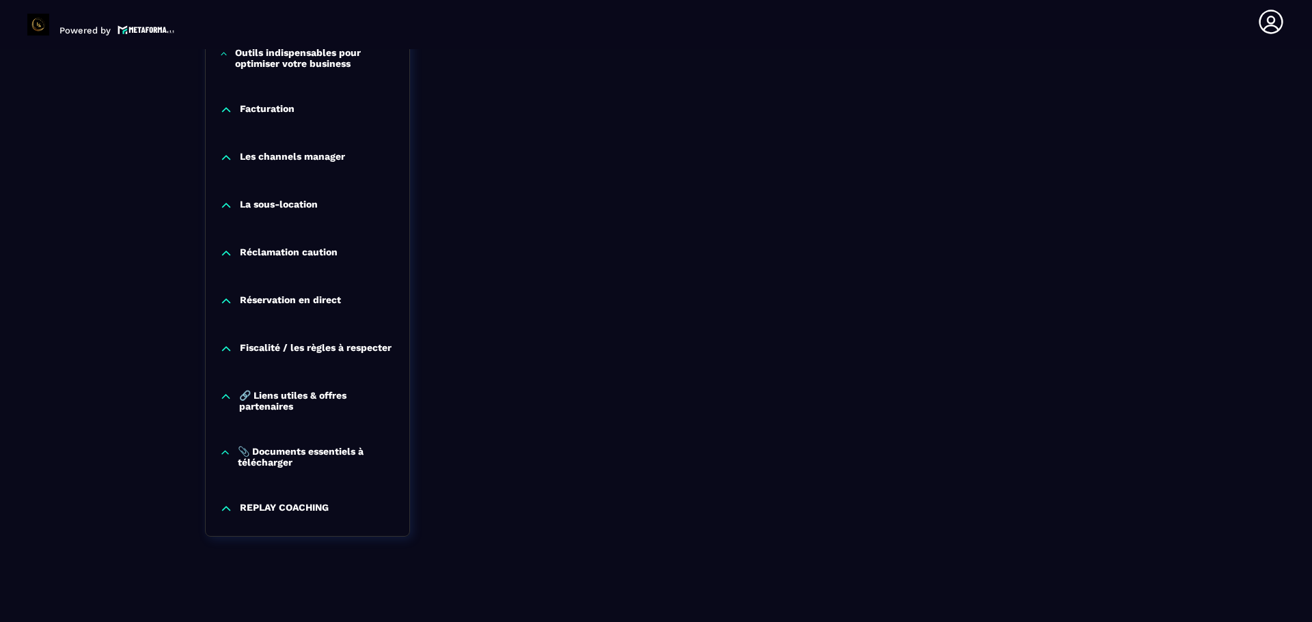
click at [280, 452] on p "📎 Documents essentiels à télécharger" at bounding box center [317, 457] width 158 height 22
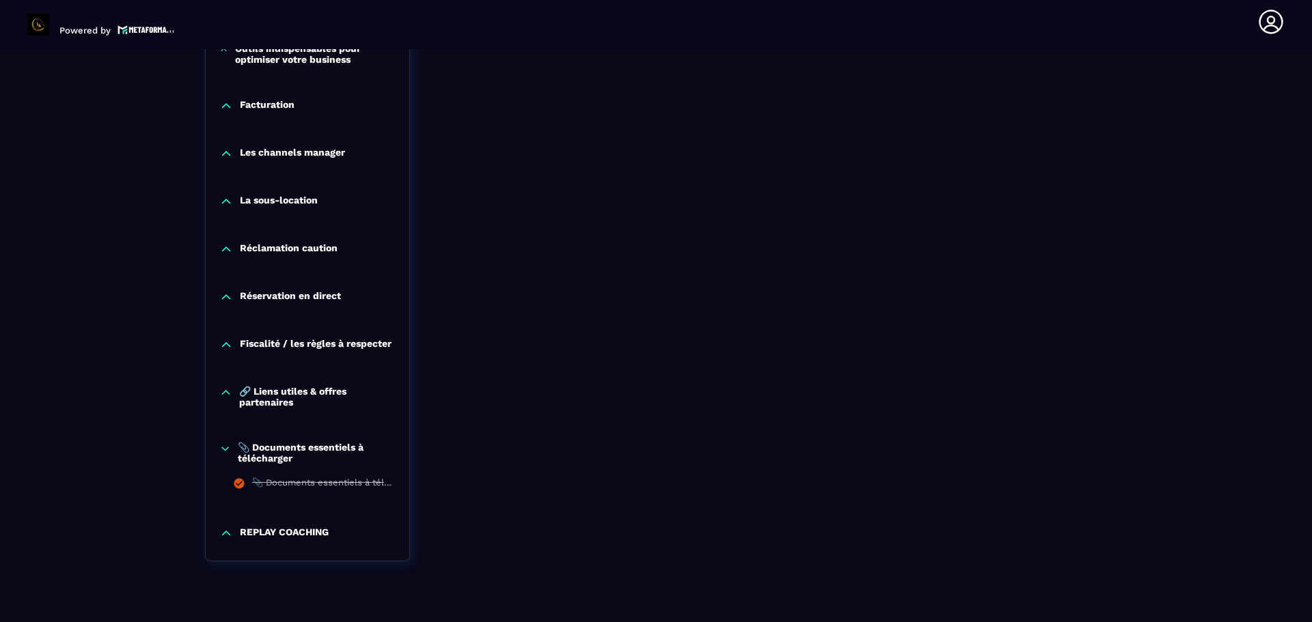
scroll to position [1235, 0]
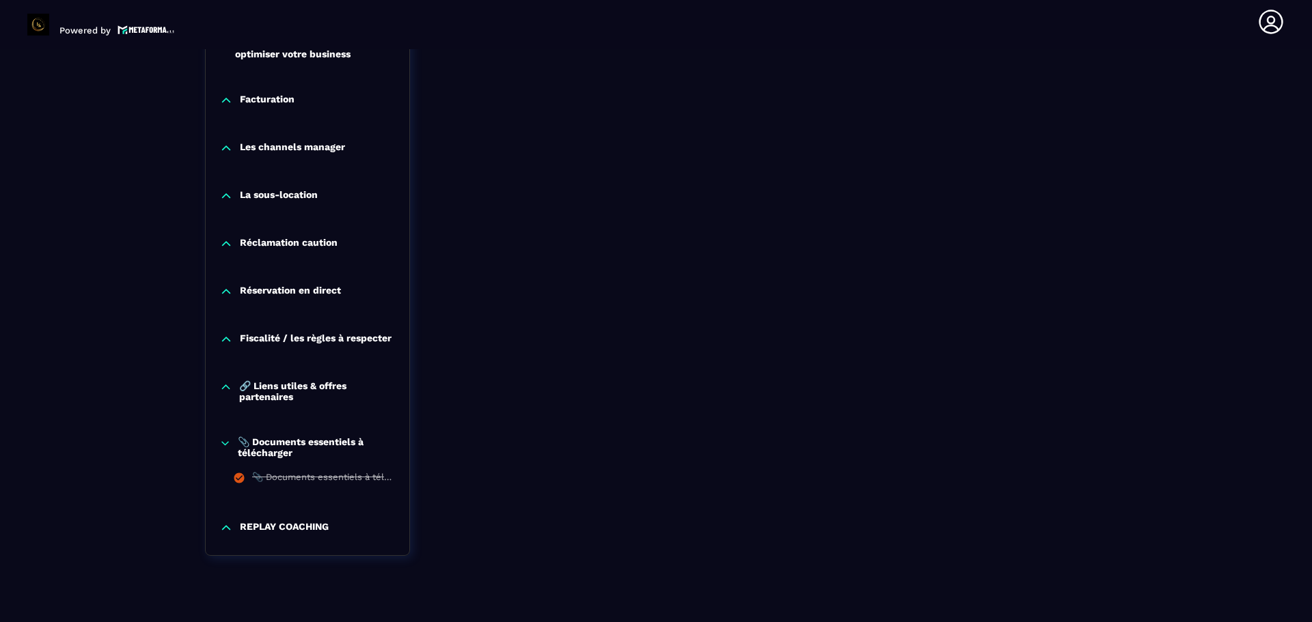
click at [281, 441] on p "📎 Documents essentiels à télécharger" at bounding box center [317, 448] width 158 height 22
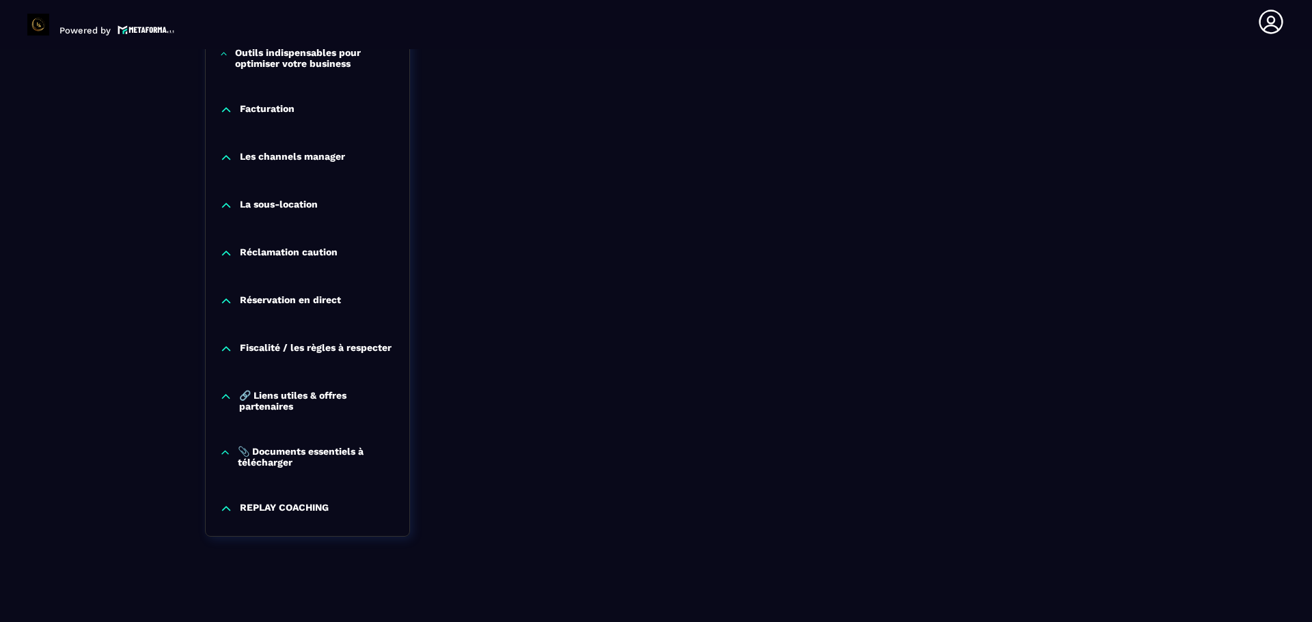
scroll to position [1230, 0]
click at [271, 504] on p "REPLAY COACHING" at bounding box center [284, 509] width 89 height 14
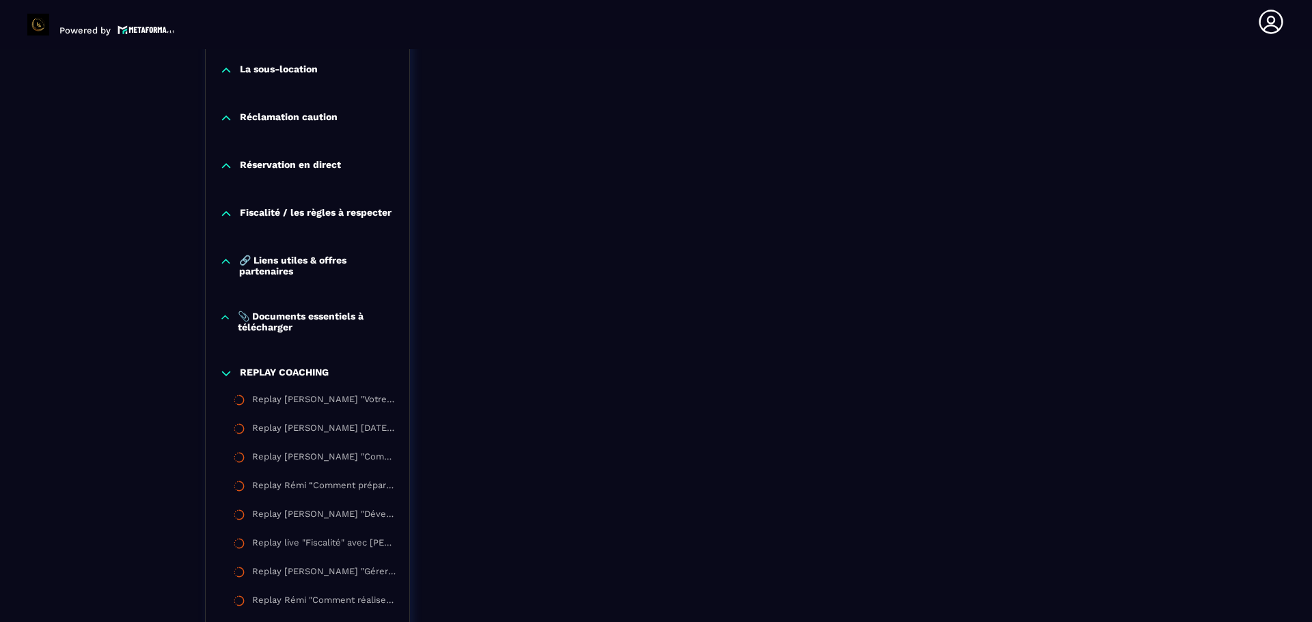
scroll to position [1577, 0]
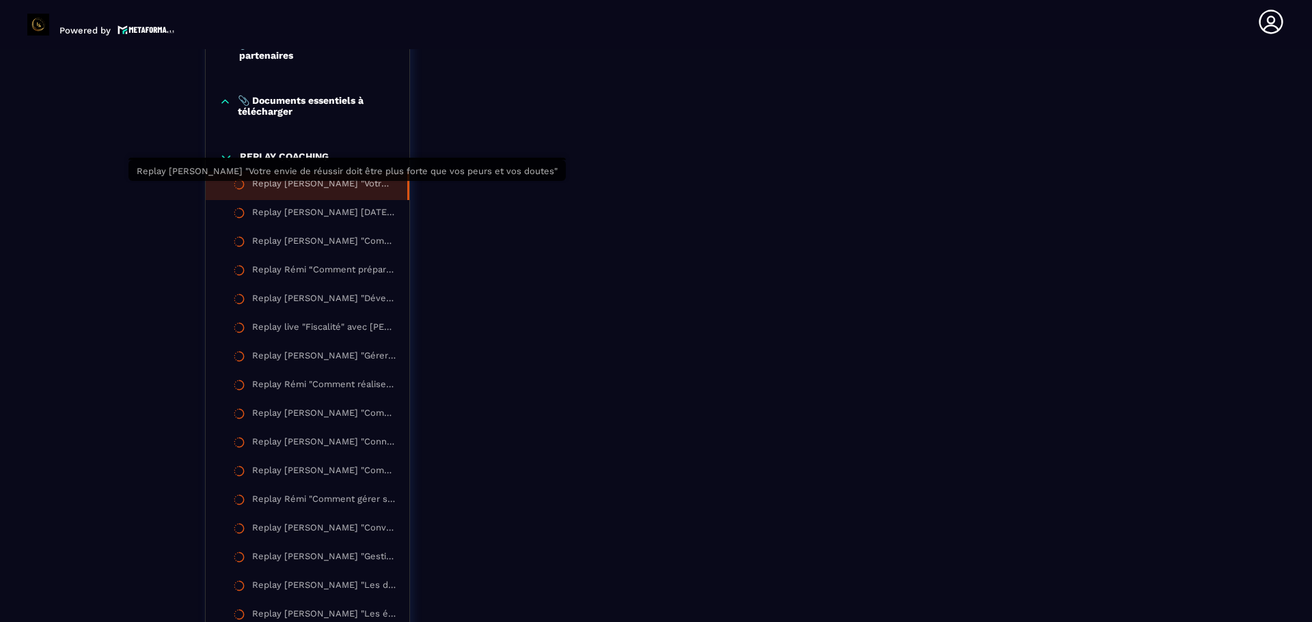
click at [288, 187] on div "Replay [PERSON_NAME] "Votre envie de réussir doit être plus forte que vos peurs…" at bounding box center [322, 185] width 141 height 15
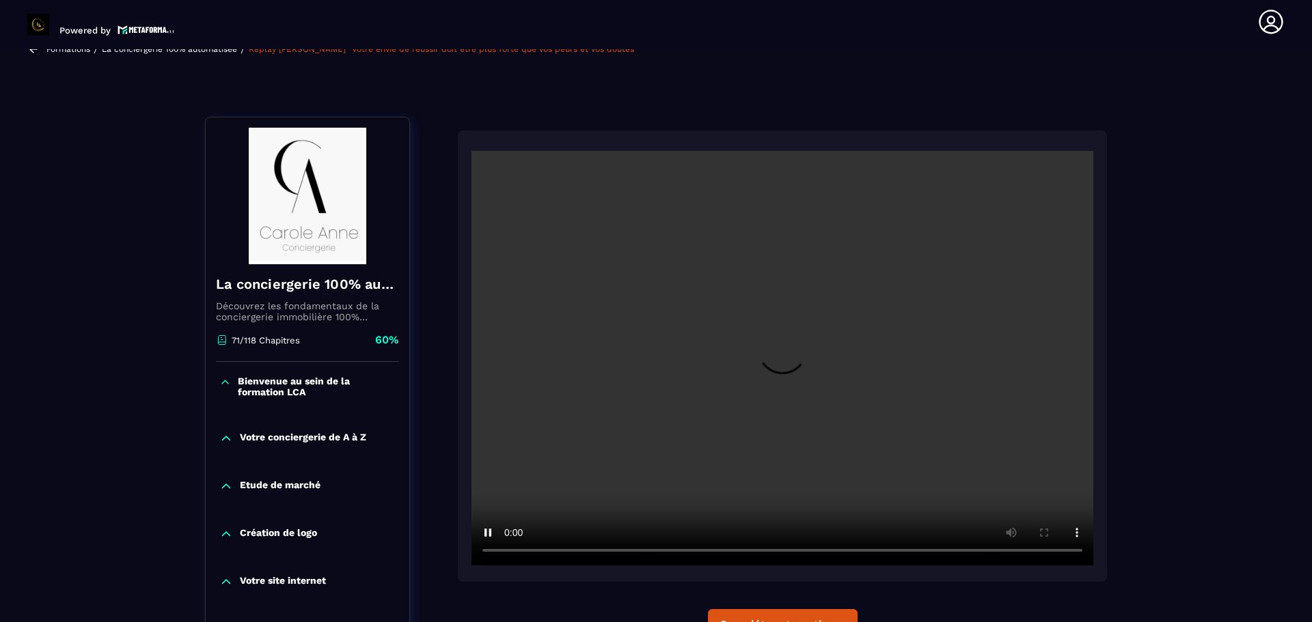
scroll to position [205, 0]
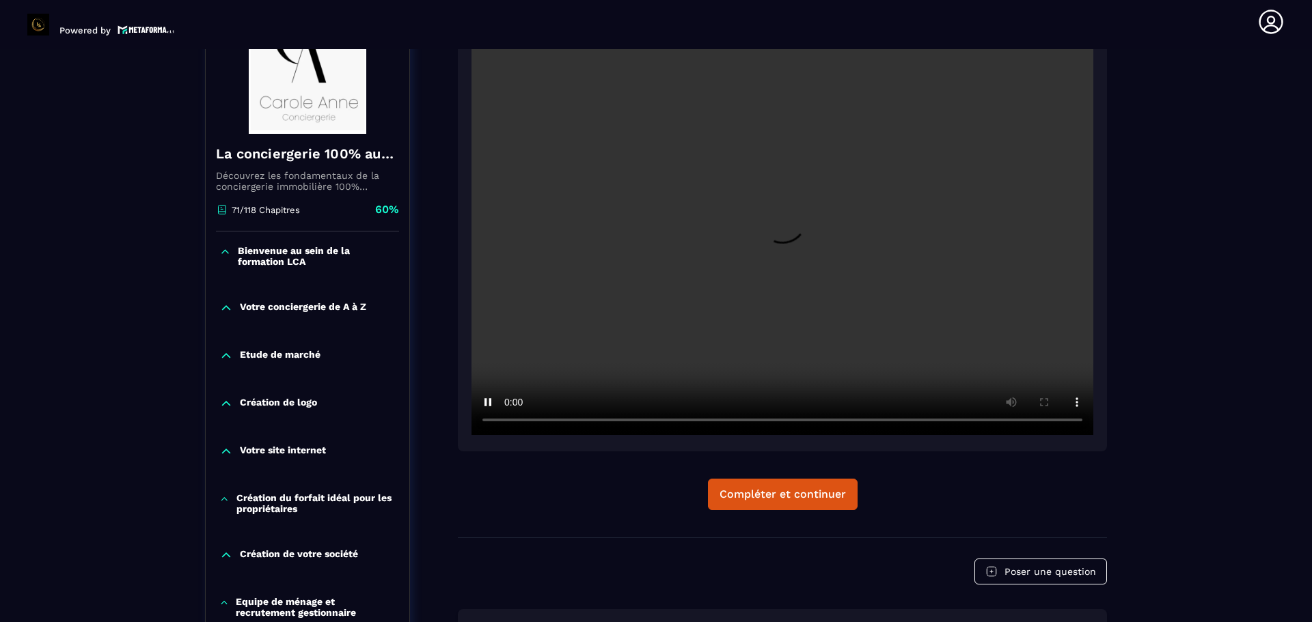
drag, startPoint x: 981, startPoint y: 483, endPoint x: 974, endPoint y: 476, distance: 10.6
click at [981, 483] on div "Compléter et continuer" at bounding box center [782, 494] width 649 height 31
